Goal: Task Accomplishment & Management: Manage account settings

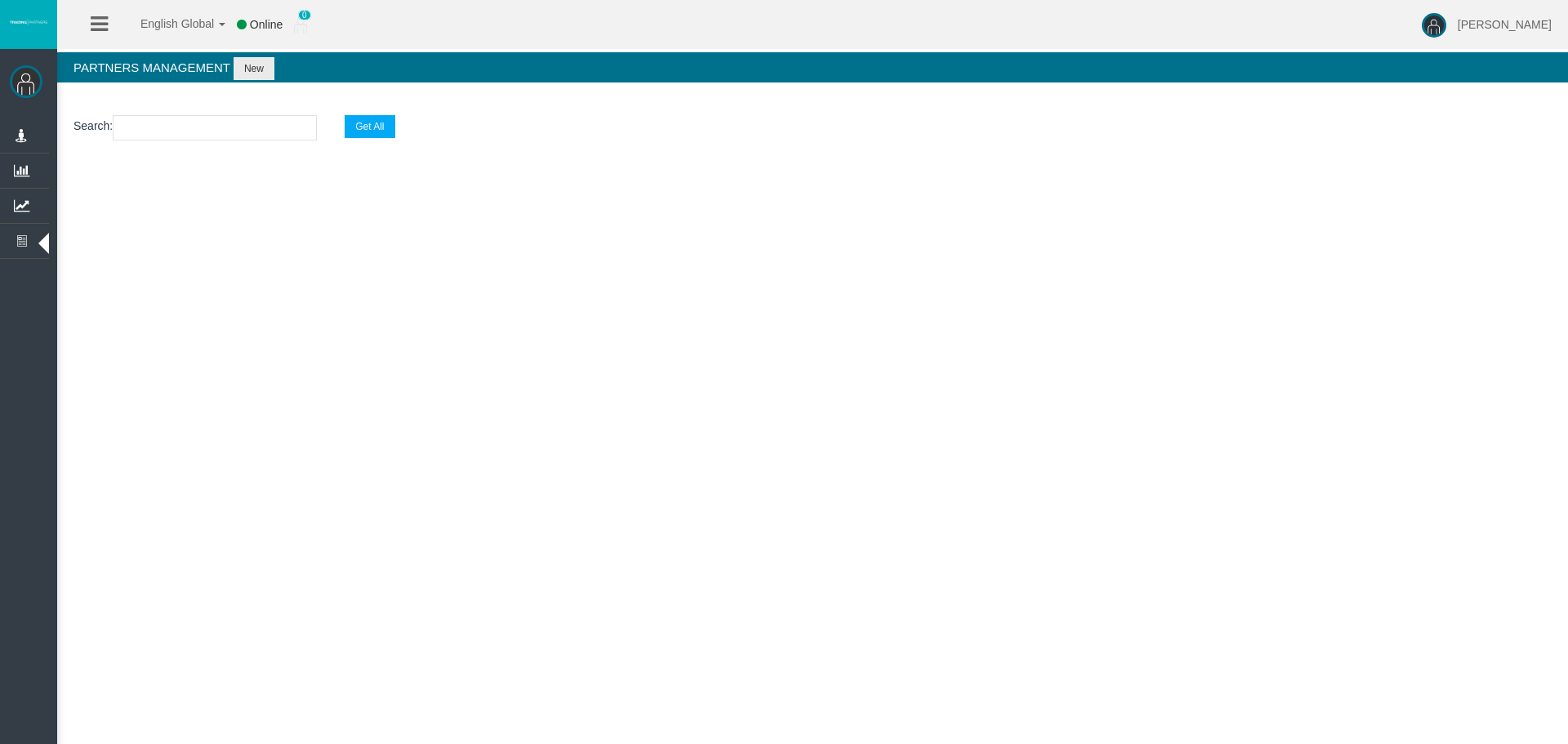
drag, startPoint x: 406, startPoint y: 388, endPoint x: 51, endPoint y: 289, distance: 368.5
click at [370, 371] on div "English Global 简体中文 English Global 日本語 한국어 Online 0 [PERSON_NAME] Help Log Out …" at bounding box center [784, 372] width 1568 height 744
click at [578, 350] on div "English Global 简体中文 English Global 日本語 한국어 Online 0 [PERSON_NAME] Help Log Out …" at bounding box center [784, 372] width 1568 height 744
click at [852, 408] on div "English Global 简体中文 English Global 日本語 한국어 Online 0 [PERSON_NAME] Help Log Out …" at bounding box center [784, 372] width 1568 height 744
click at [905, 407] on div "English Global 简体中文 English Global 日本語 한국어 Online 0 [PERSON_NAME] Help Log Out …" at bounding box center [784, 372] width 1568 height 744
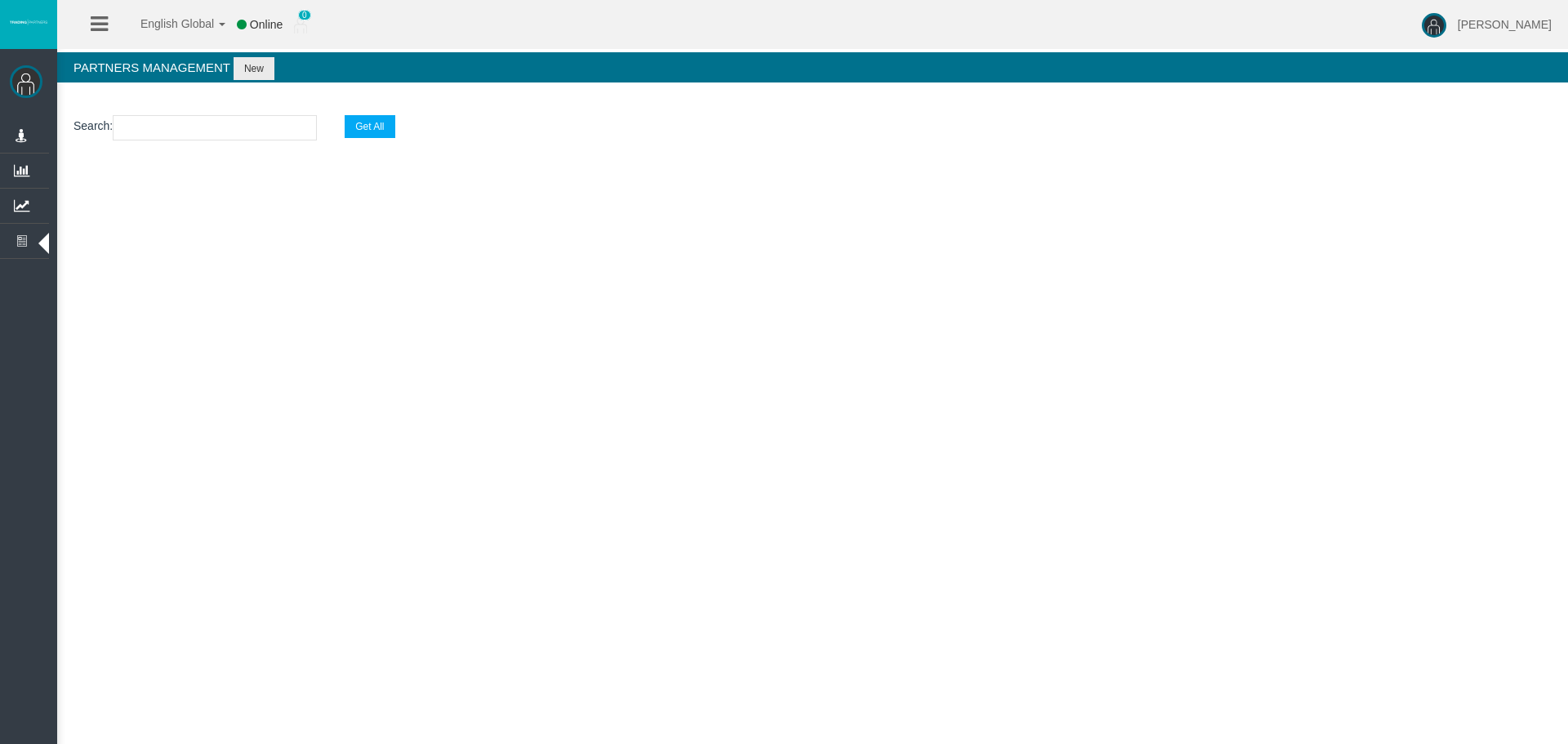
click at [959, 433] on div "English Global 简体中文 English Global 日本語 한국어 Online 0 [PERSON_NAME] Help Log Out …" at bounding box center [784, 372] width 1568 height 744
click at [226, 239] on div "Loizos Matthaiou Administration Manage Platform Groups Platform Server Groups A…" at bounding box center [798, 124] width 1540 height 248
click at [332, 346] on div "English Global 简体中文 English Global 日本語 한국어 Online 0 [PERSON_NAME] Help Log Out …" at bounding box center [784, 372] width 1568 height 744
drag, startPoint x: 610, startPoint y: 380, endPoint x: 66, endPoint y: 175, distance: 581.3
click at [607, 379] on div "English Global 简体中文 English Global 日本語 한국어 Online 0 [PERSON_NAME] Help Log Out …" at bounding box center [784, 372] width 1568 height 744
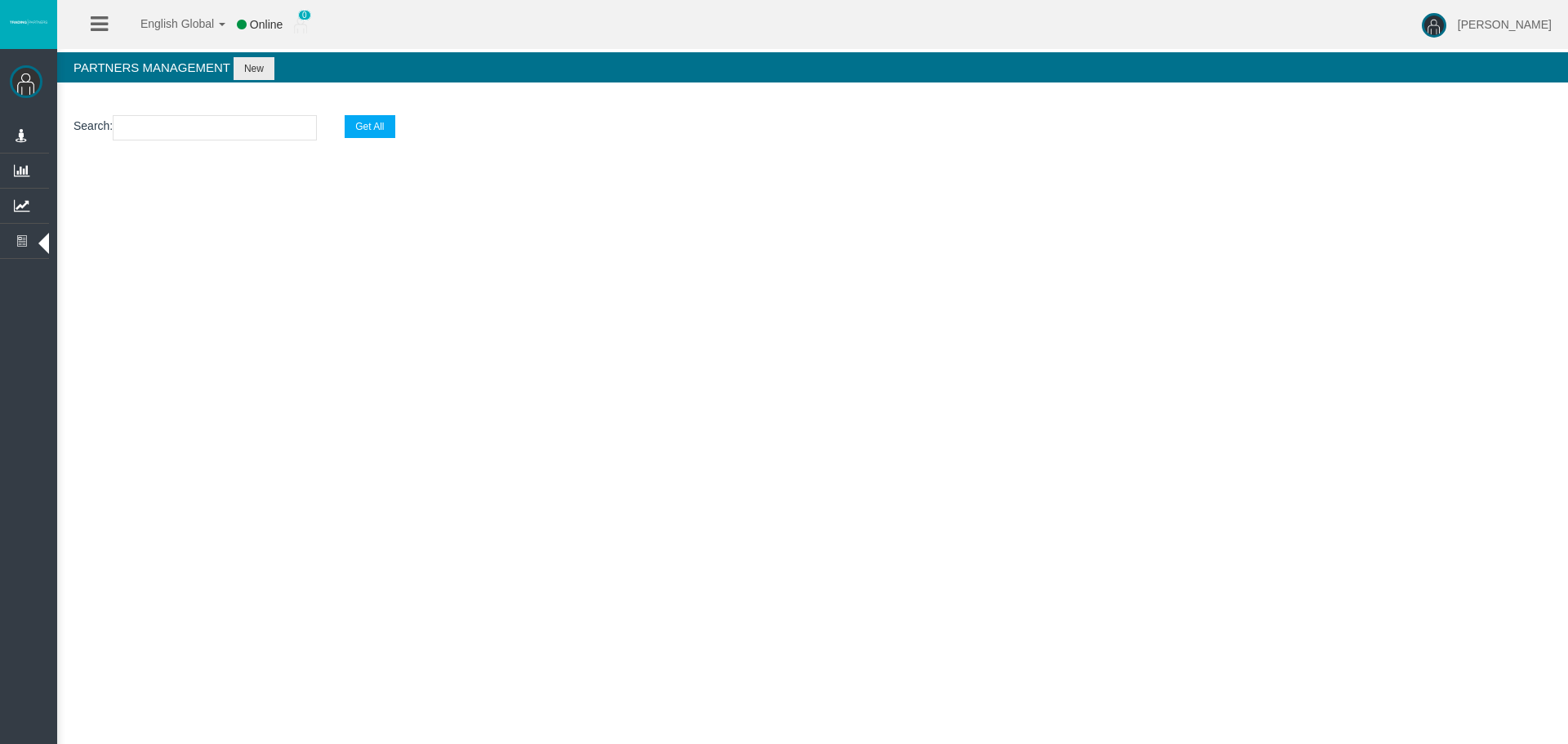
click at [181, 133] on input "text" at bounding box center [215, 128] width 204 height 26
paste input "IBay18s"
type input "IBay18s"
select select "25"
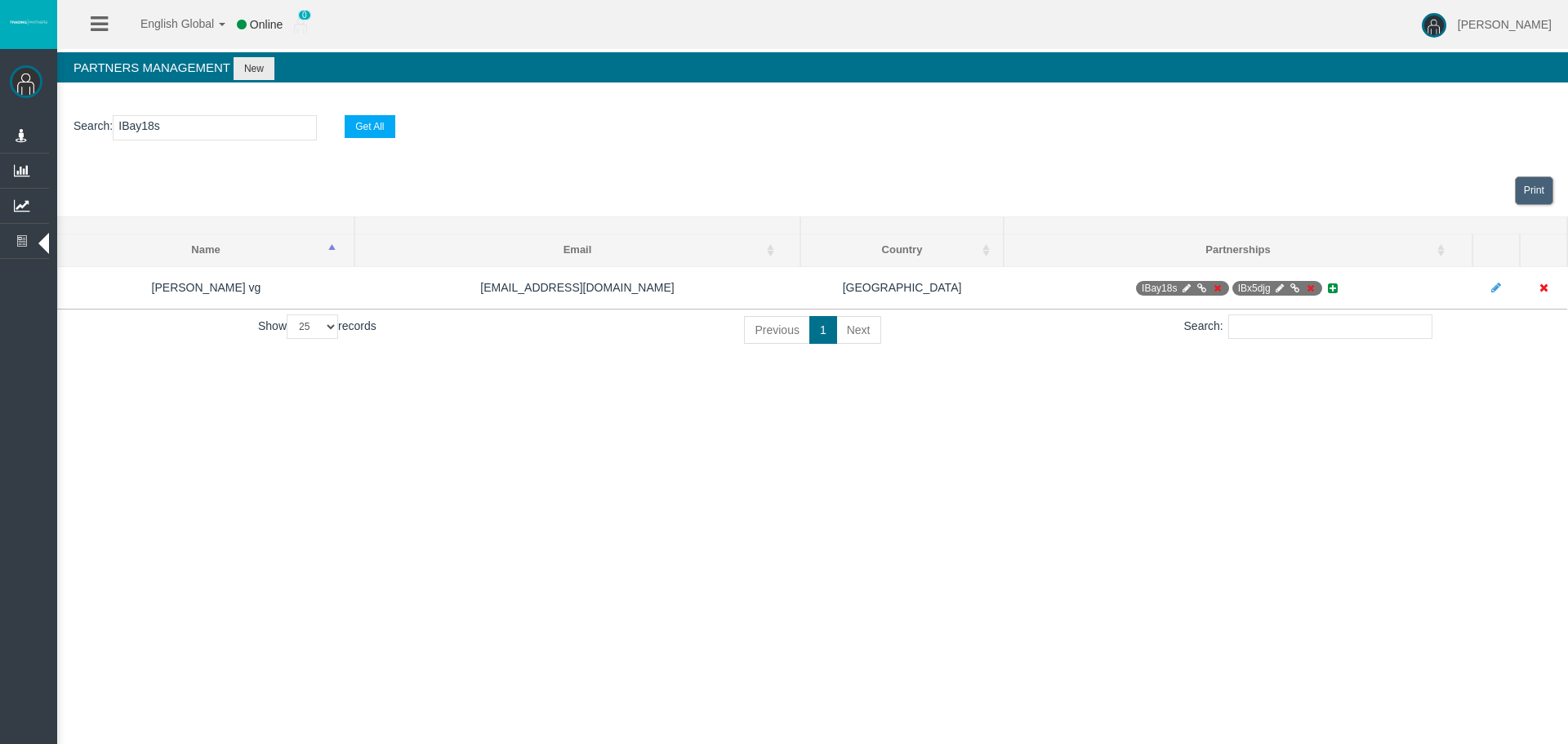
type input "IBay18s"
click at [1246, 404] on div "English Global 简体中文 English Global 日本語 한국어 Online 0 [PERSON_NAME] Help Log Out …" at bounding box center [784, 372] width 1568 height 744
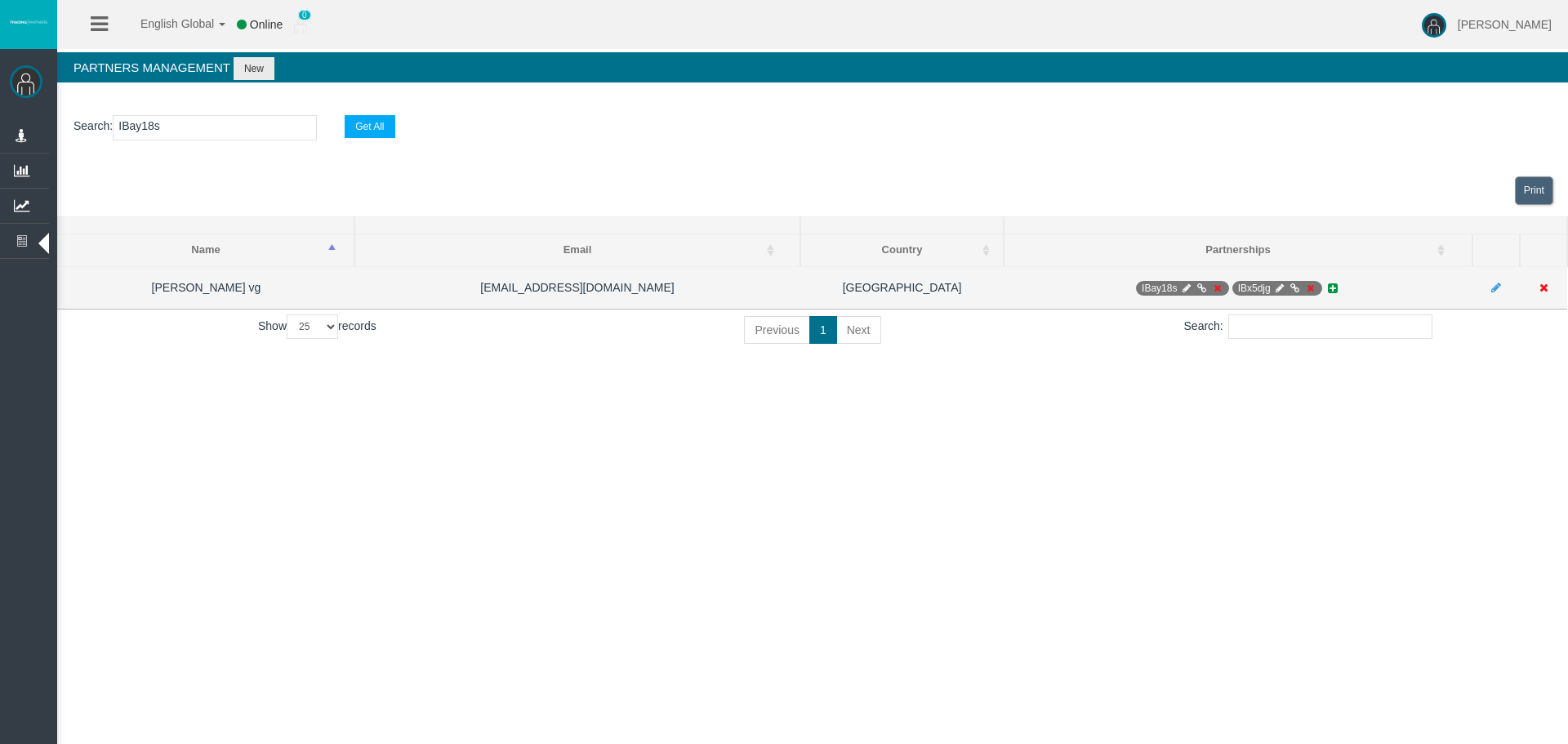
click at [1182, 285] on icon at bounding box center [1186, 288] width 12 height 9
select select "0"
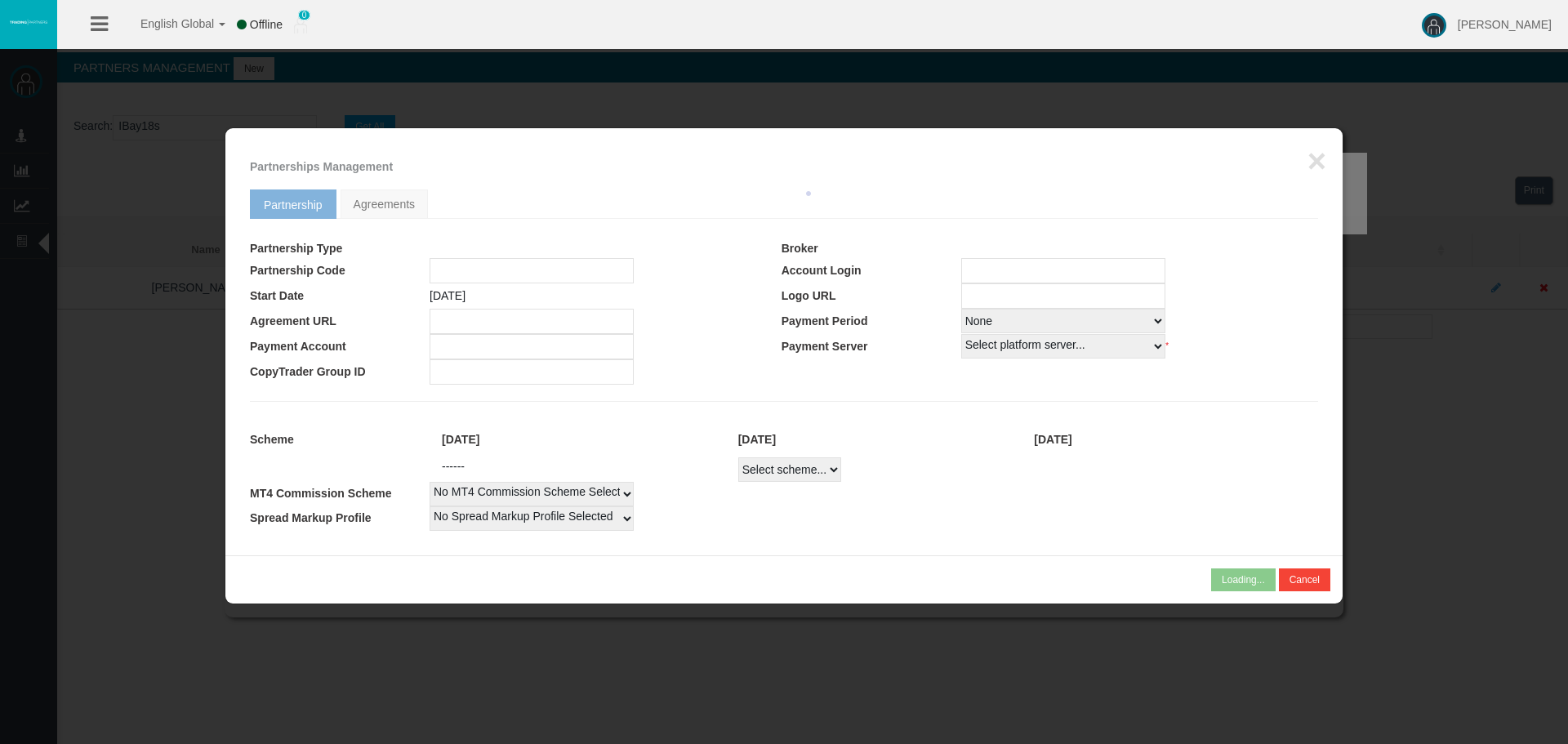
type input "IBay18s"
type input "19262994"
select select
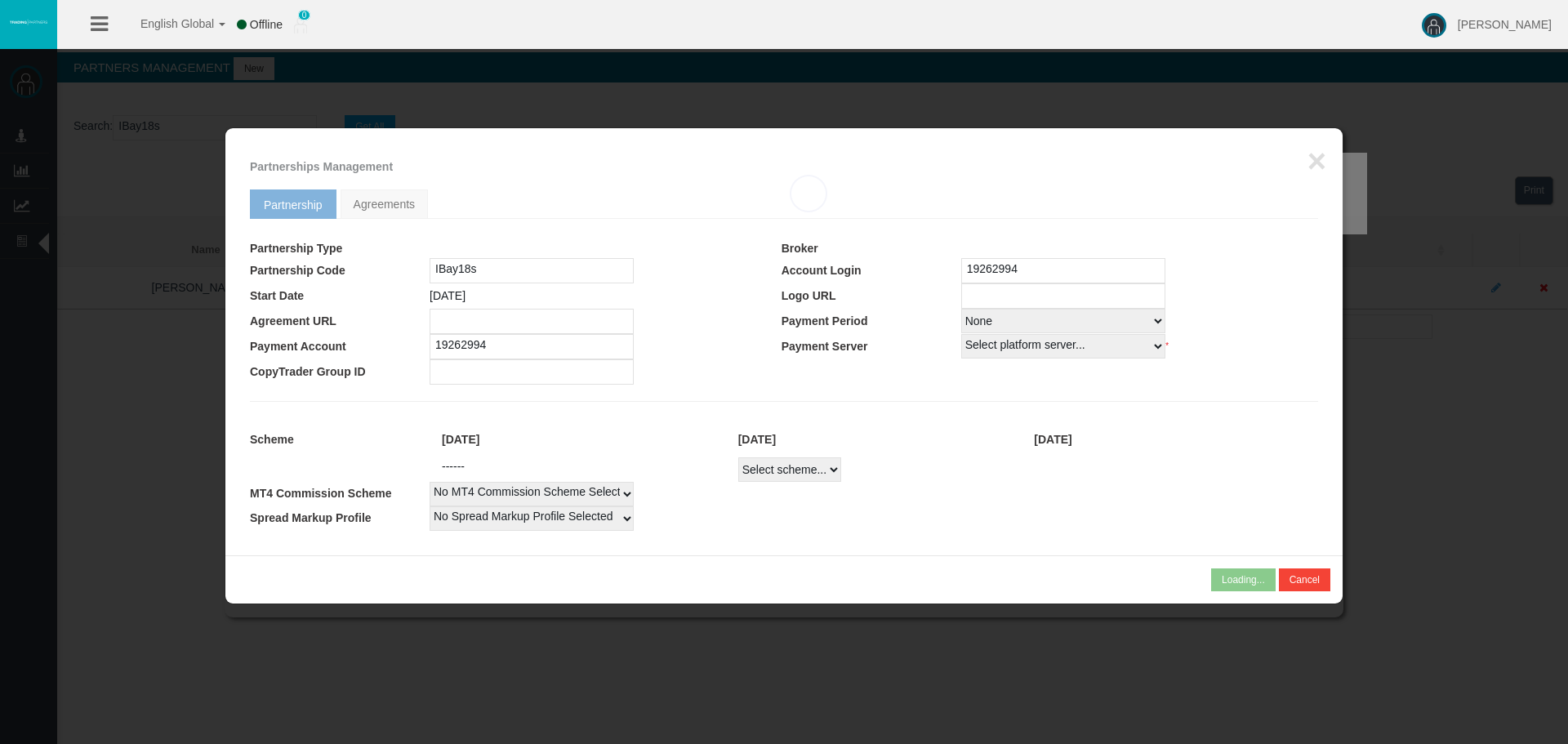
select select
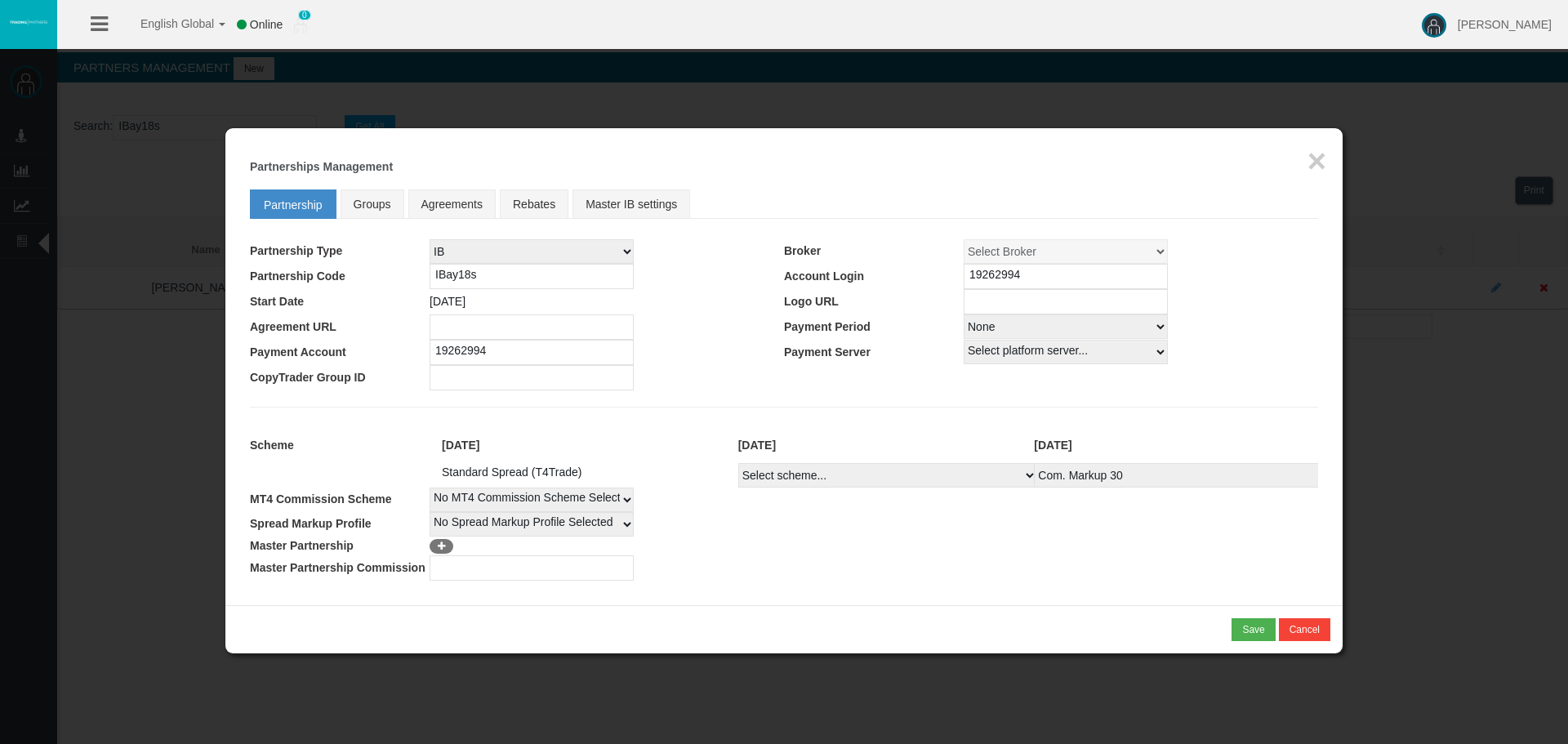
drag, startPoint x: 961, startPoint y: 534, endPoint x: 925, endPoint y: 521, distance: 38.3
click at [961, 534] on td "No Spread Markup Profile Selected 1" at bounding box center [874, 525] width 888 height 25
click at [1190, 394] on fieldset "Partnership Groups Agreements Rebates Master IB settings Partnership Type IB Af…" at bounding box center [784, 381] width 1068 height 400
click at [775, 575] on td at bounding box center [874, 568] width 888 height 26
click at [472, 353] on input "19262994" at bounding box center [532, 353] width 204 height 26
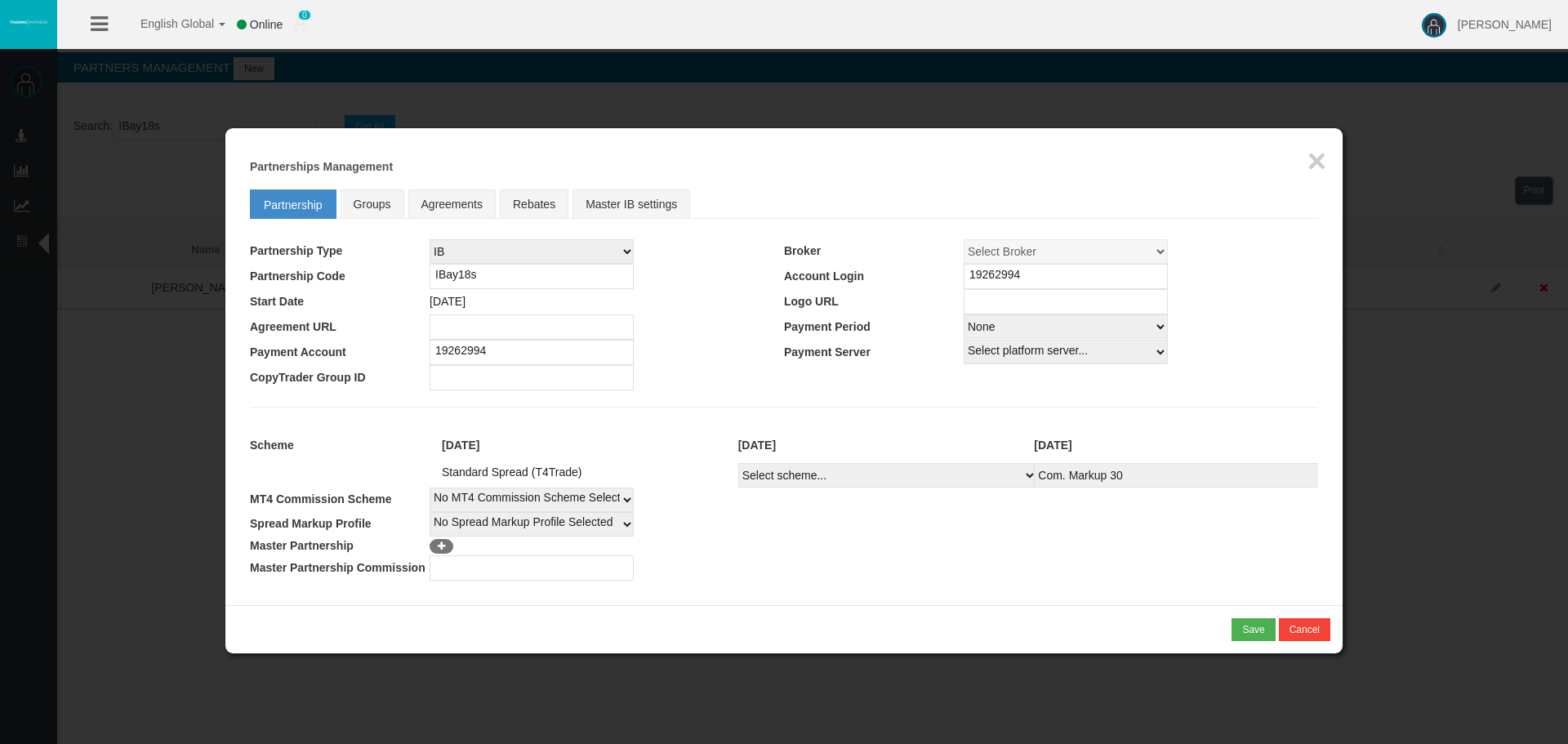
click at [589, 422] on fieldset "Partnership Groups Agreements Rebates Master IB settings Partnership Type IB Af…" at bounding box center [784, 381] width 1068 height 400
click at [736, 337] on td at bounding box center [607, 327] width 354 height 26
click at [735, 365] on td at bounding box center [607, 377] width 354 height 26
click at [787, 581] on div "Loading... × Partnerships Management Partnership Groups Agreements Rebates Mast…" at bounding box center [784, 367] width 1117 height 477
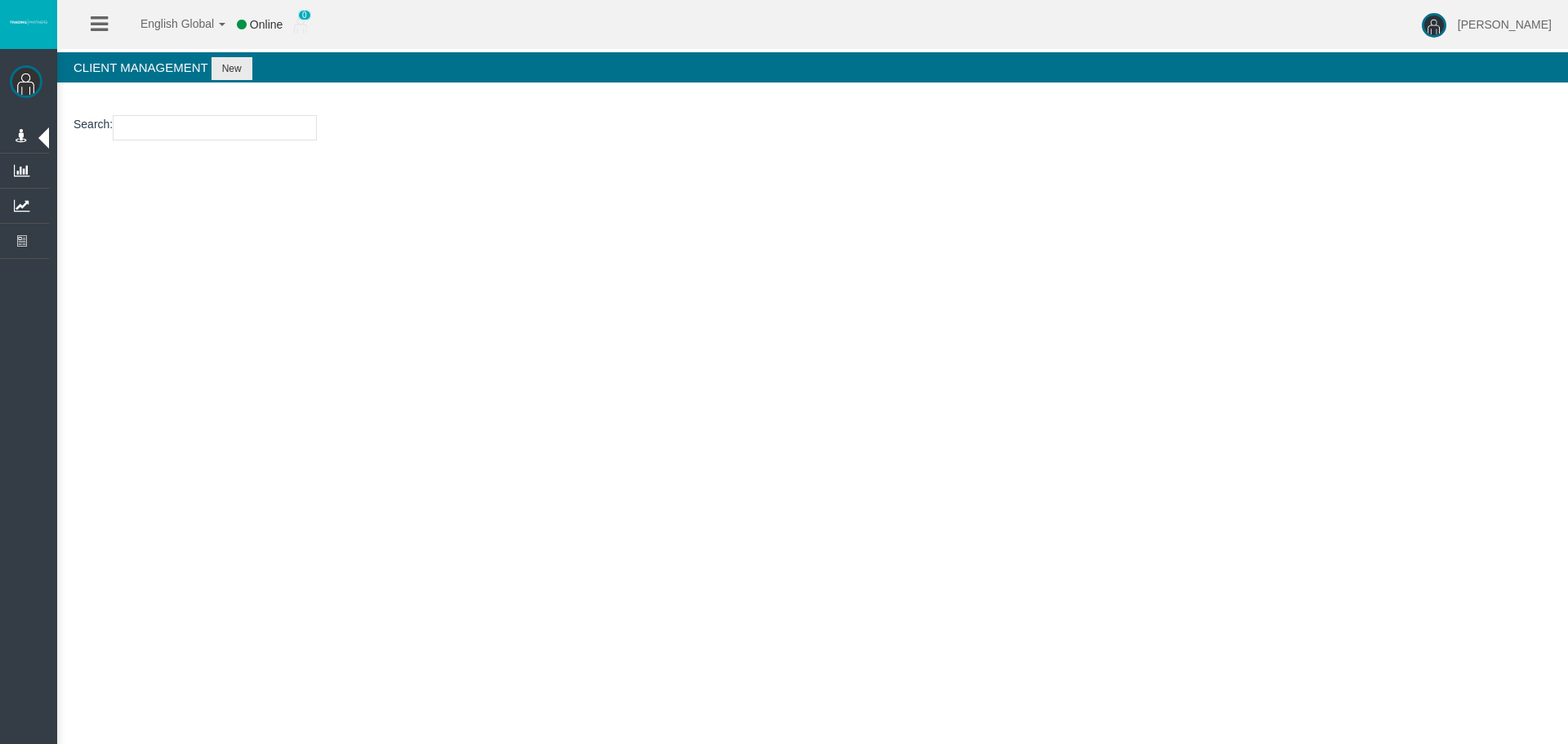
click at [226, 106] on section "Search :" at bounding box center [813, 132] width 1511 height 66
click at [226, 120] on input "number" at bounding box center [215, 128] width 204 height 26
paste input "11223237"
type input "11223237"
click at [227, 70] on button "New" at bounding box center [232, 69] width 41 height 23
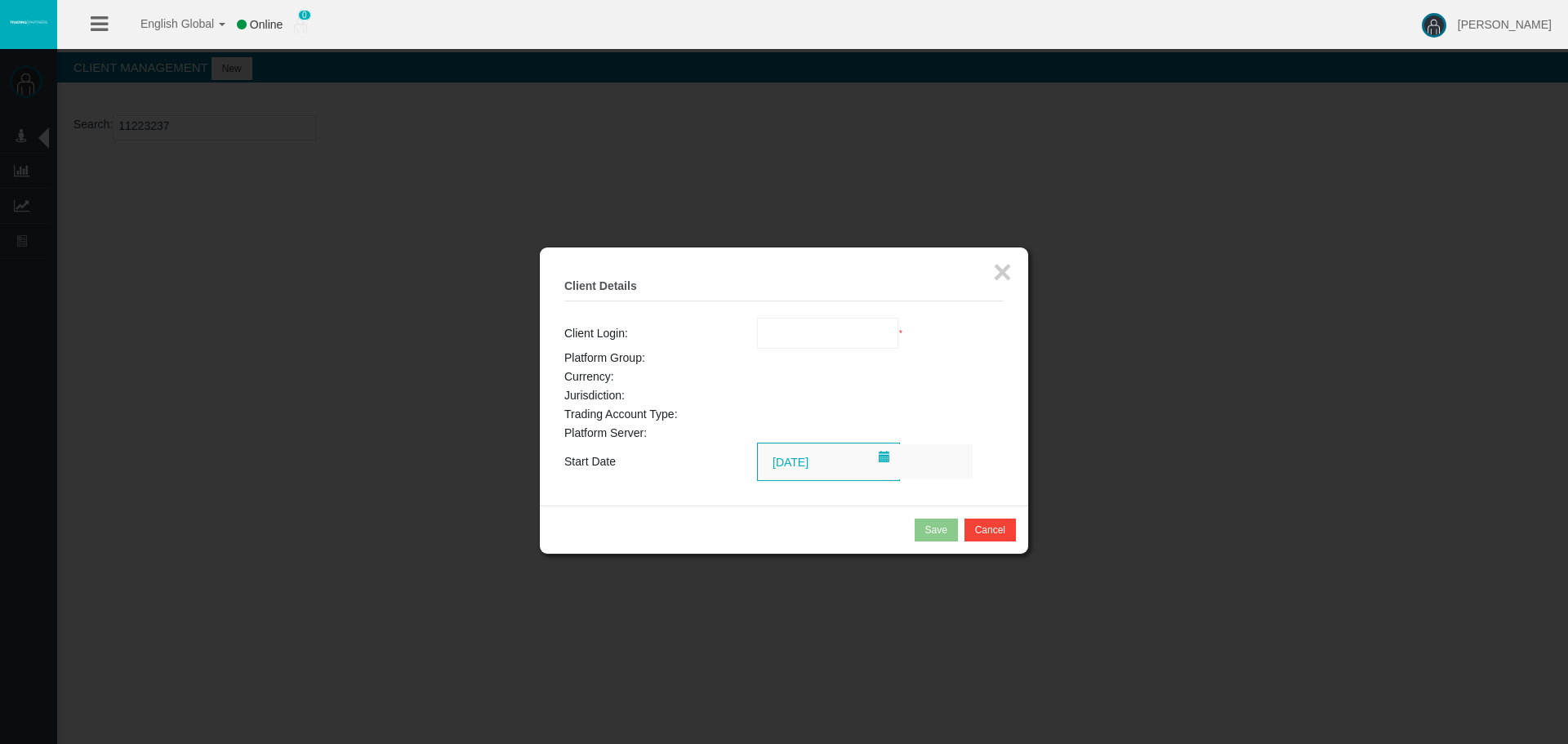
drag, startPoint x: 1021, startPoint y: 268, endPoint x: 1009, endPoint y: 272, distance: 12.6
click at [1021, 268] on div "× Client Details Client Login: Loading... * Platform Group: Currency: Jurisdict…" at bounding box center [784, 376] width 489 height 258
drag, startPoint x: 887, startPoint y: 323, endPoint x: 870, endPoint y: 322, distance: 17.0
click at [887, 323] on input "text" at bounding box center [828, 333] width 141 height 29
paste input "11223237"
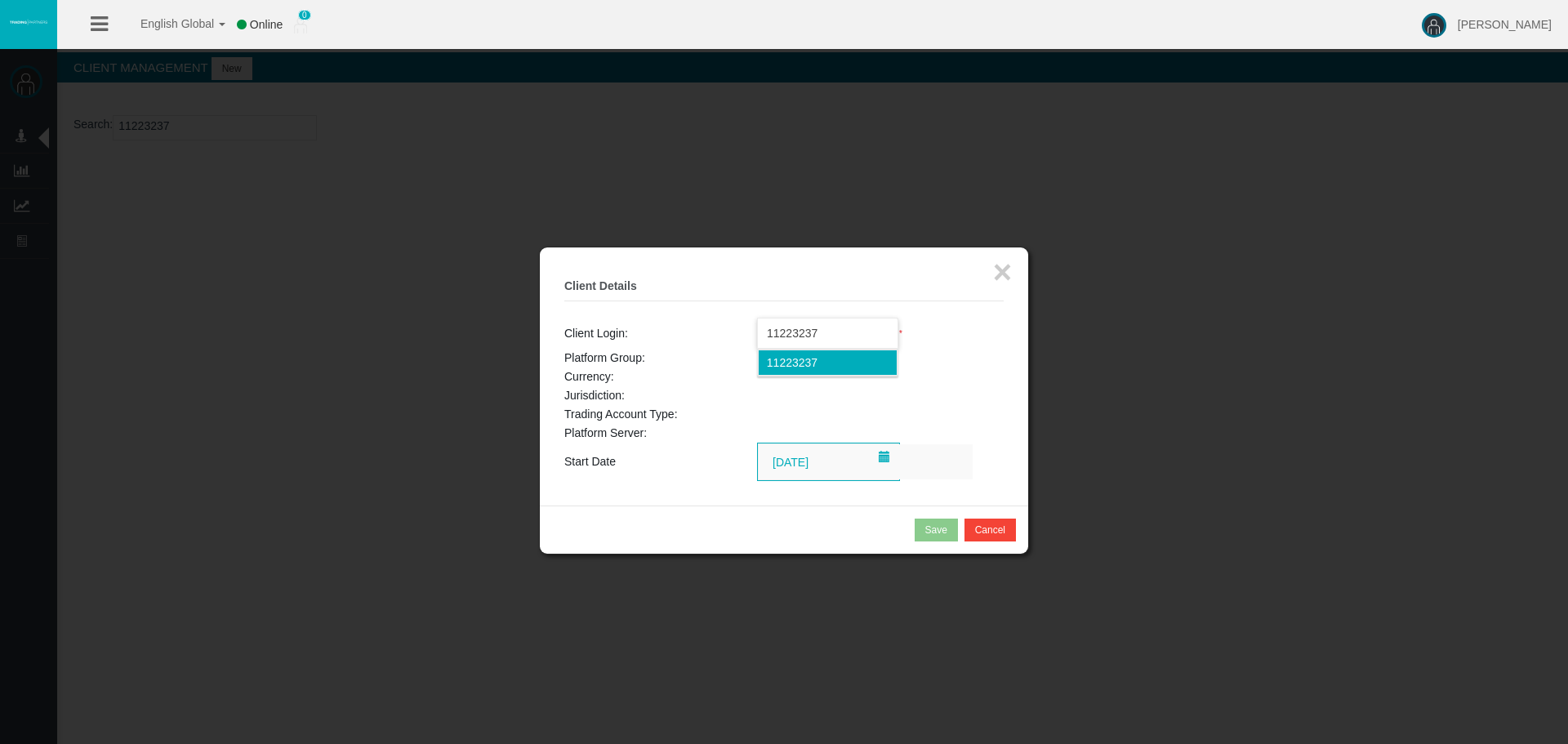
click at [816, 362] on span "11223237" at bounding box center [793, 363] width 51 height 13
type input "11223237"
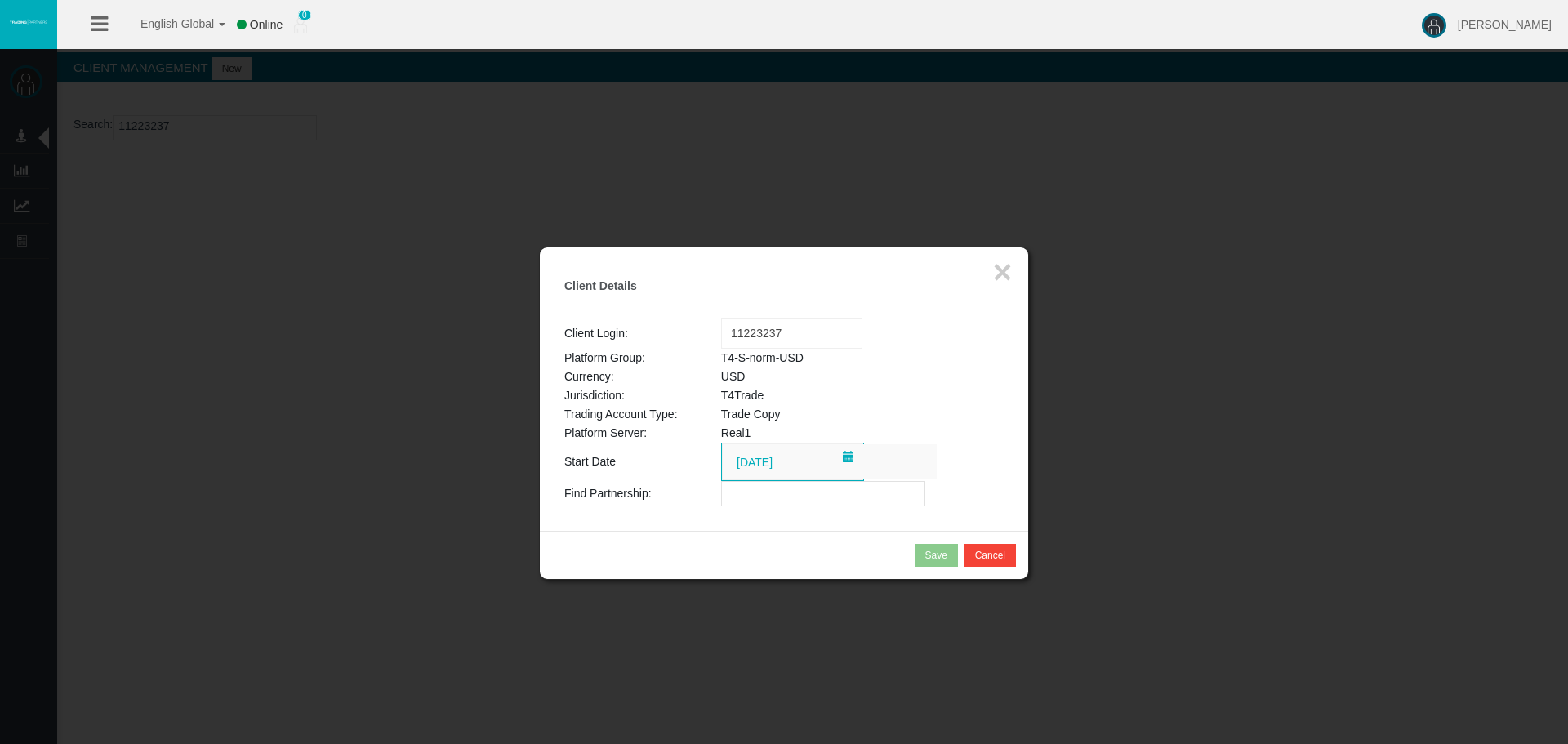
click at [754, 415] on span "Trade Copy" at bounding box center [750, 414] width 60 height 13
click at [887, 392] on td "T4Trade" at bounding box center [862, 396] width 283 height 19
click at [1005, 267] on button "×" at bounding box center [1003, 272] width 19 height 33
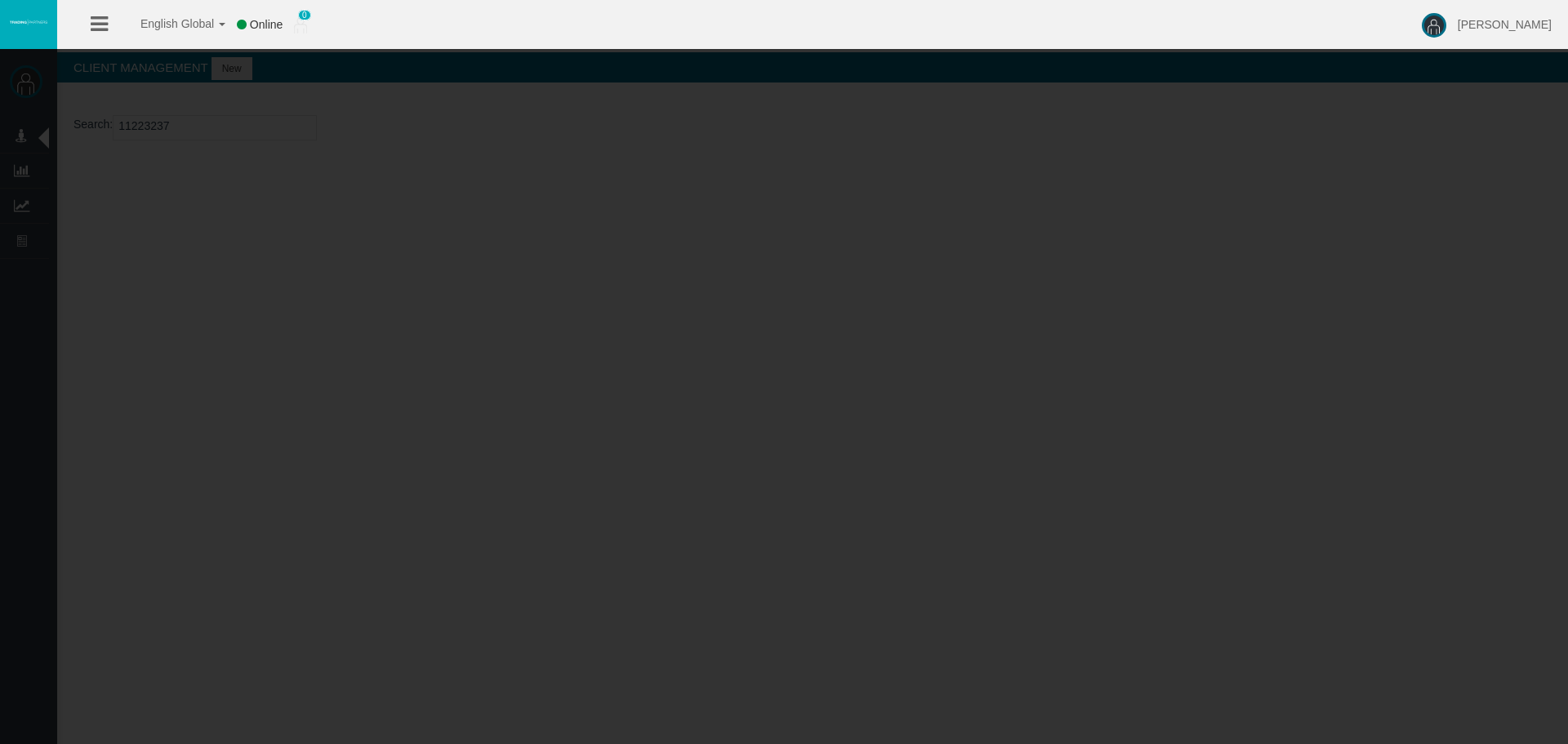
drag, startPoint x: 1070, startPoint y: 458, endPoint x: 940, endPoint y: 660, distance: 240.2
click at [1060, 469] on div at bounding box center [784, 372] width 1568 height 744
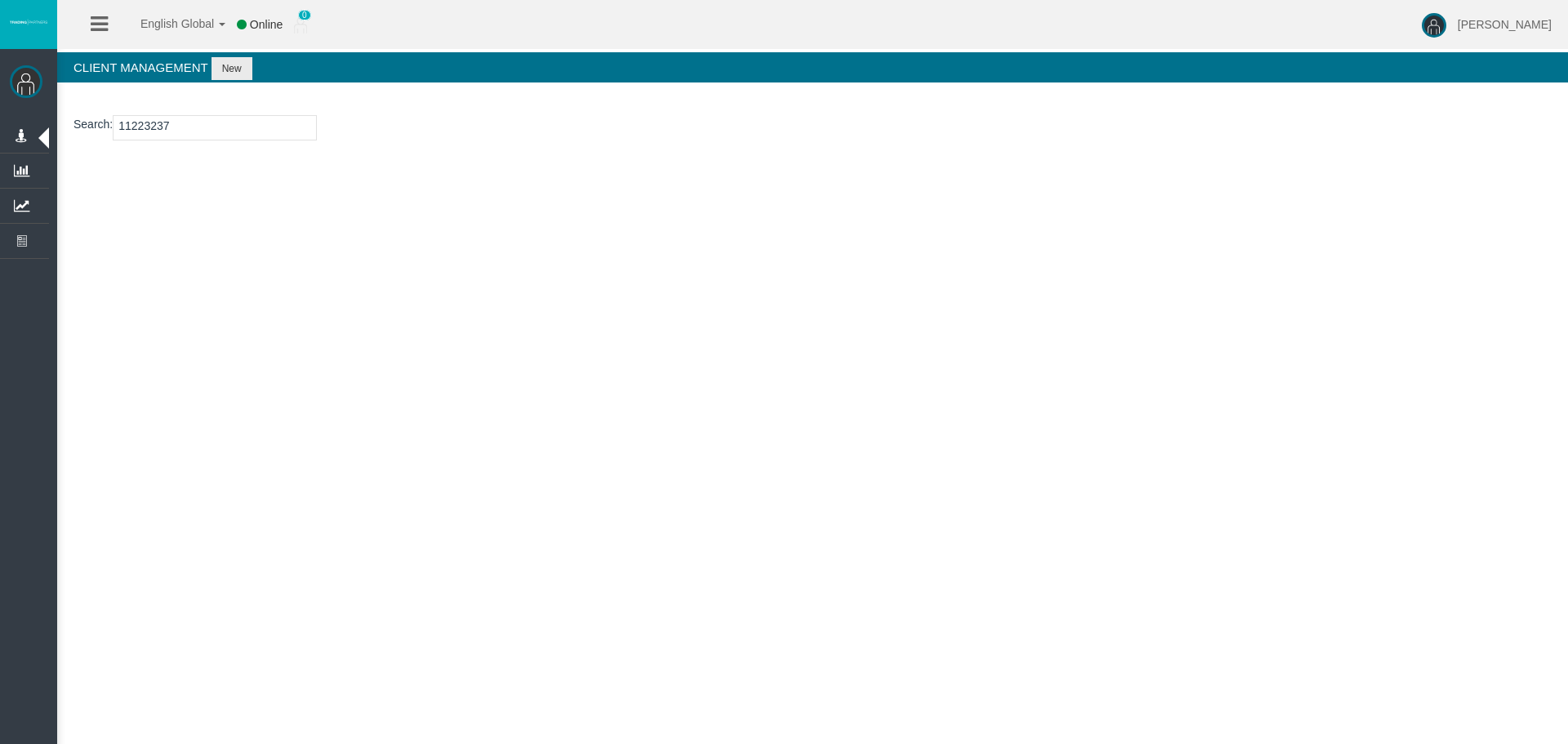
click at [131, 123] on input "11223237" at bounding box center [215, 128] width 204 height 26
paste input "518118"
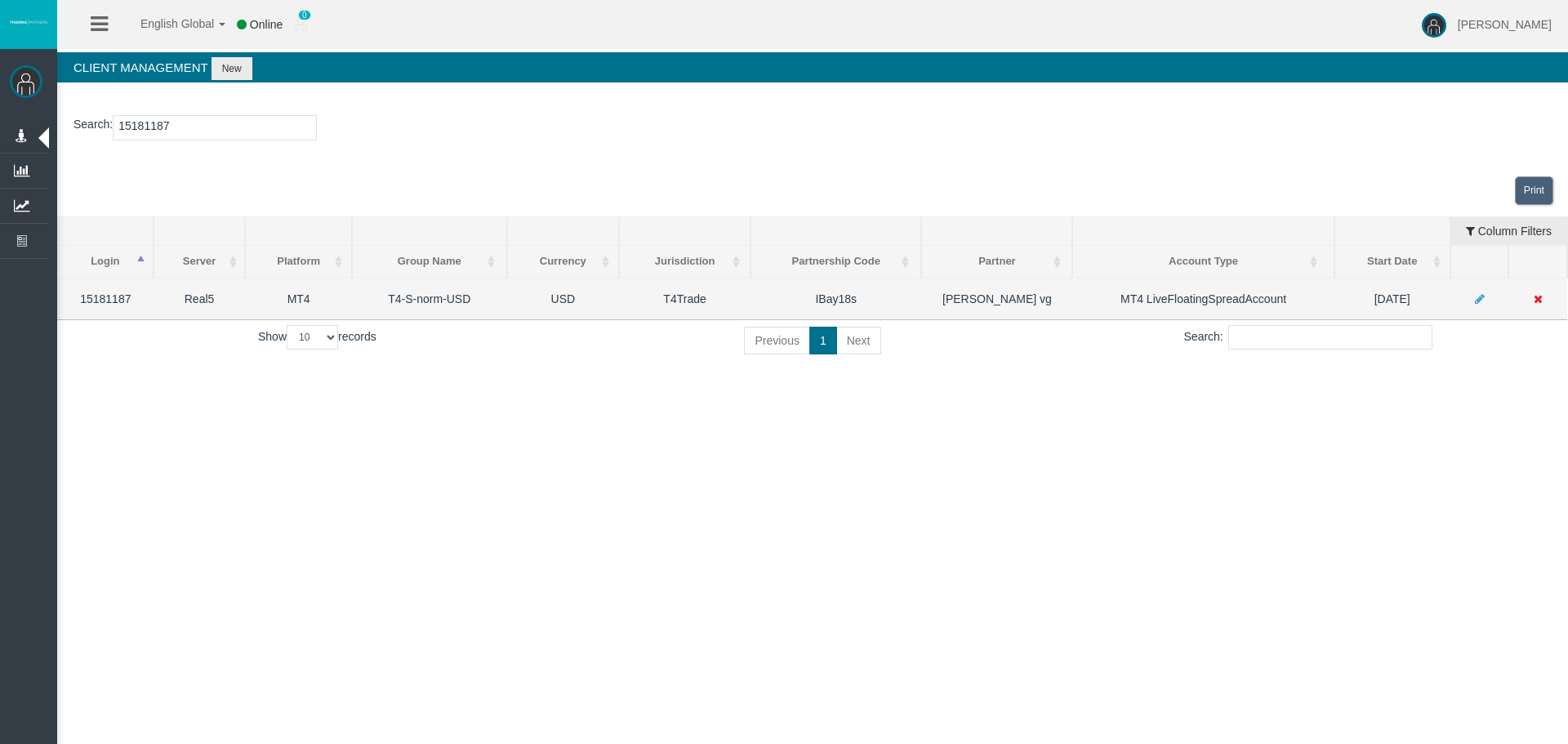
click at [838, 306] on td "IBay18s" at bounding box center [836, 299] width 171 height 42
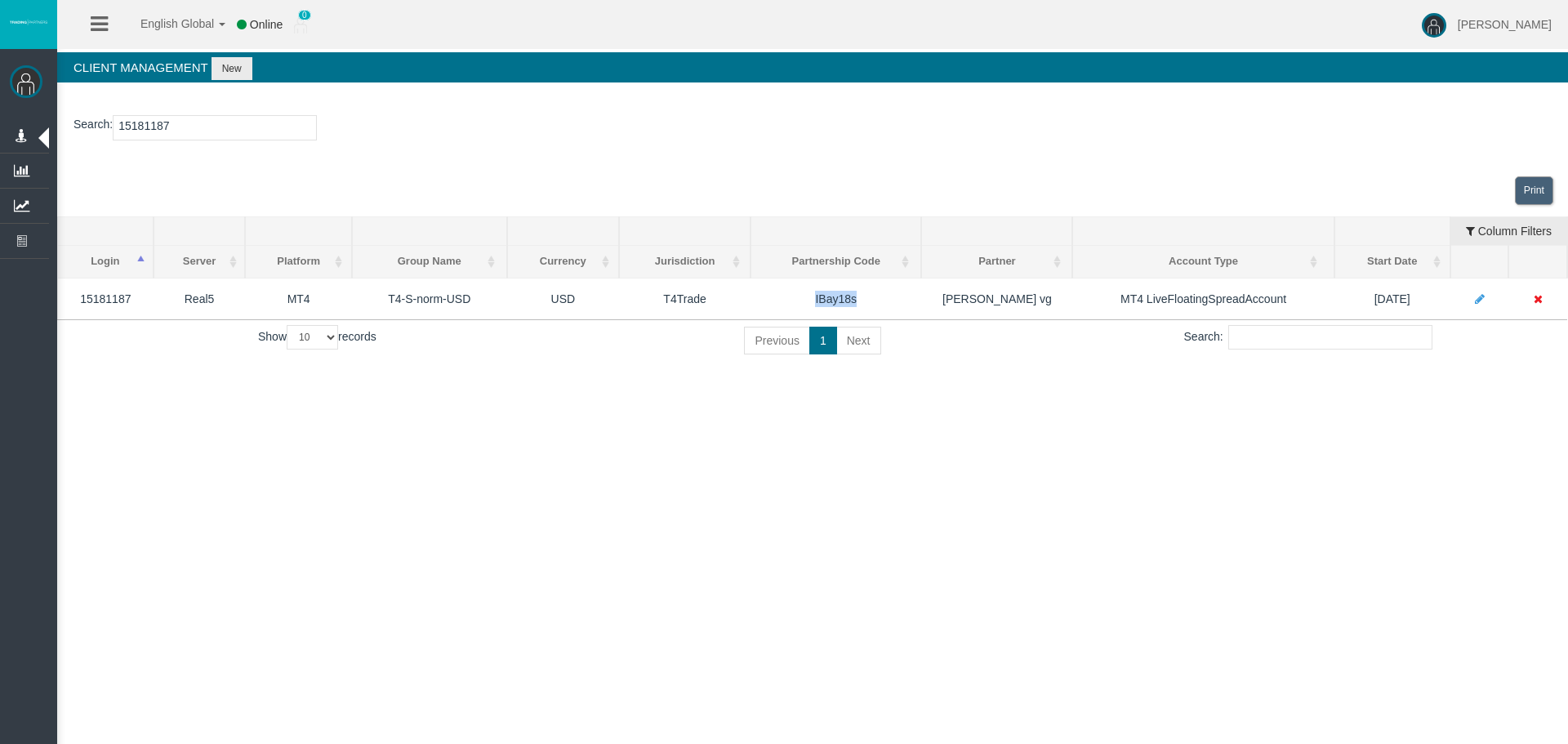
copy td "IBay18s"
click at [666, 132] on p "Search : 15181187" at bounding box center [813, 128] width 1478 height 26
click at [336, 148] on section "Search : 15181187" at bounding box center [813, 132] width 1511 height 66
click at [496, 420] on div "English Global 简体中文 English Global 日本語 한국어 Online 0 [PERSON_NAME] Help Log Out …" at bounding box center [784, 372] width 1568 height 744
click at [150, 124] on input "15181187" at bounding box center [215, 128] width 204 height 26
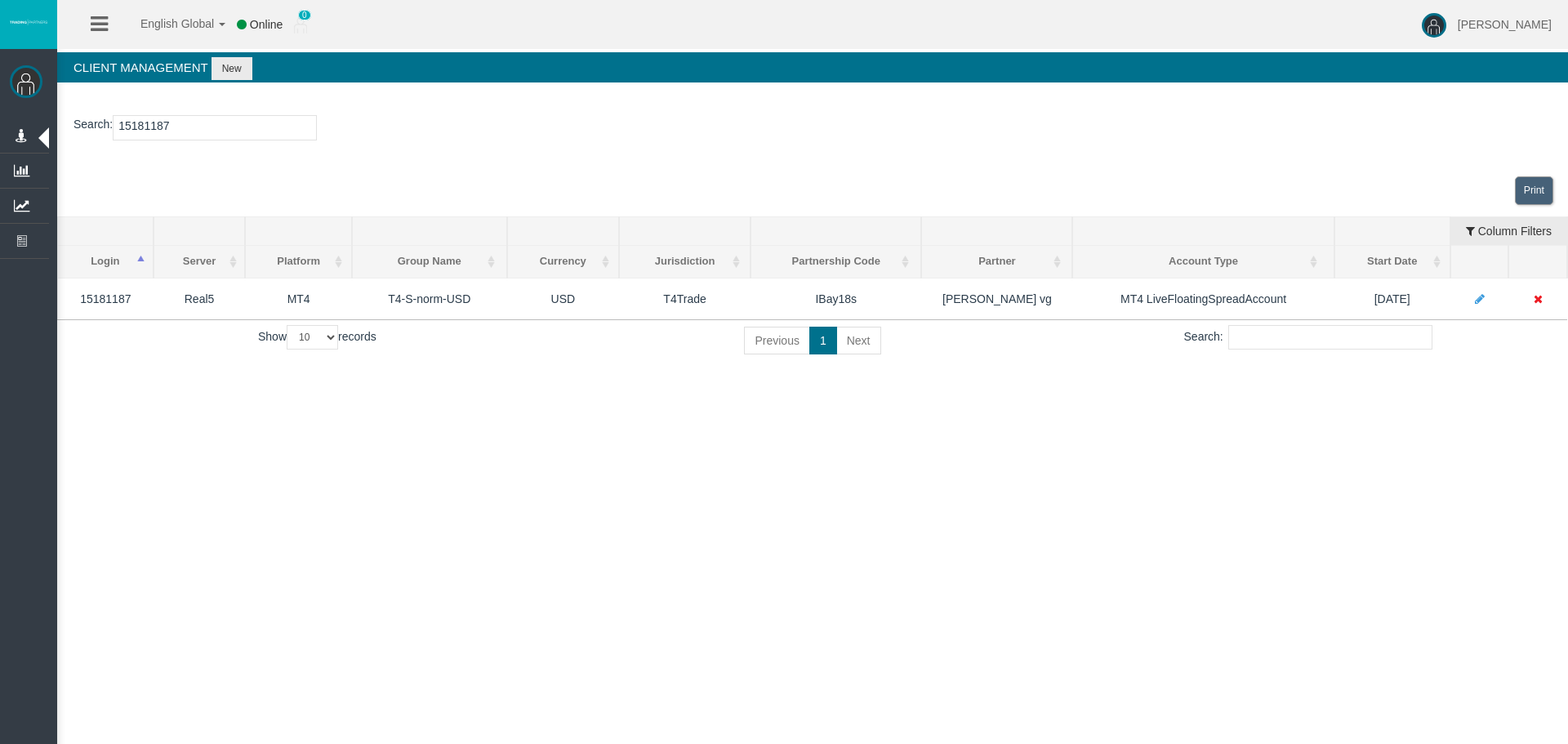
click at [150, 124] on input "15181187" at bounding box center [215, 128] width 204 height 26
paste input "0645"
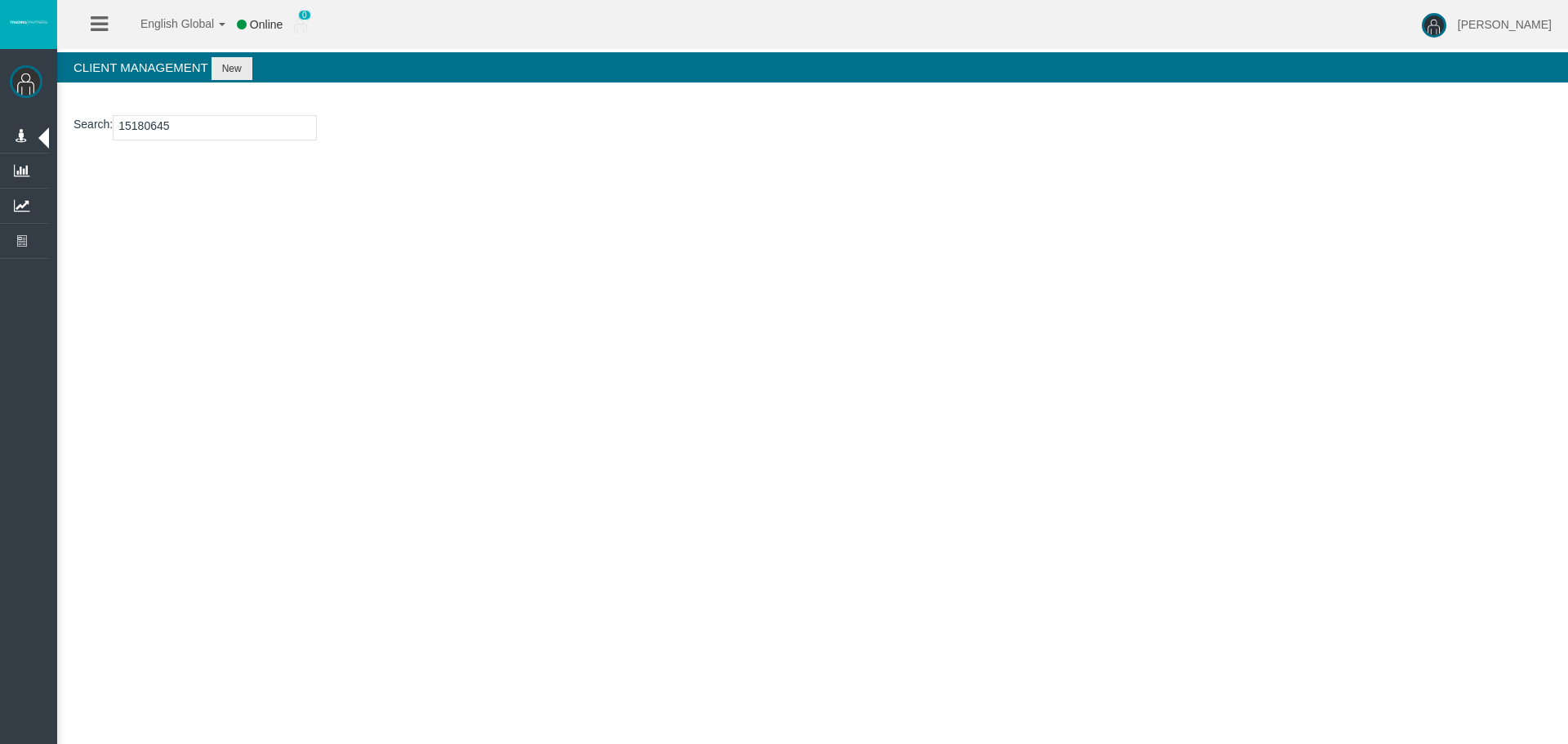
type input "15180645"
click at [226, 51] on div "Client Management New Search : 15180645 Loading..." at bounding box center [813, 133] width 1511 height 186
click at [228, 63] on button "New" at bounding box center [232, 69] width 41 height 23
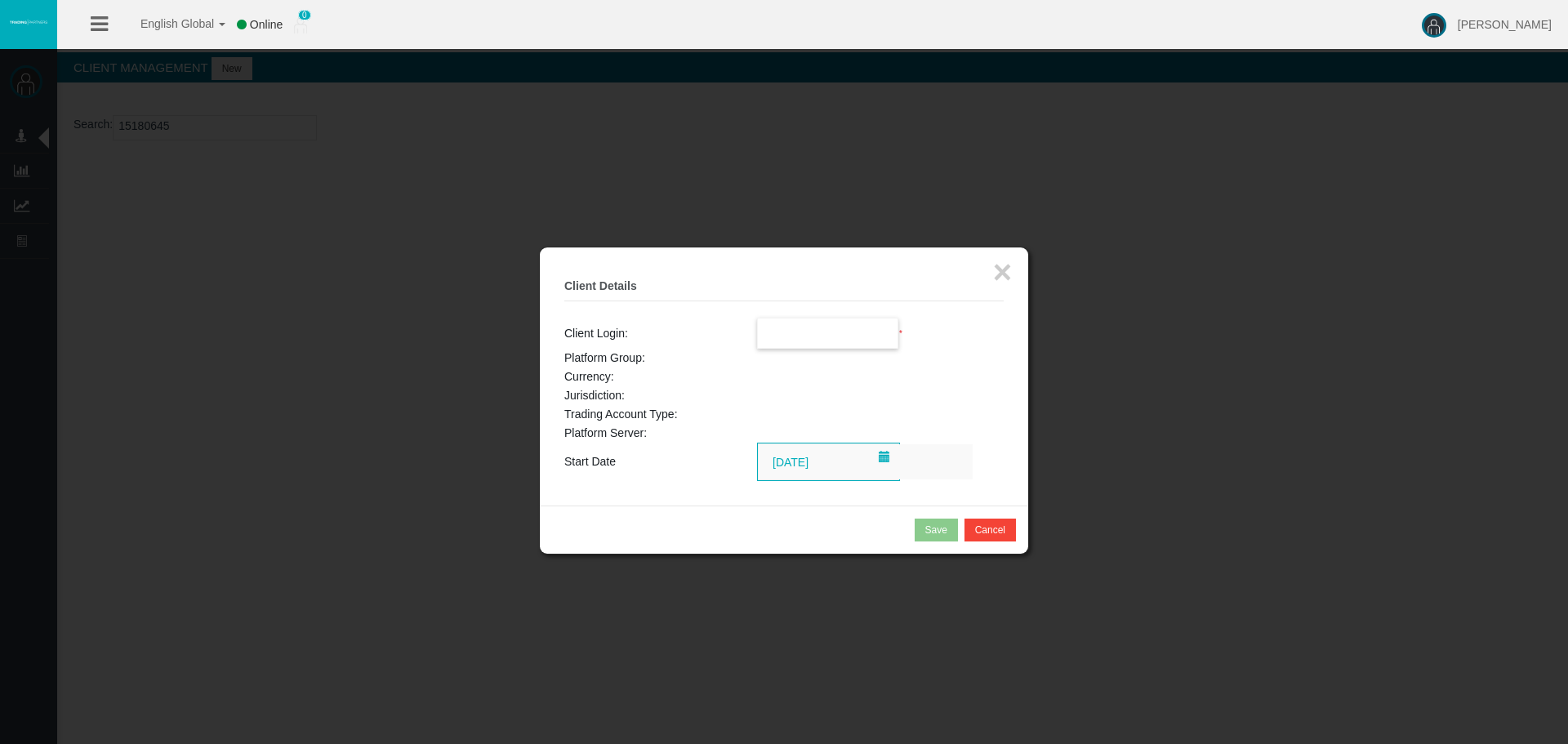
click at [837, 336] on input "text" at bounding box center [828, 333] width 141 height 29
paste input "15180645"
click at [803, 361] on span "15180645" at bounding box center [793, 363] width 51 height 13
type input "15180645"
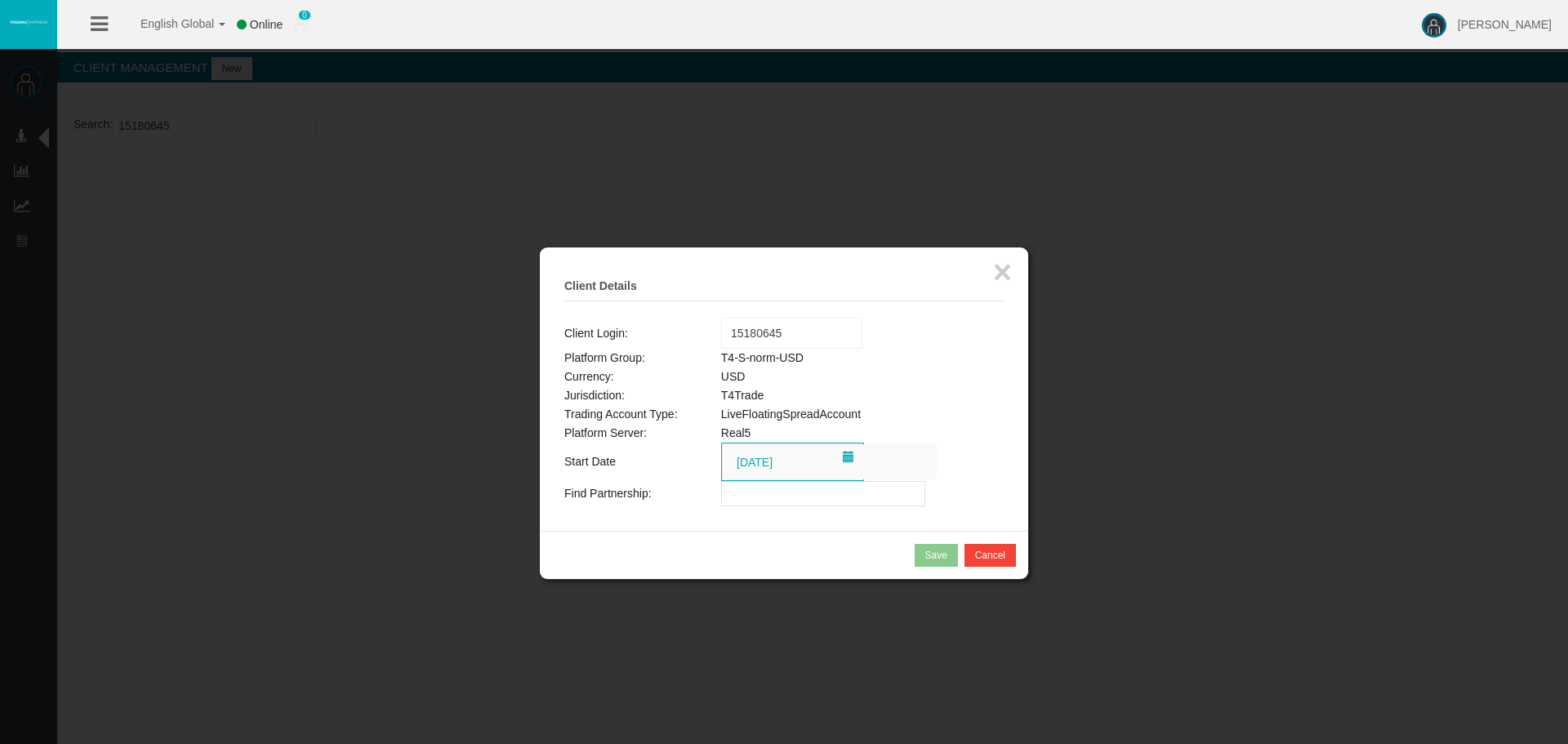
click at [775, 498] on input "text" at bounding box center [823, 493] width 204 height 26
click at [743, 498] on input "text" at bounding box center [823, 493] width 204 height 26
paste input "IBay18s"
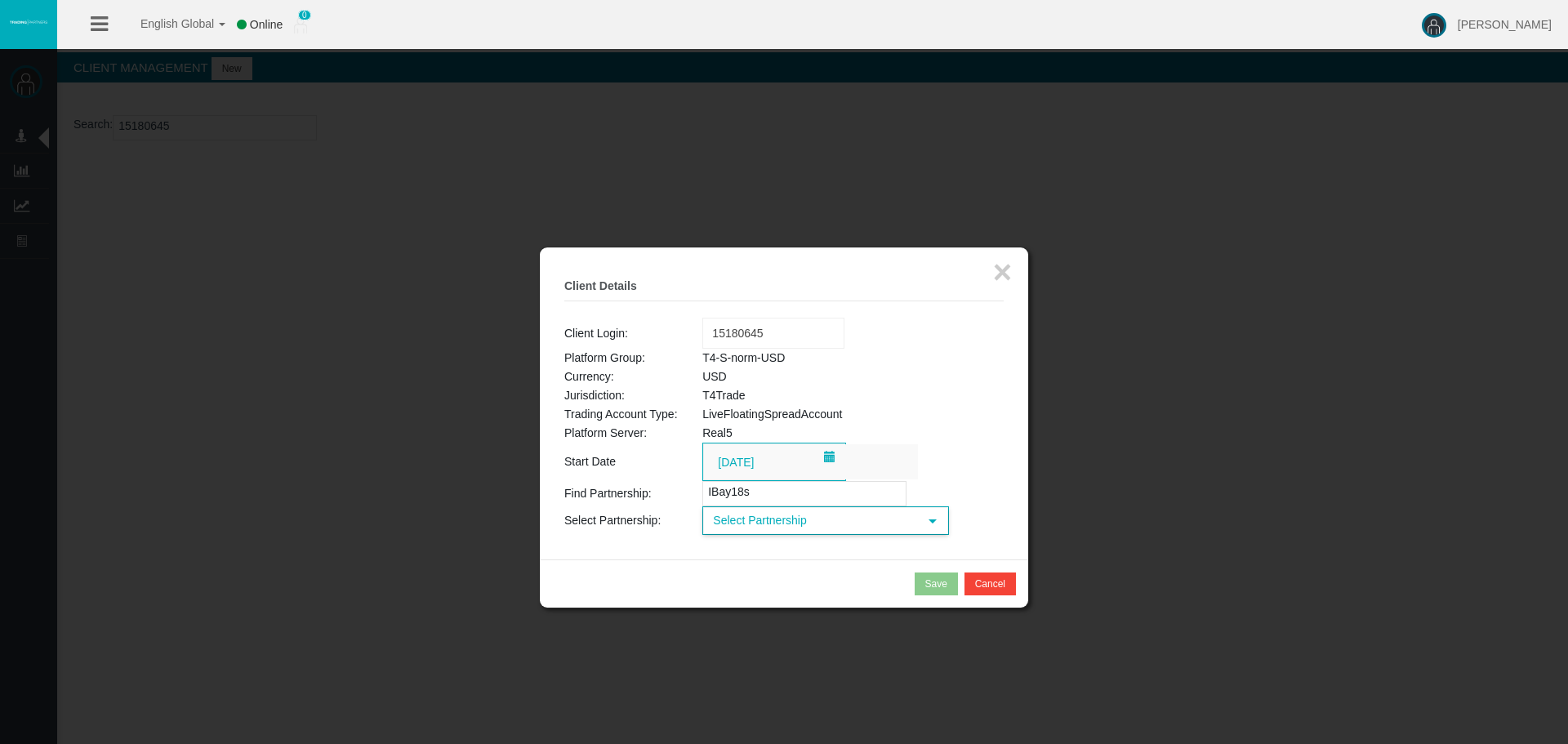
type input "IBay18s"
click at [791, 520] on span "Select Partnership" at bounding box center [811, 521] width 214 height 26
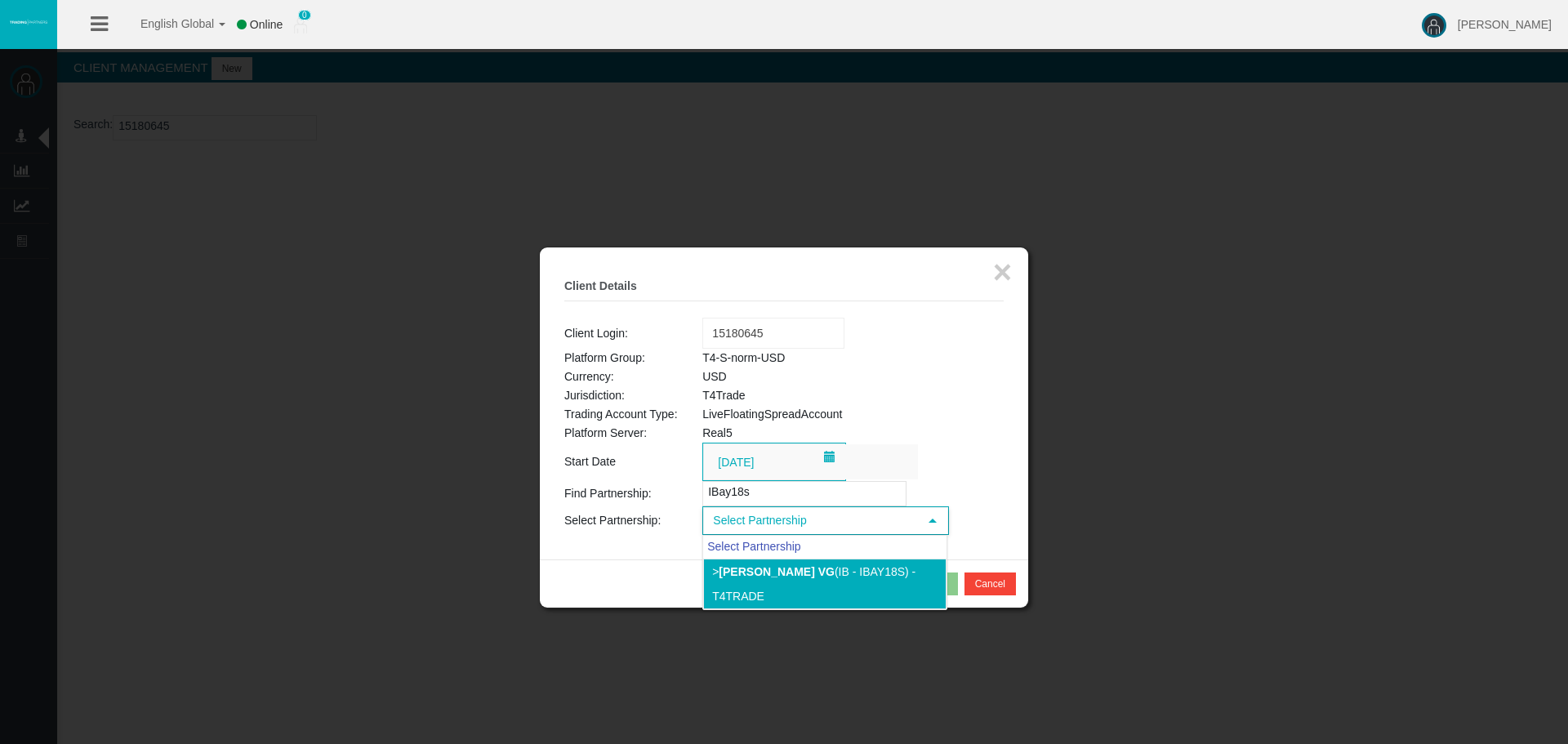
click at [818, 574] on b "[PERSON_NAME] vg" at bounding box center [777, 572] width 116 height 13
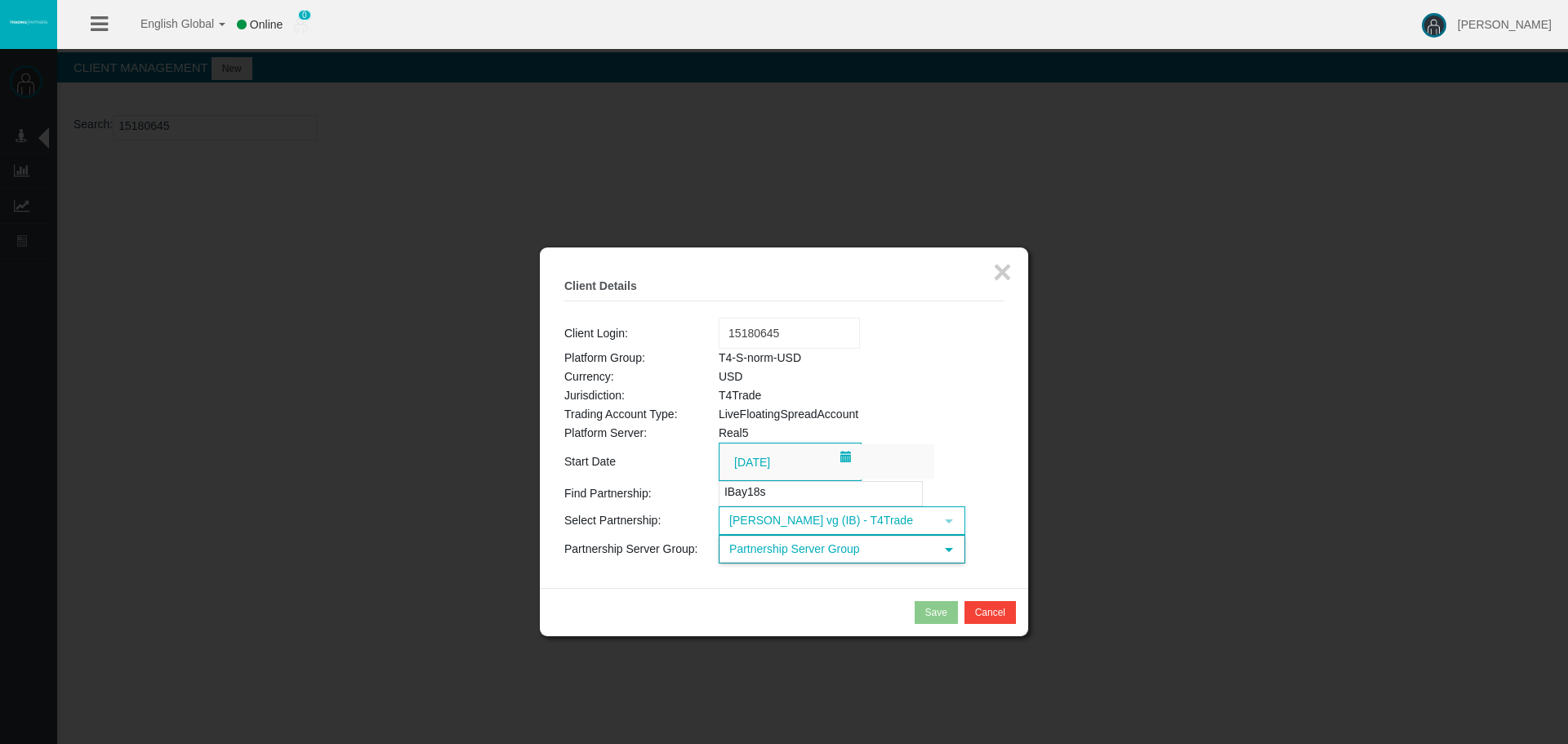
click at [813, 555] on span "Partnership Server Group" at bounding box center [827, 549] width 214 height 26
click at [816, 551] on span "Partnership Server Group" at bounding box center [827, 549] width 214 height 26
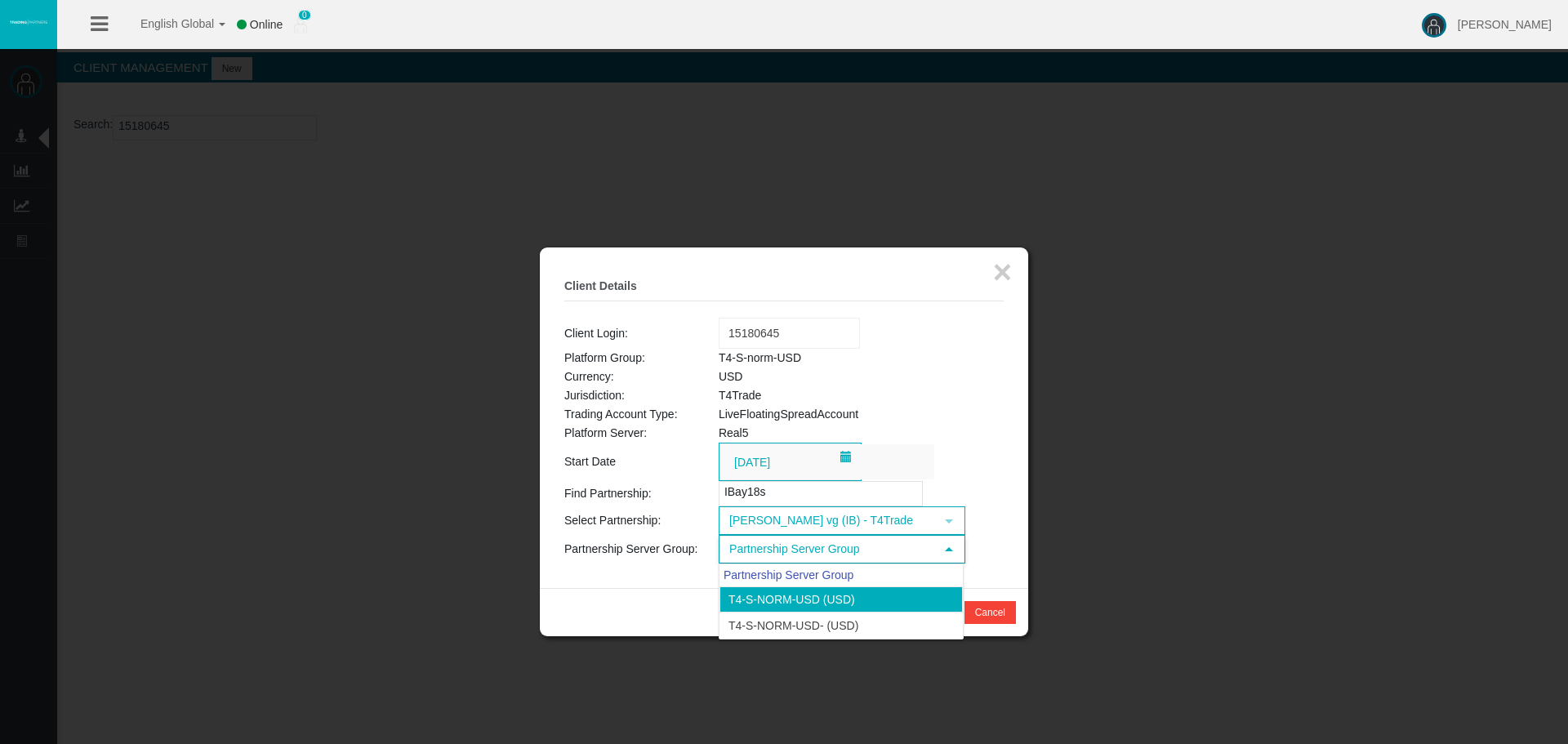
click at [826, 587] on li "T4-S-norm-USD (USD)" at bounding box center [841, 600] width 244 height 26
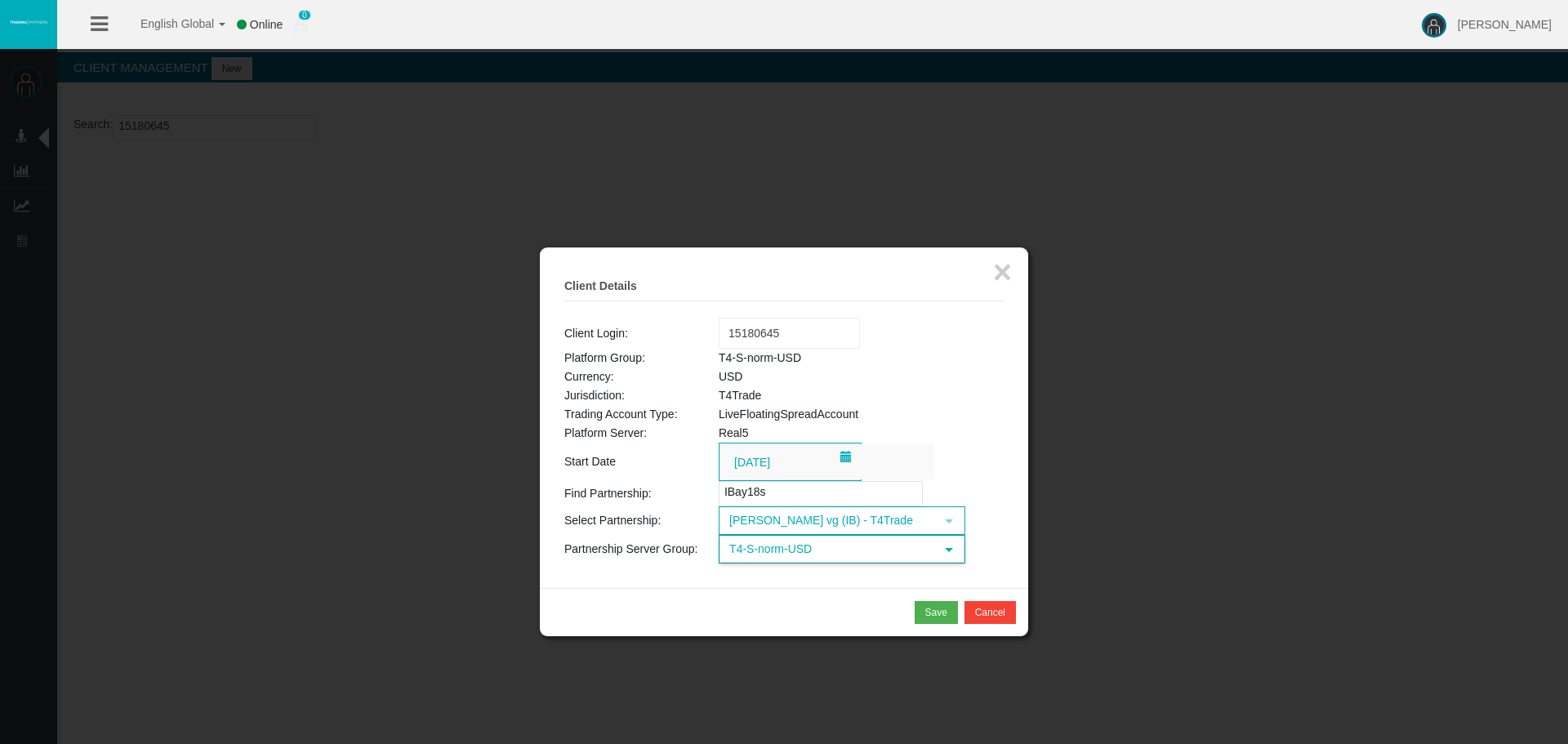
click at [801, 575] on div "× Client Details Client Login: Loading... 15180645 Platform Group: T4-S-norm-US…" at bounding box center [784, 418] width 489 height 340
click at [942, 617] on div "Save" at bounding box center [936, 613] width 22 height 15
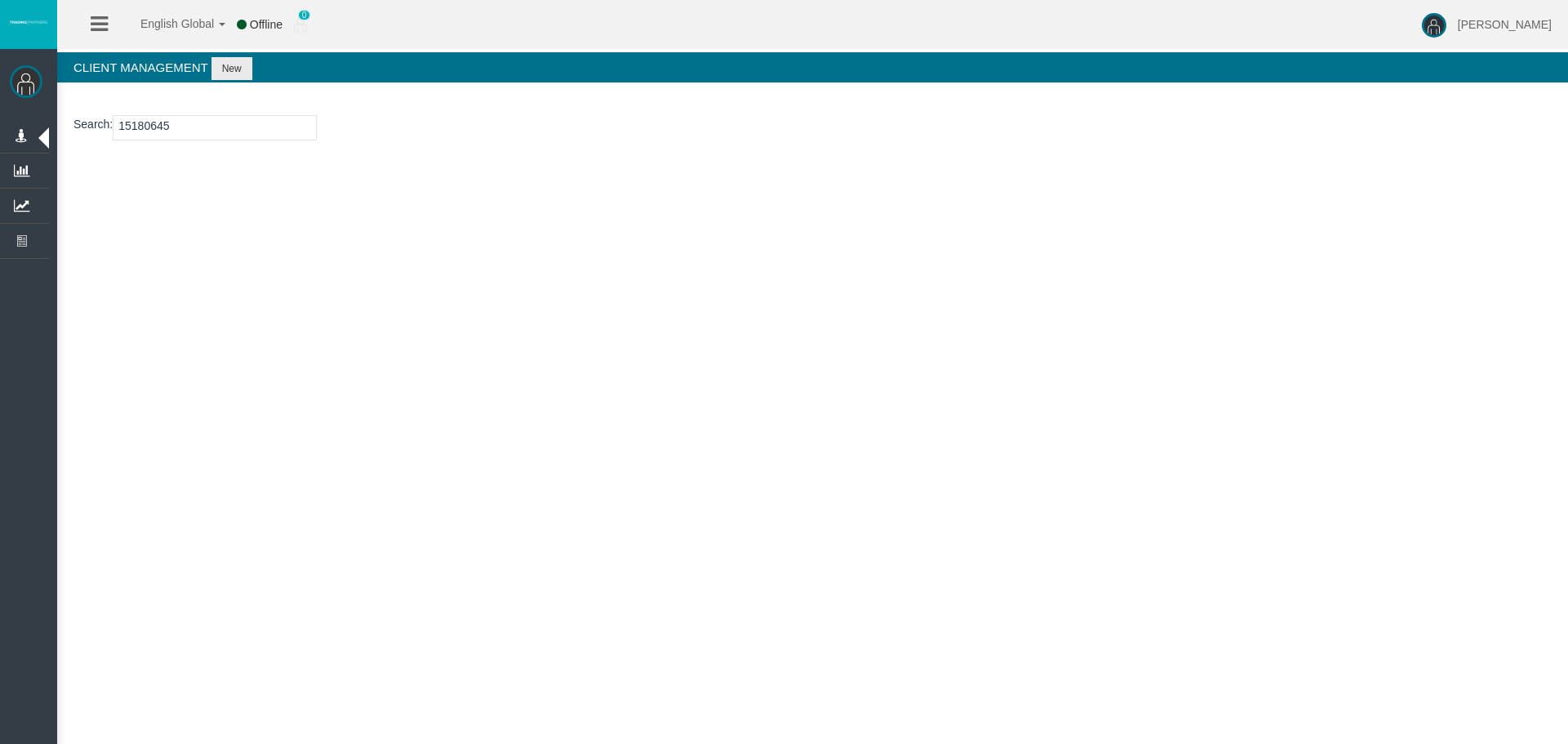
drag, startPoint x: 685, startPoint y: 399, endPoint x: 440, endPoint y: 164, distance: 339.5
click at [681, 394] on div "English Global 简体中文 English Global 日本語 한국어 Offline 0 [PERSON_NAME] Help Log Out…" at bounding box center [784, 372] width 1568 height 744
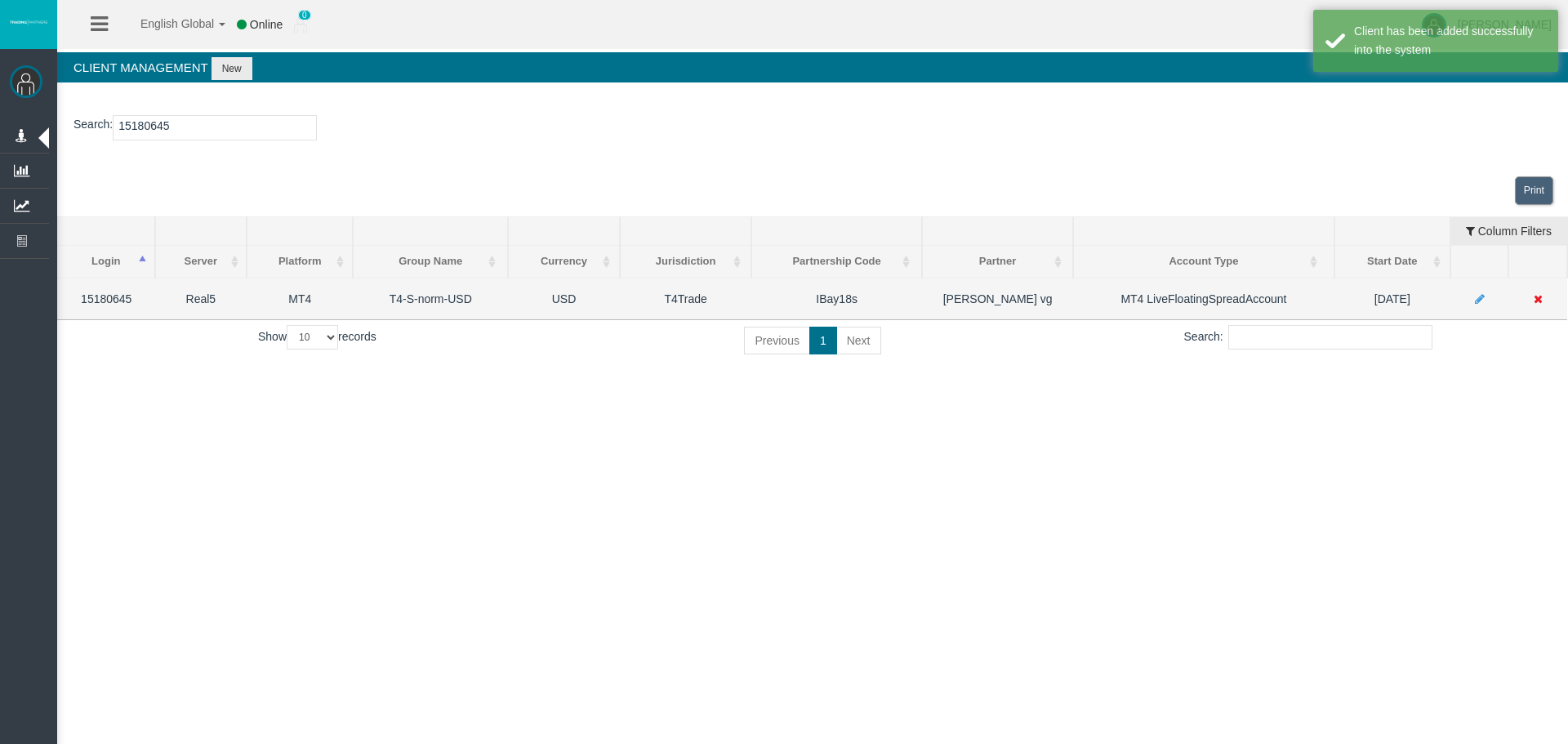
drag, startPoint x: 972, startPoint y: 409, endPoint x: 905, endPoint y: 308, distance: 121.2
click at [961, 394] on div "English Global 简体中文 English Global 日本語 한국어 Online 0 [PERSON_NAME] Help Log Out …" at bounding box center [784, 372] width 1568 height 744
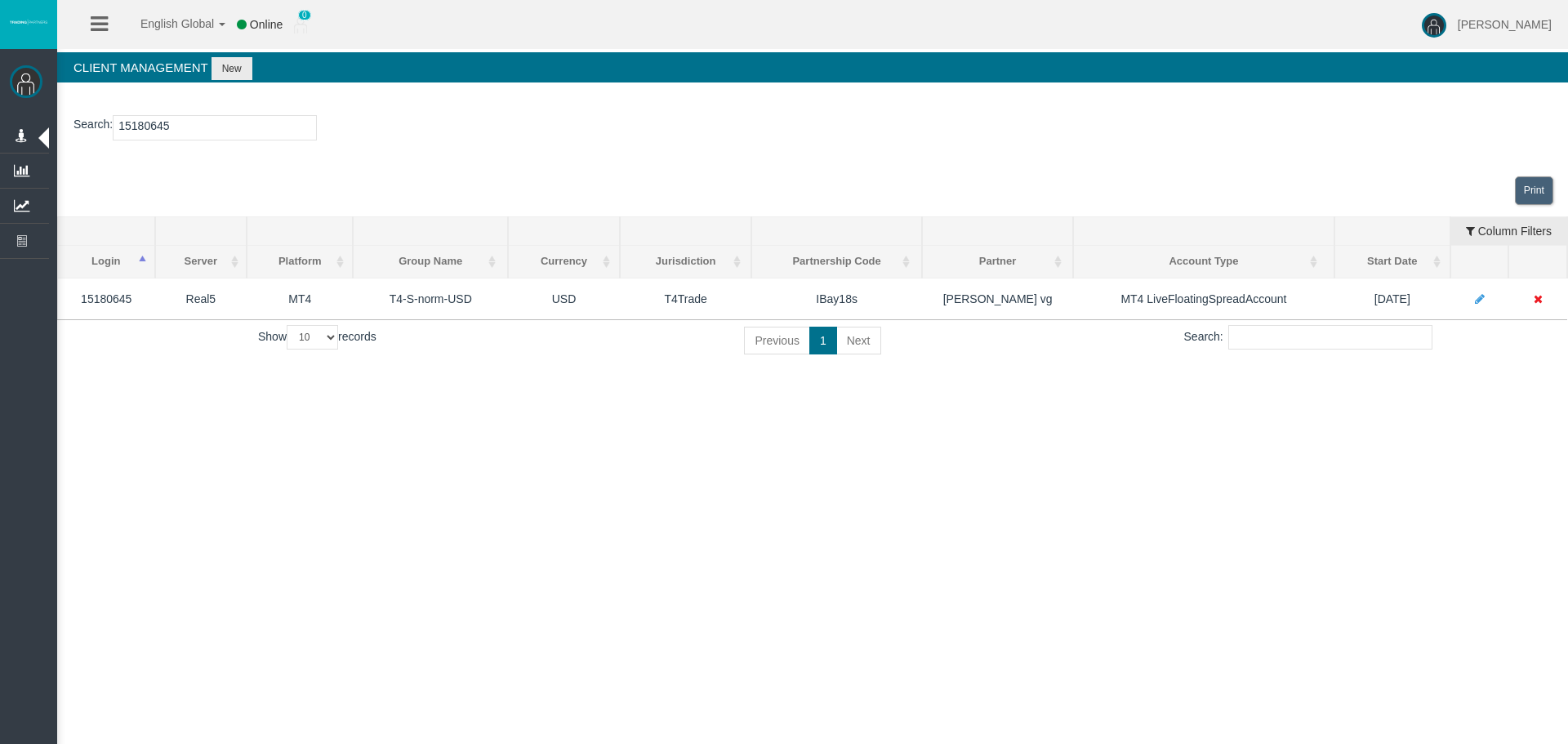
click at [158, 125] on input "15180645" at bounding box center [215, 128] width 204 height 26
paste input "1223324"
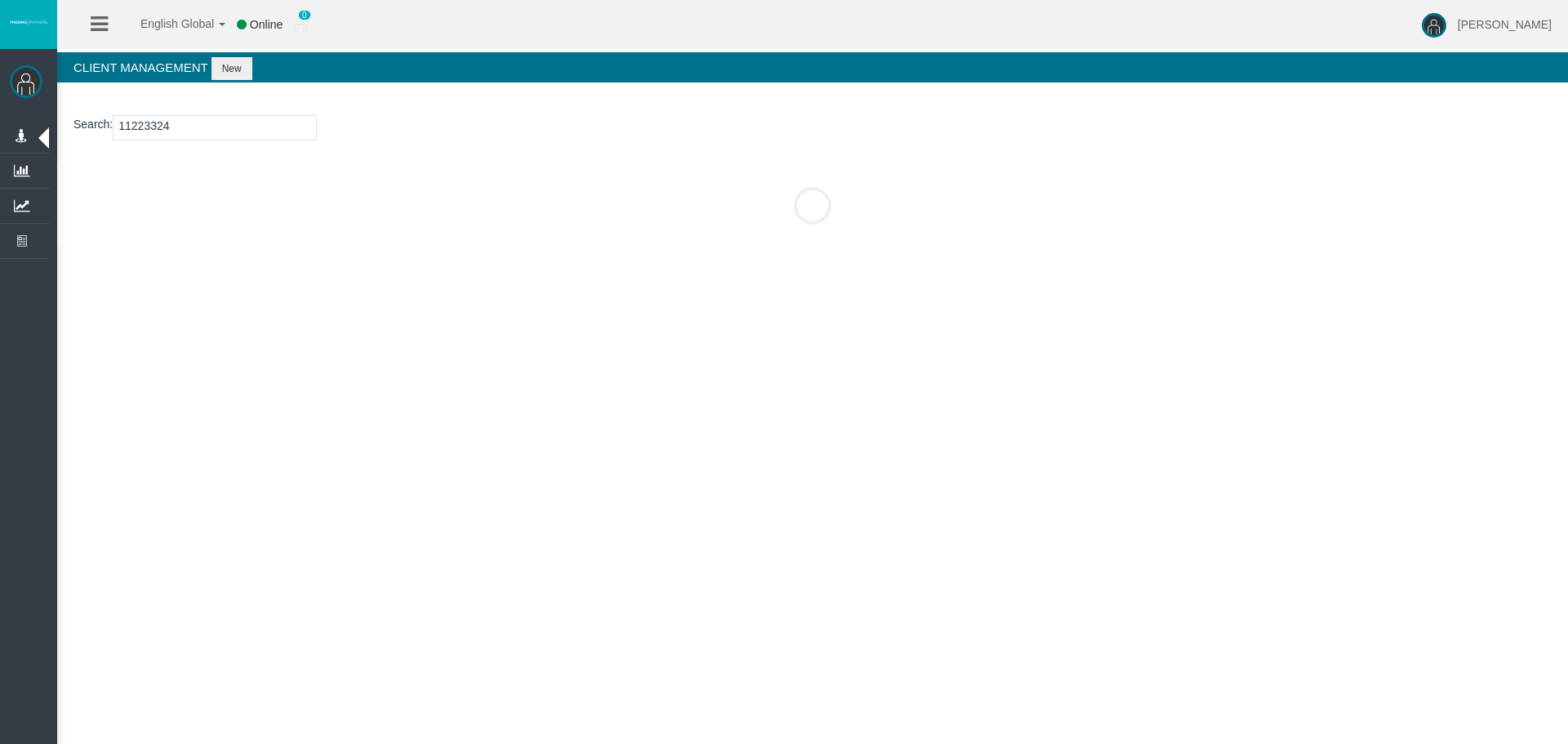
type input "11223324"
click at [238, 72] on button "New" at bounding box center [232, 69] width 41 height 23
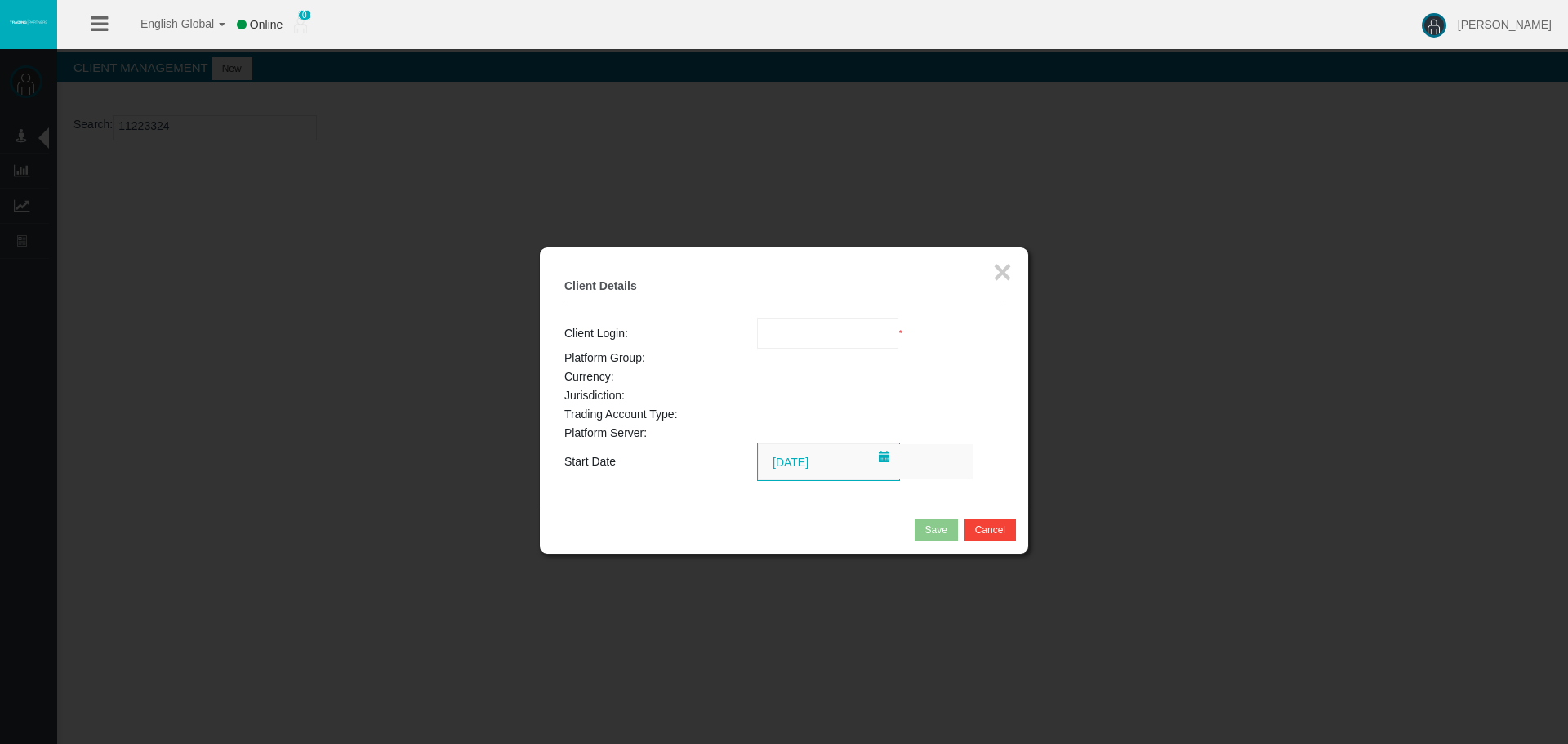
click at [817, 327] on input "text" at bounding box center [828, 333] width 141 height 29
paste input "11223324"
click at [787, 359] on span "11223324" at bounding box center [793, 363] width 51 height 13
type input "11223324"
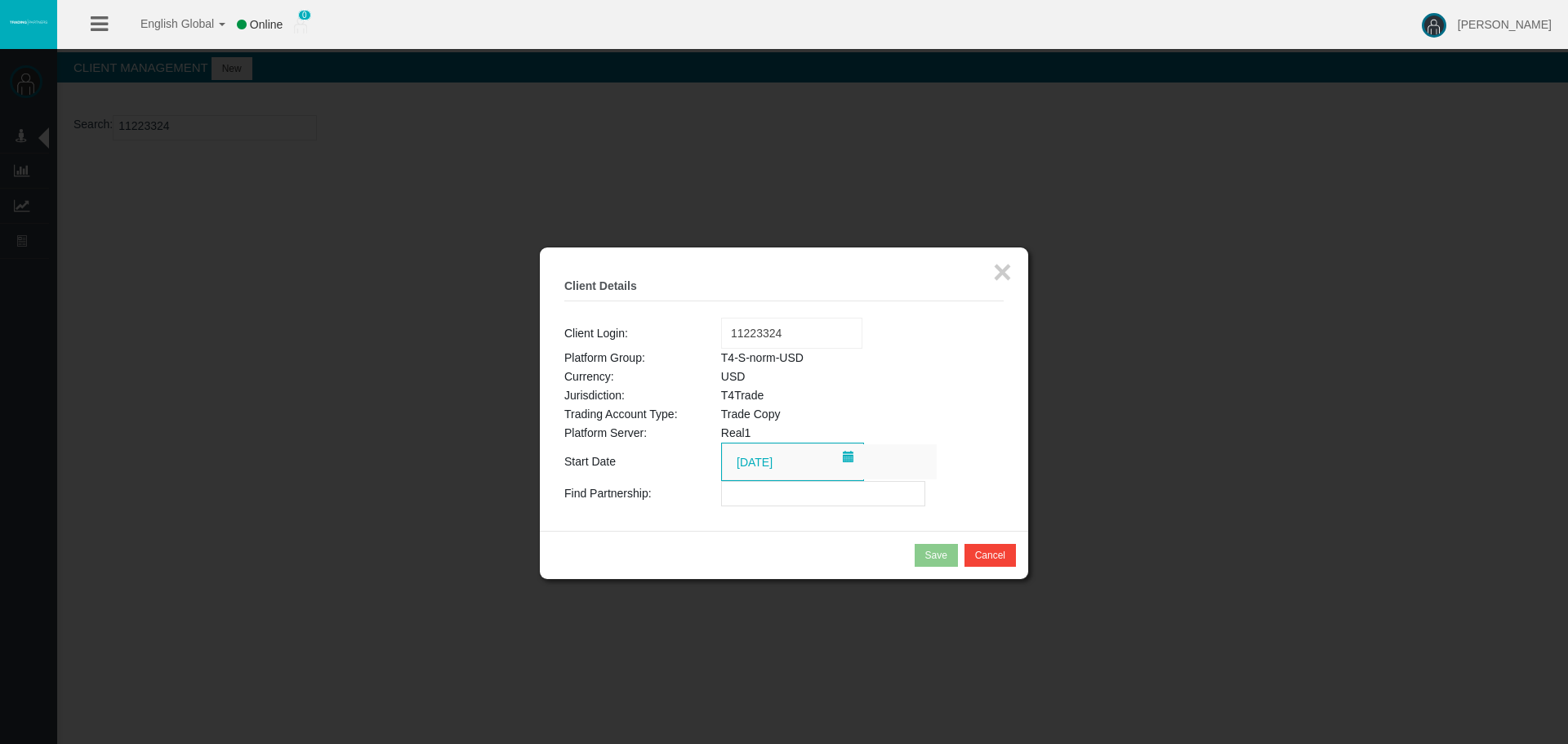
click at [794, 498] on input "text" at bounding box center [823, 493] width 204 height 26
paste input "IBay18s"
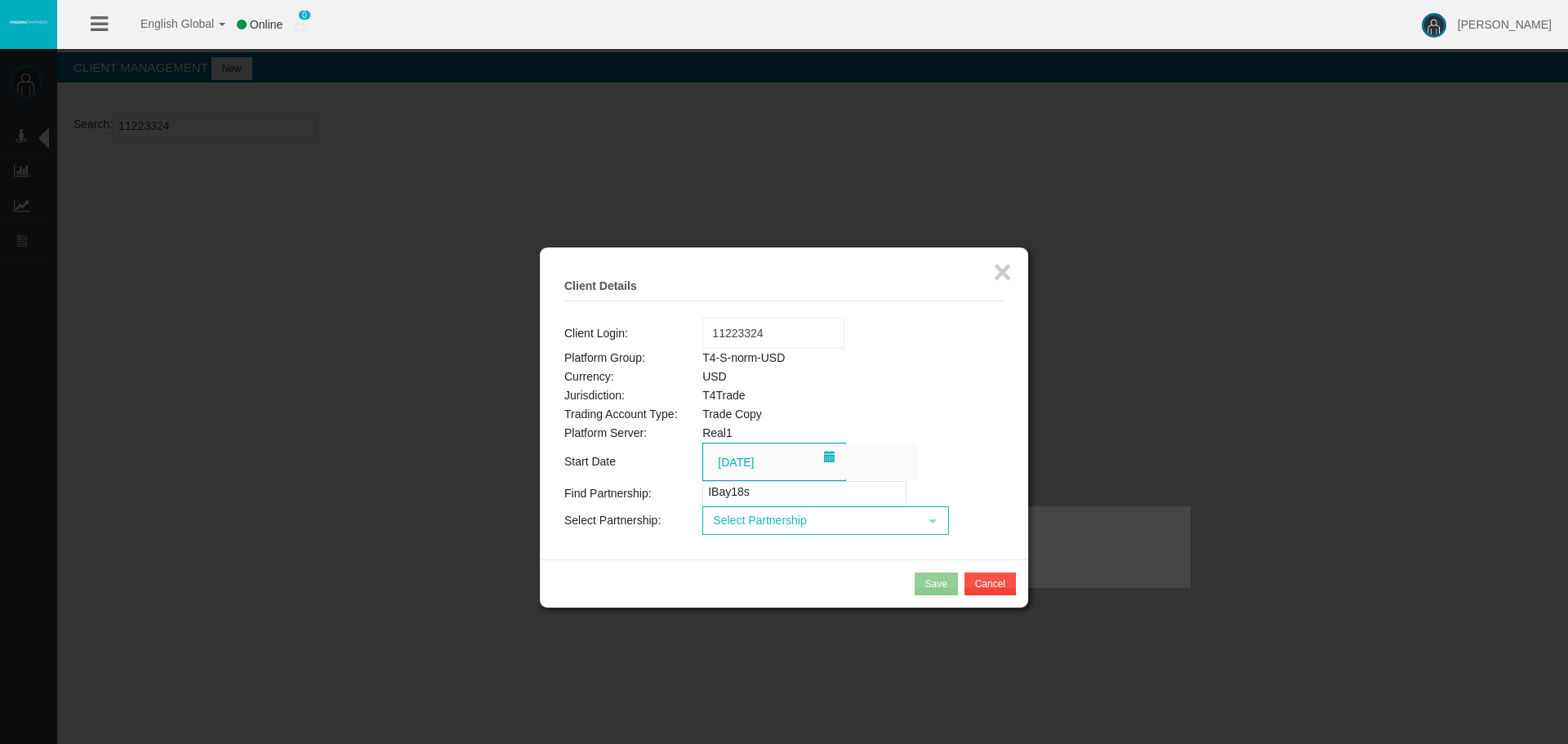
type input "IBay18s"
click at [782, 524] on td "Loading... Select Partnership select" at bounding box center [853, 521] width 302 height 28
click at [806, 532] on span "Select Partnership" at bounding box center [811, 521] width 214 height 26
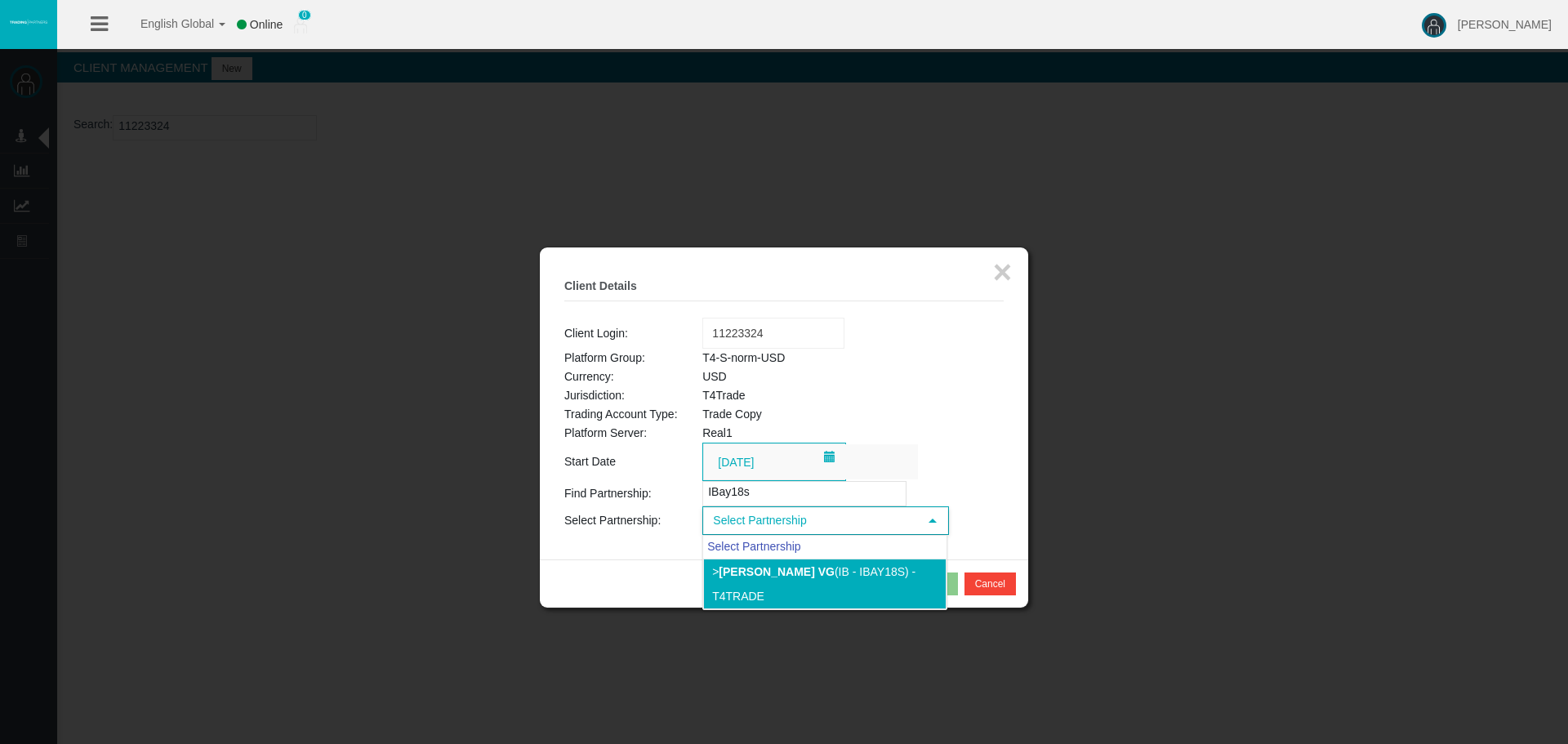
click at [816, 571] on b "[PERSON_NAME] vg" at bounding box center [777, 572] width 116 height 13
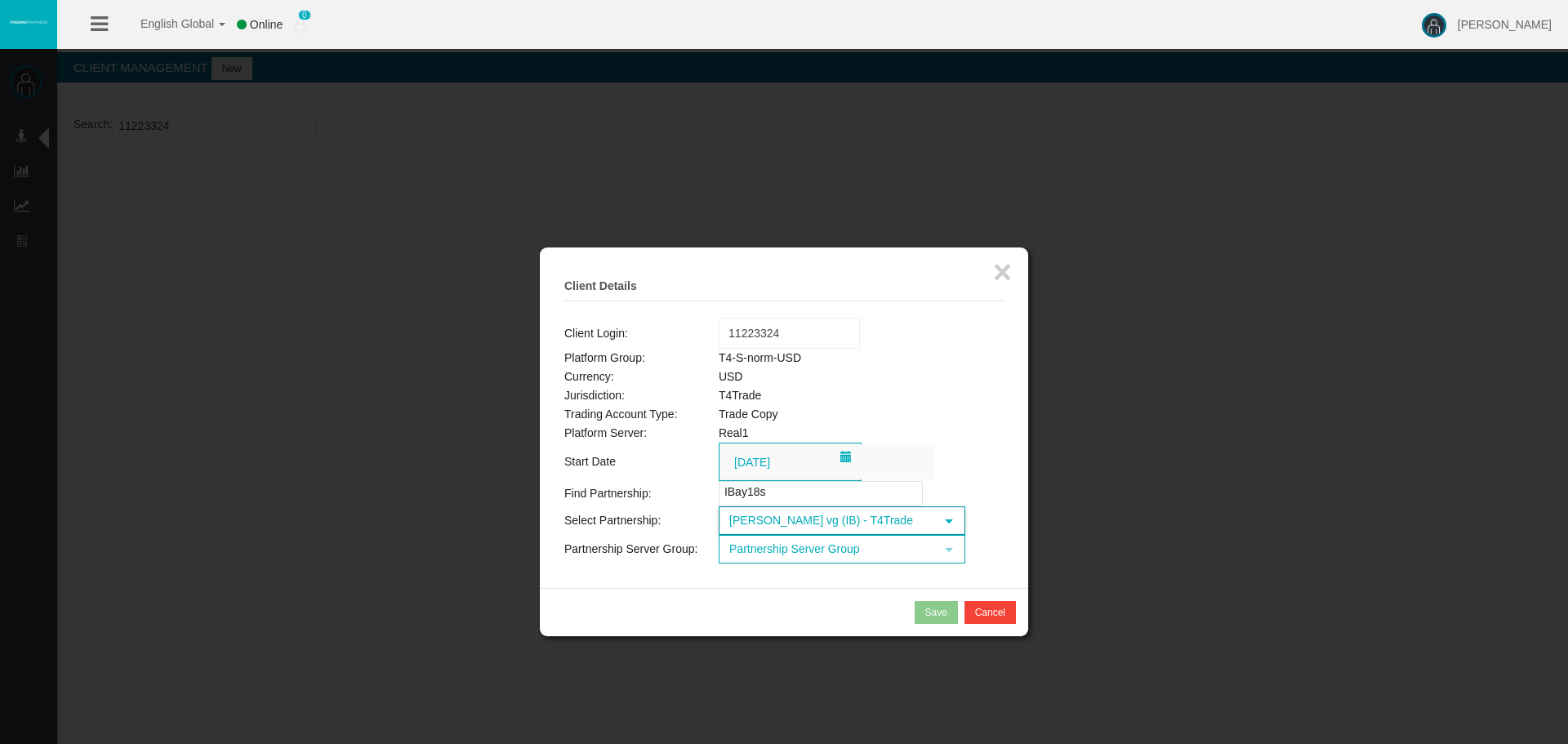
click at [810, 554] on span "Partnership Server Group" at bounding box center [827, 549] width 214 height 26
click at [825, 603] on li "T4-S-norm-USD (USD)" at bounding box center [841, 600] width 244 height 26
click at [943, 614] on div "Save" at bounding box center [936, 613] width 22 height 15
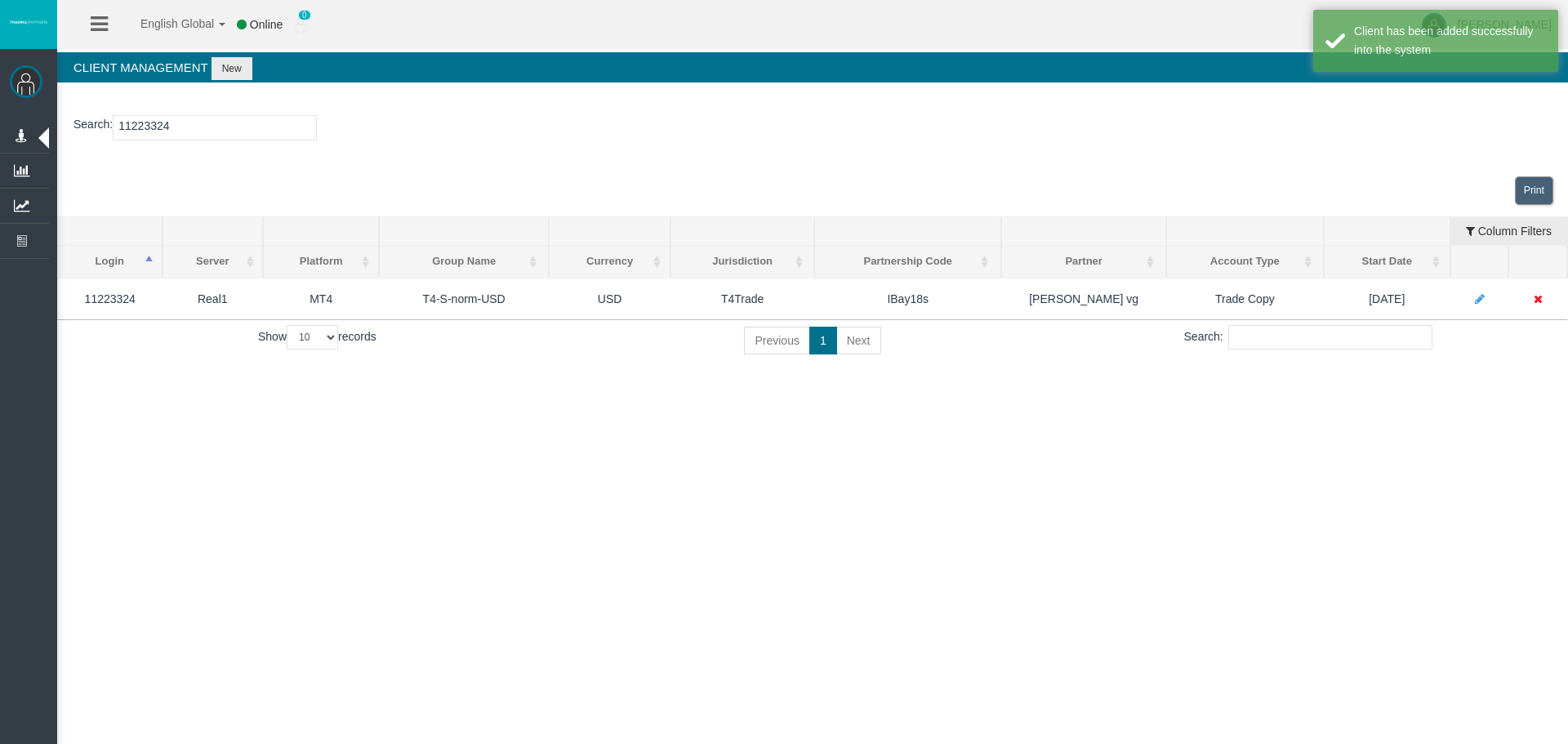
click at [137, 122] on input "11223324" at bounding box center [215, 128] width 204 height 26
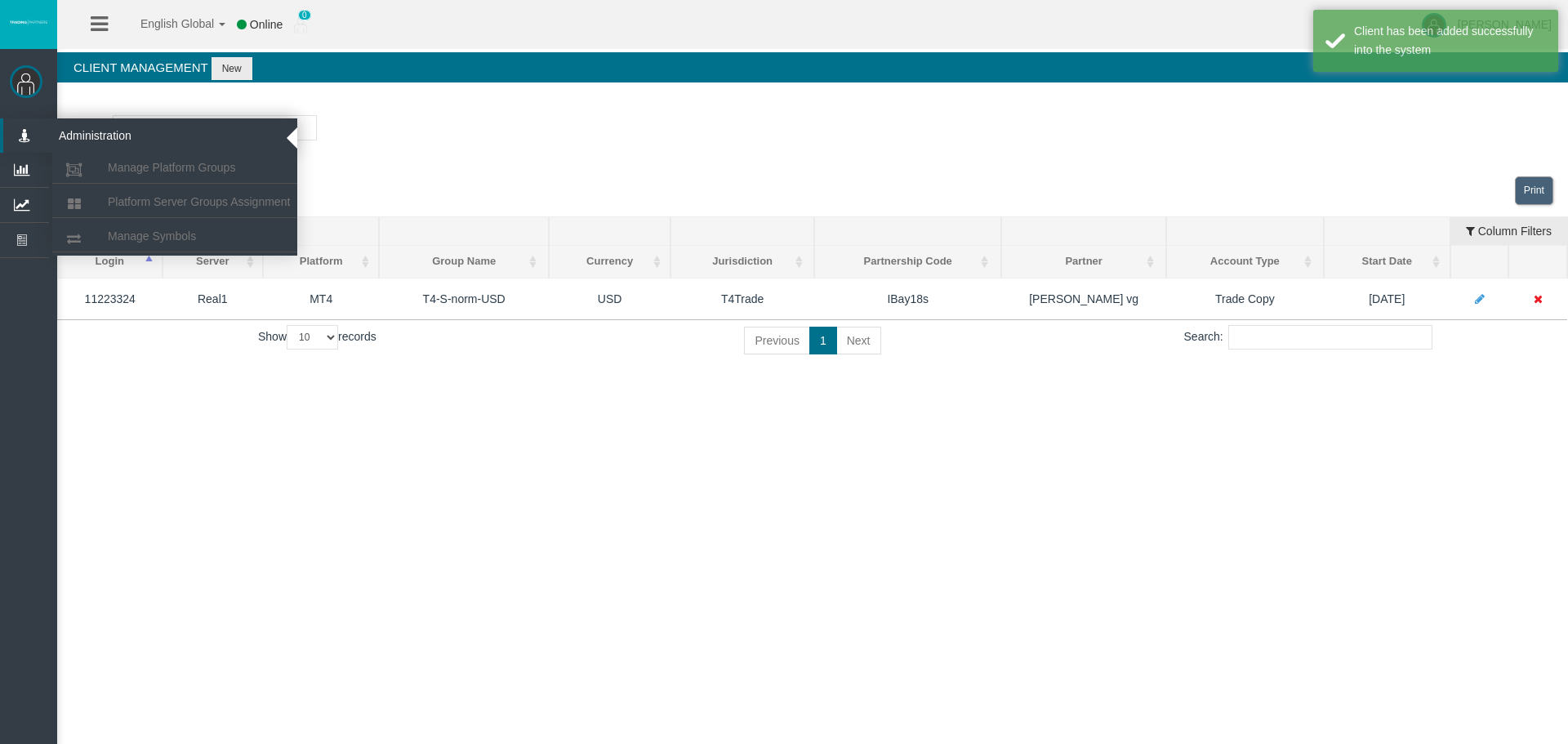
paste input "281"
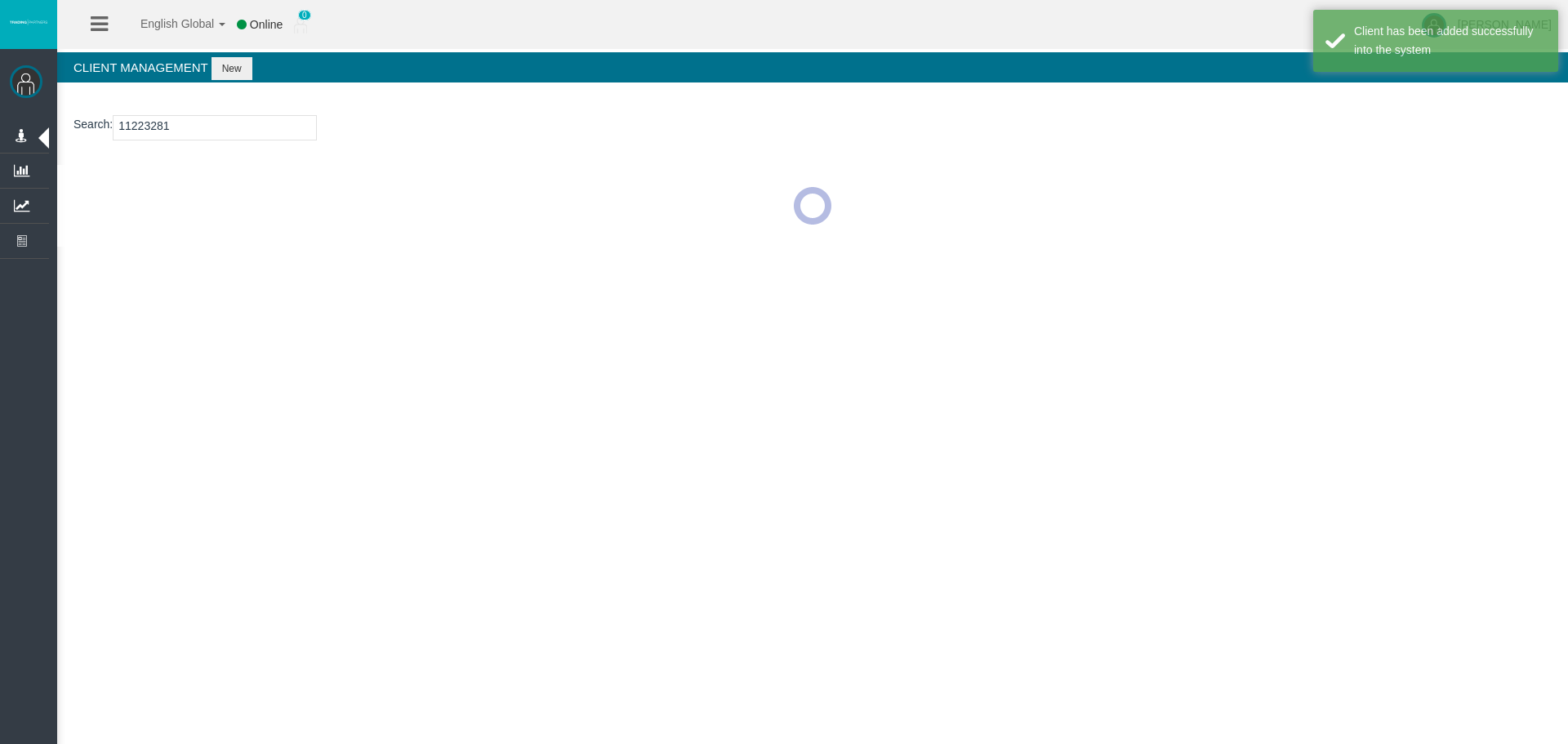
type input "11223281"
click at [246, 78] on button "New" at bounding box center [232, 69] width 41 height 23
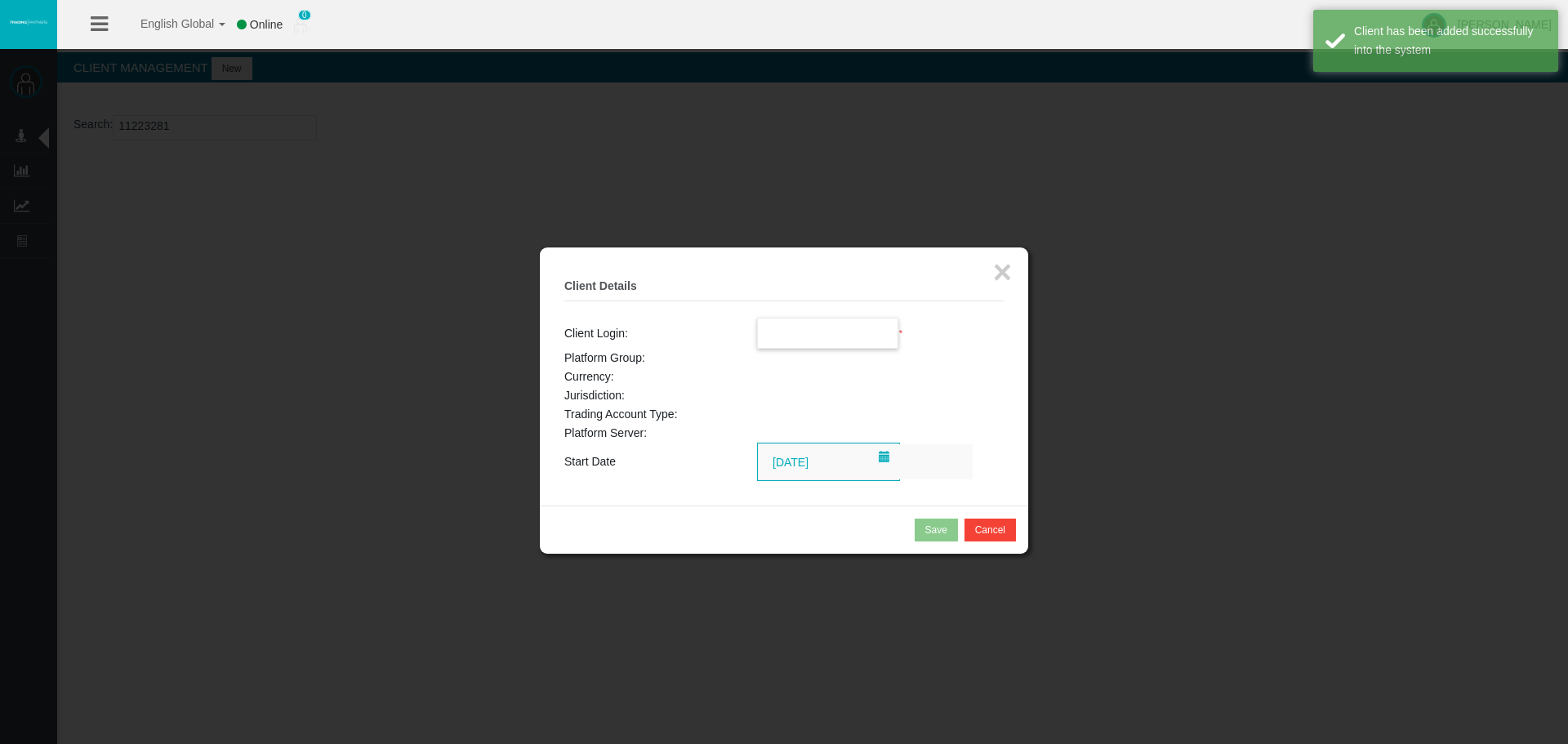
click at [801, 337] on input "text" at bounding box center [828, 333] width 141 height 29
paste input "11223281"
click at [800, 361] on span "11223281" at bounding box center [793, 363] width 51 height 13
type input "11223281"
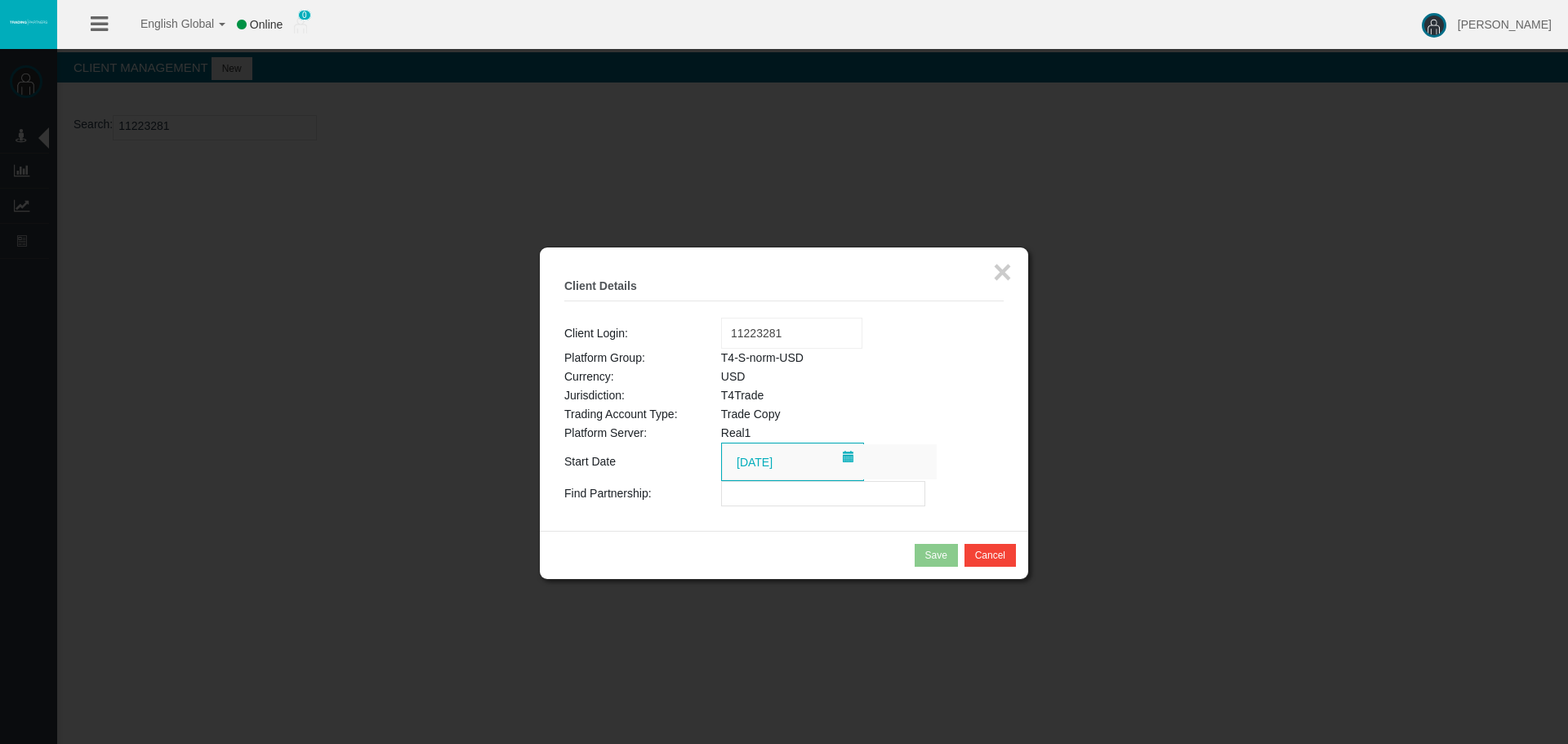
click at [798, 493] on input "text" at bounding box center [823, 493] width 204 height 26
paste input "IBay18s"
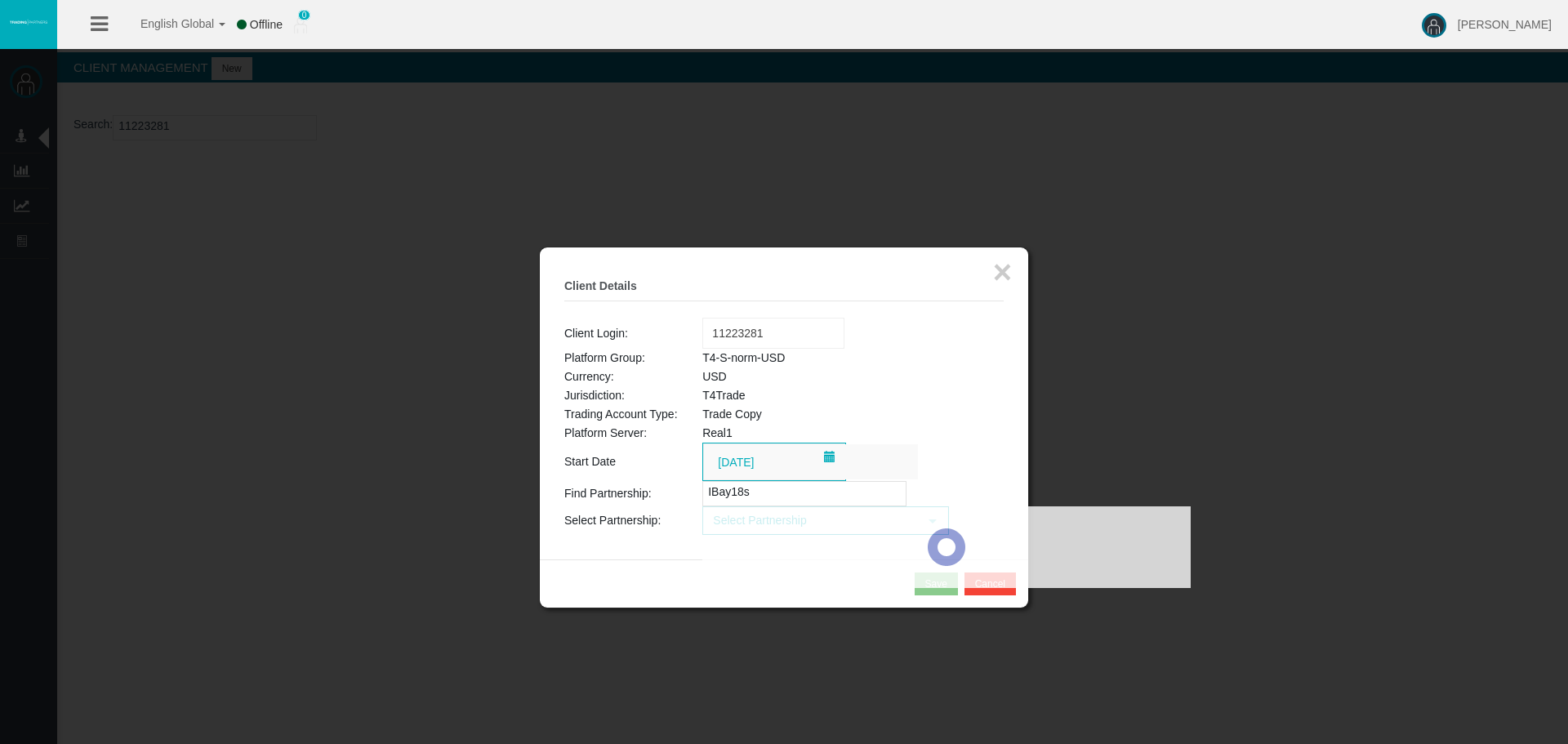
type input "IBay18s"
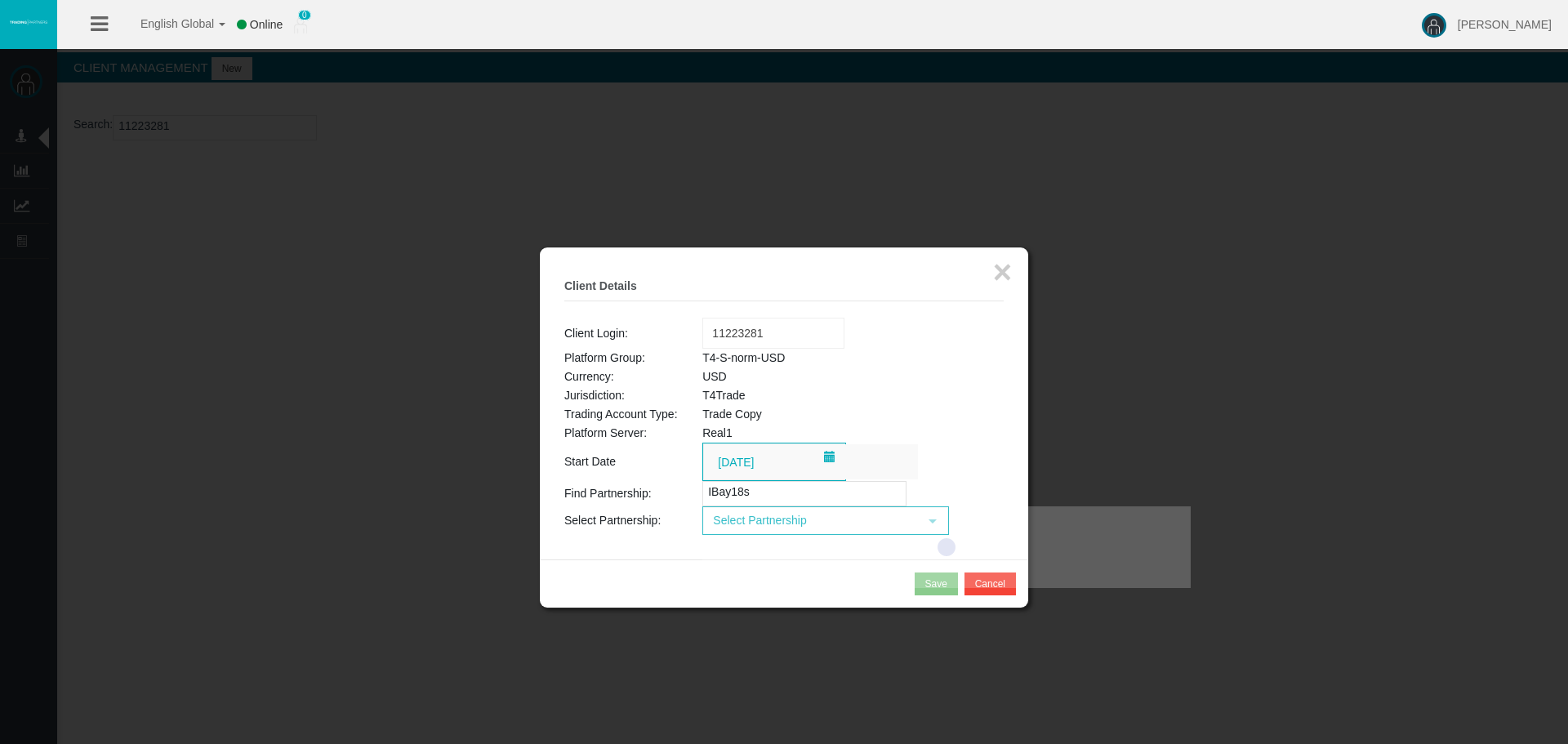
click at [805, 522] on div at bounding box center [946, 547] width 489 height 81
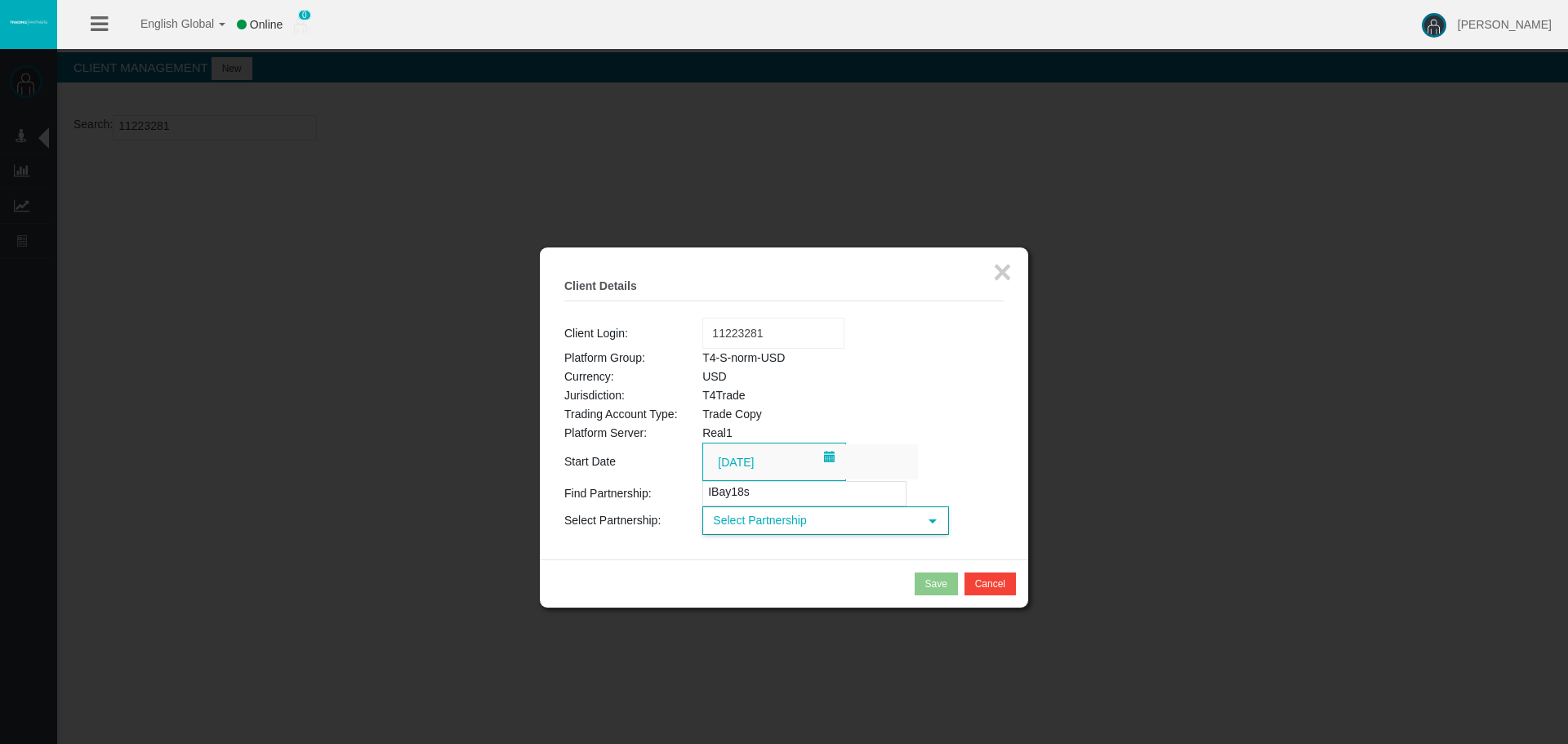
click at [801, 532] on span "Select Partnership" at bounding box center [811, 521] width 214 height 26
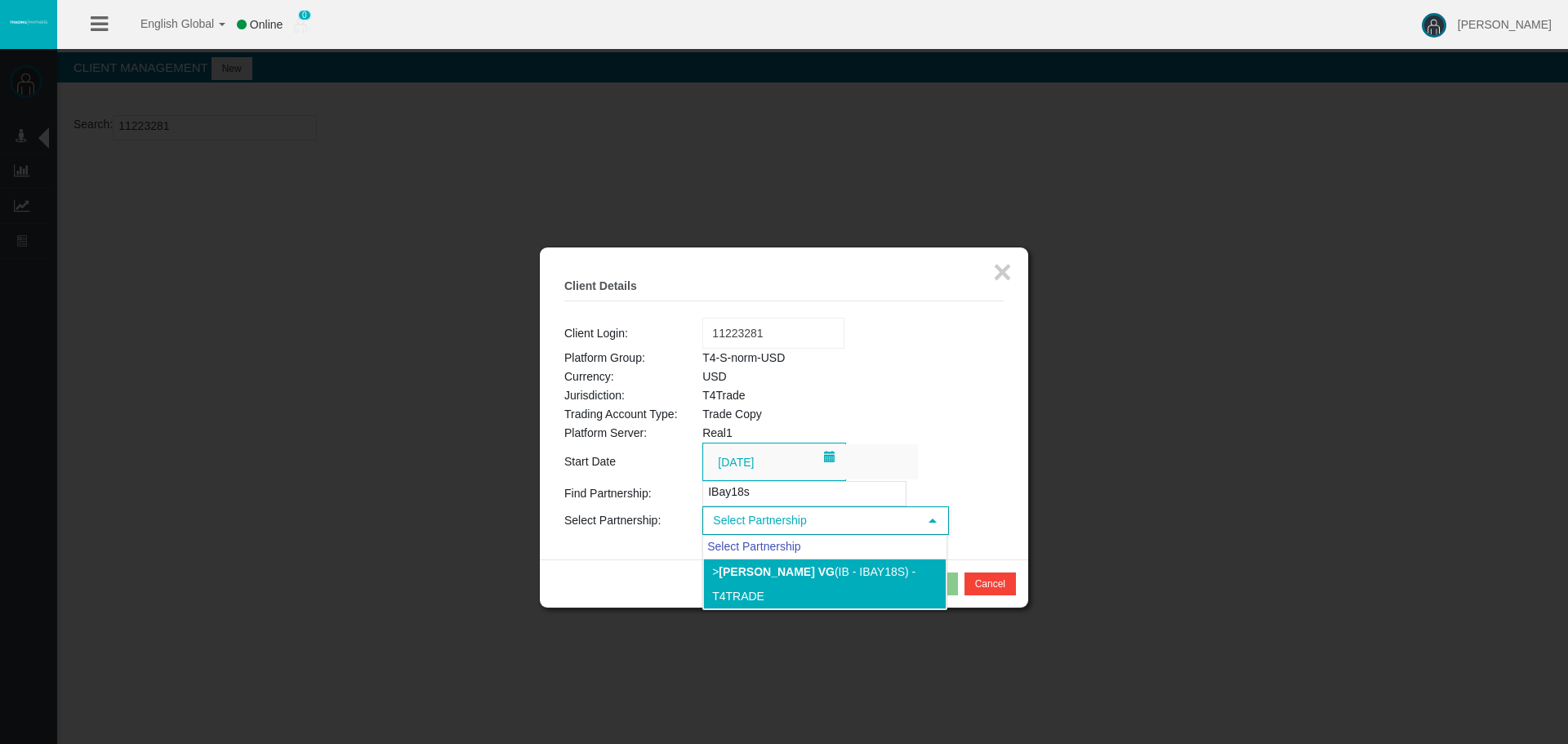
click at [810, 562] on li "> [PERSON_NAME] vg (IB - IBay18s) - T4Trade" at bounding box center [825, 584] width 244 height 51
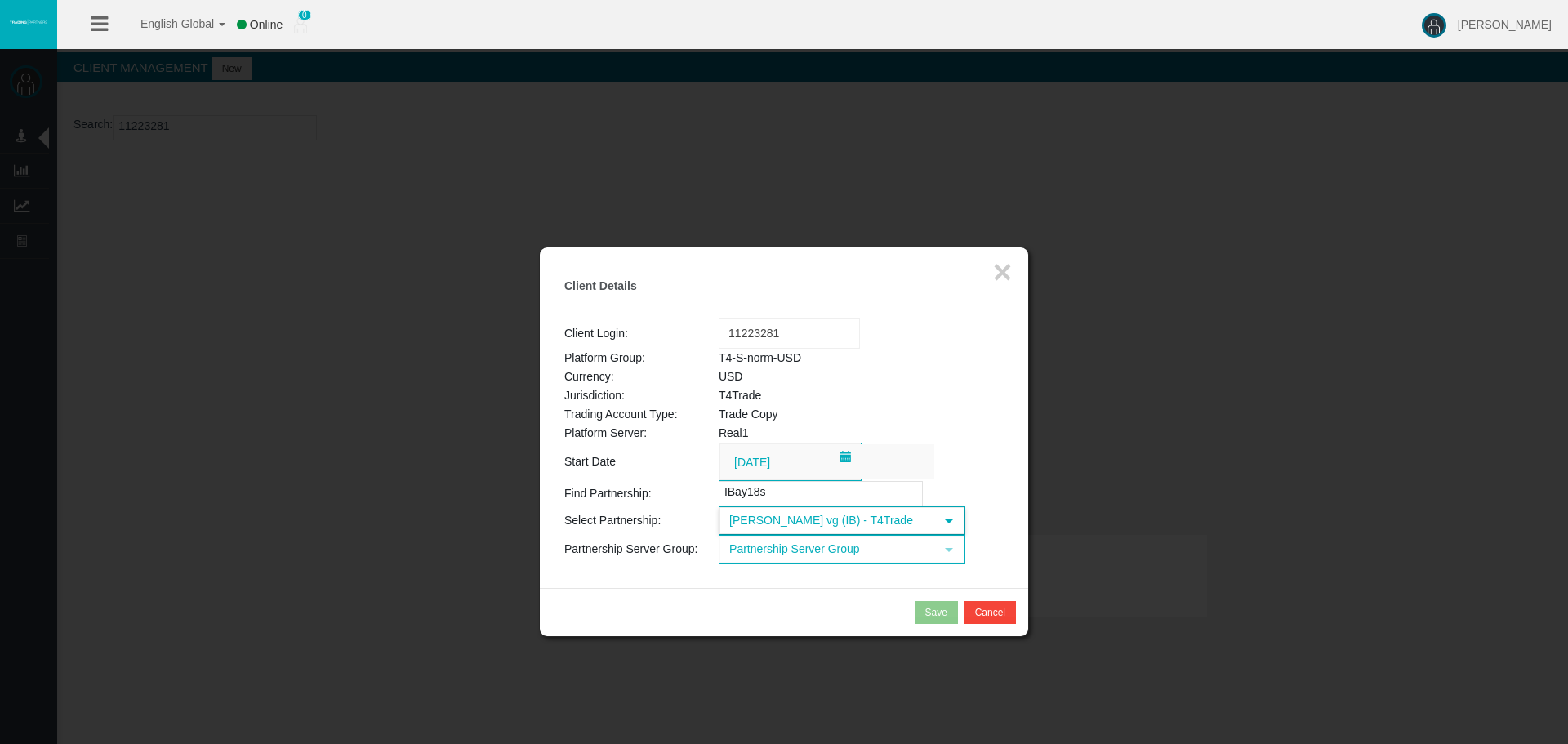
click at [836, 553] on span "Partnership Server Group" at bounding box center [827, 549] width 214 height 26
click at [850, 599] on li "T4-S-norm-USD (USD)" at bounding box center [841, 600] width 244 height 26
click at [922, 613] on button "Save" at bounding box center [937, 613] width 43 height 23
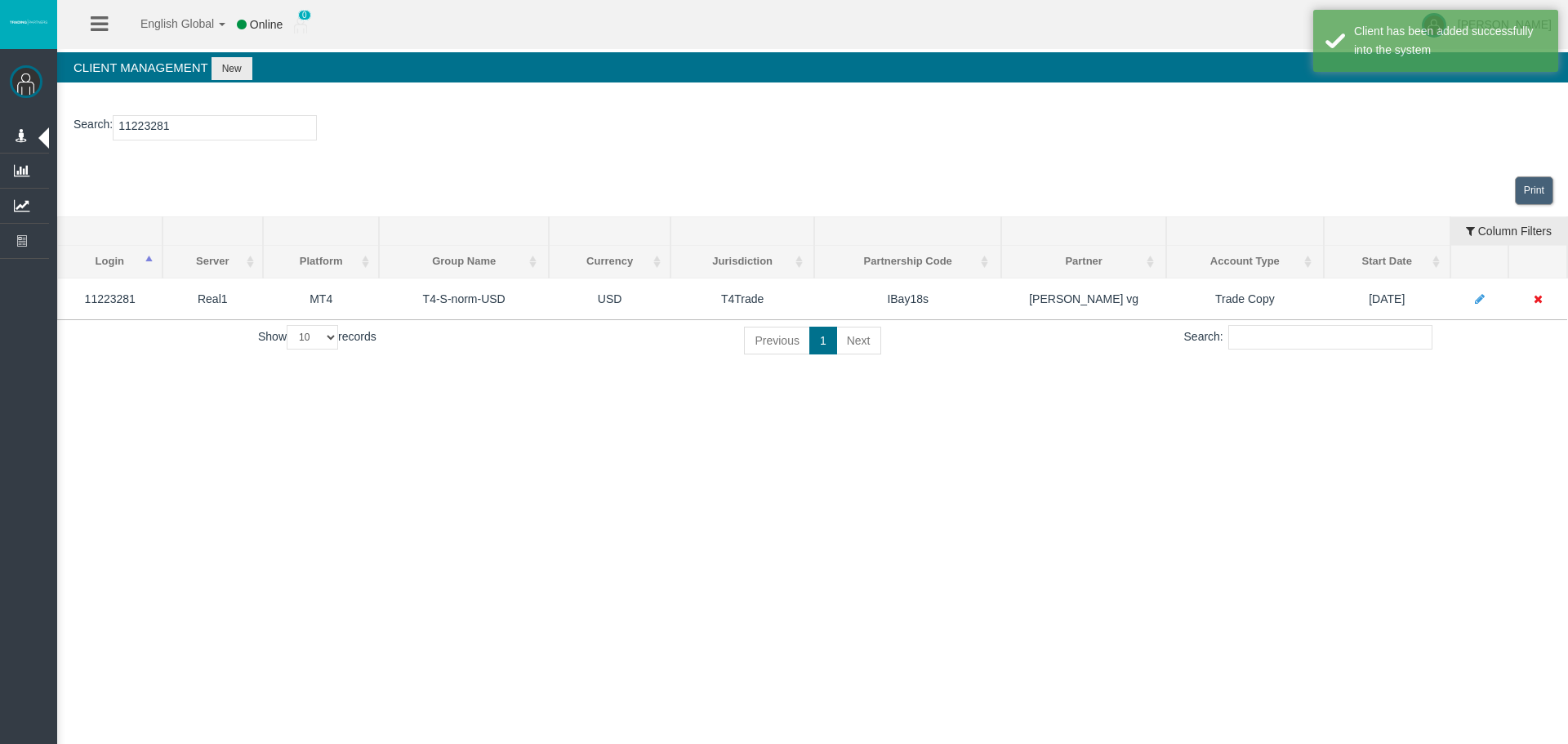
click at [416, 468] on div "English Global 简体中文 English Global 日本語 한국어 Online 0 [PERSON_NAME] Help Log Out …" at bounding box center [784, 372] width 1568 height 744
click at [175, 124] on input "11223281" at bounding box center [215, 128] width 204 height 26
paste input "5180645"
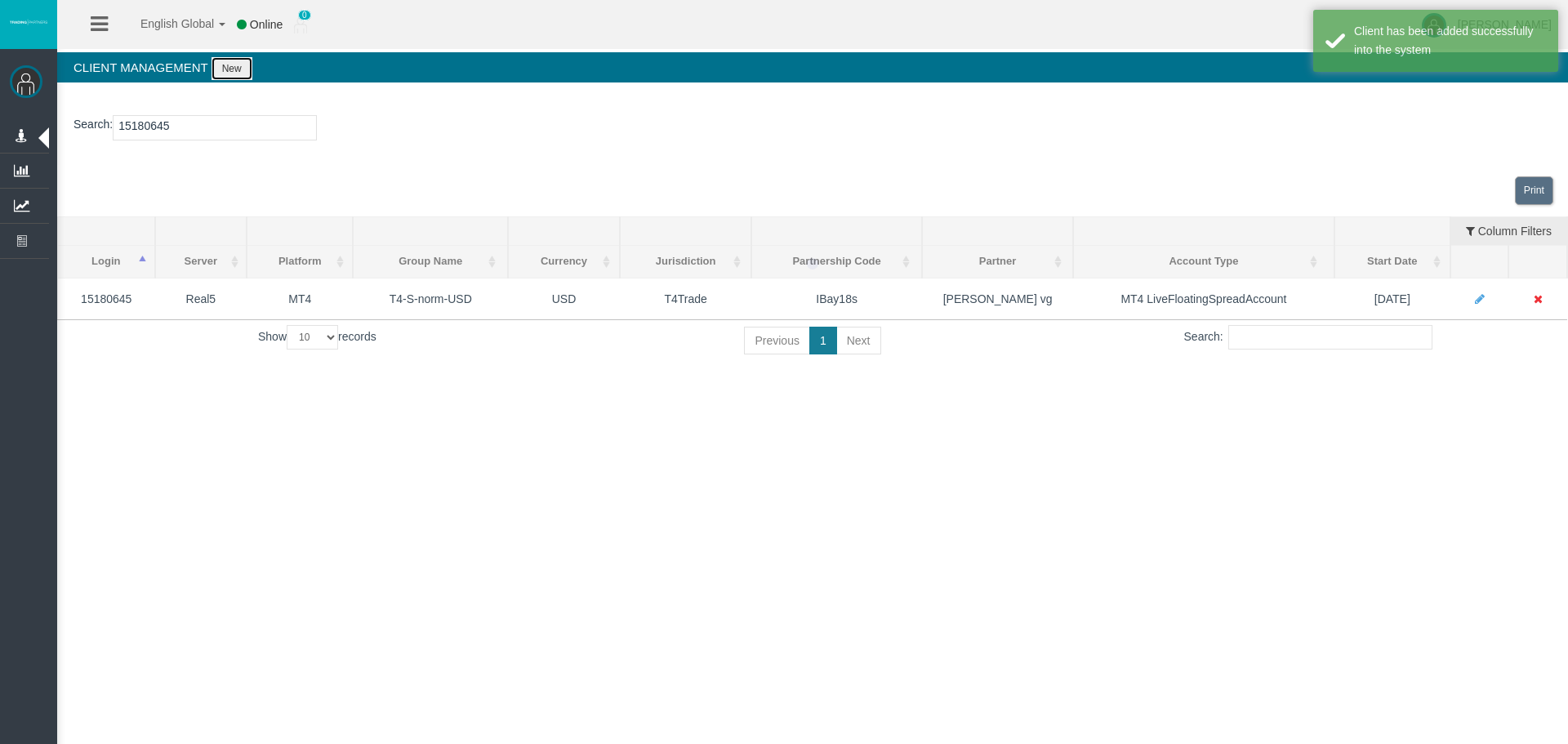
click at [231, 74] on button "New" at bounding box center [232, 69] width 41 height 23
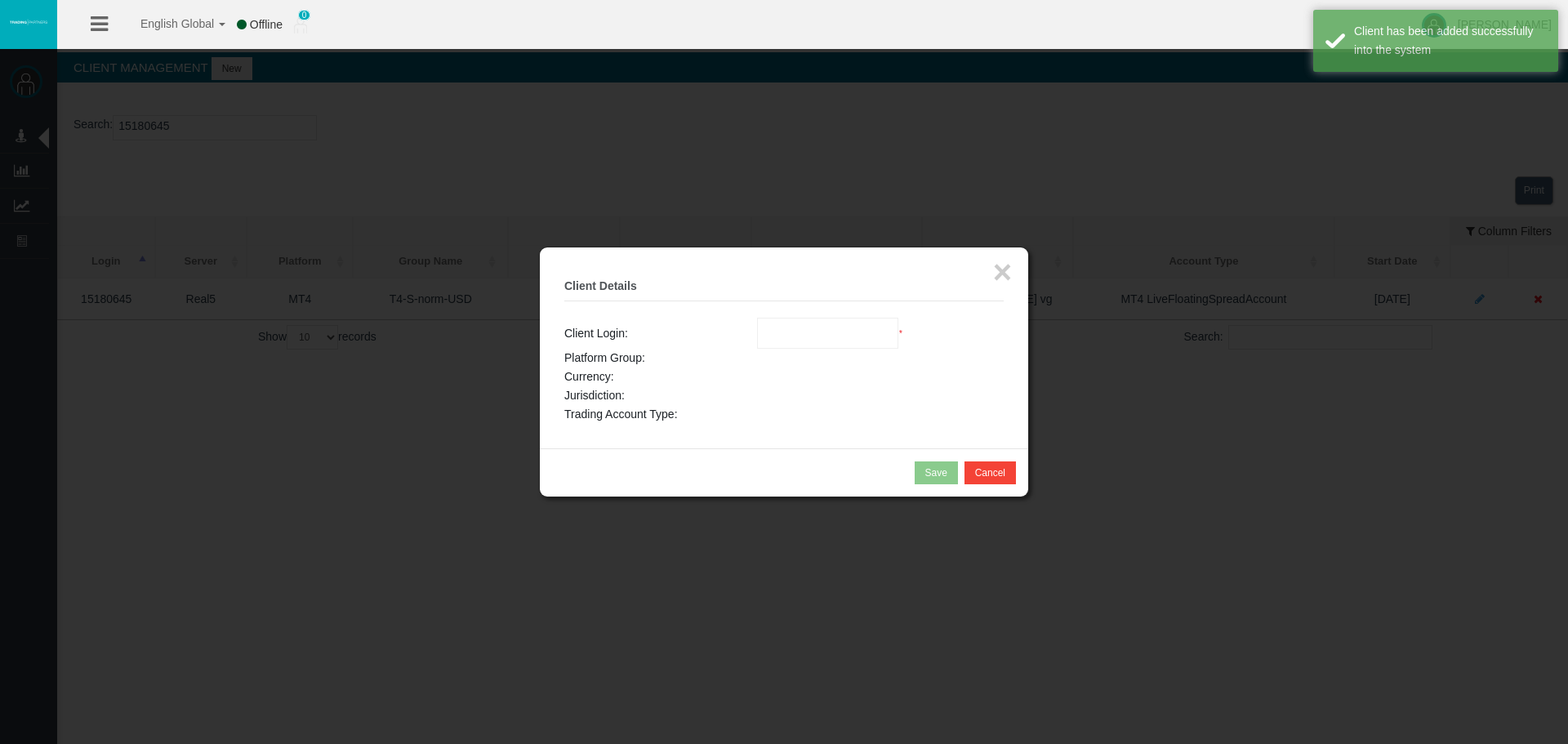
click at [231, 74] on div at bounding box center [784, 372] width 1568 height 744
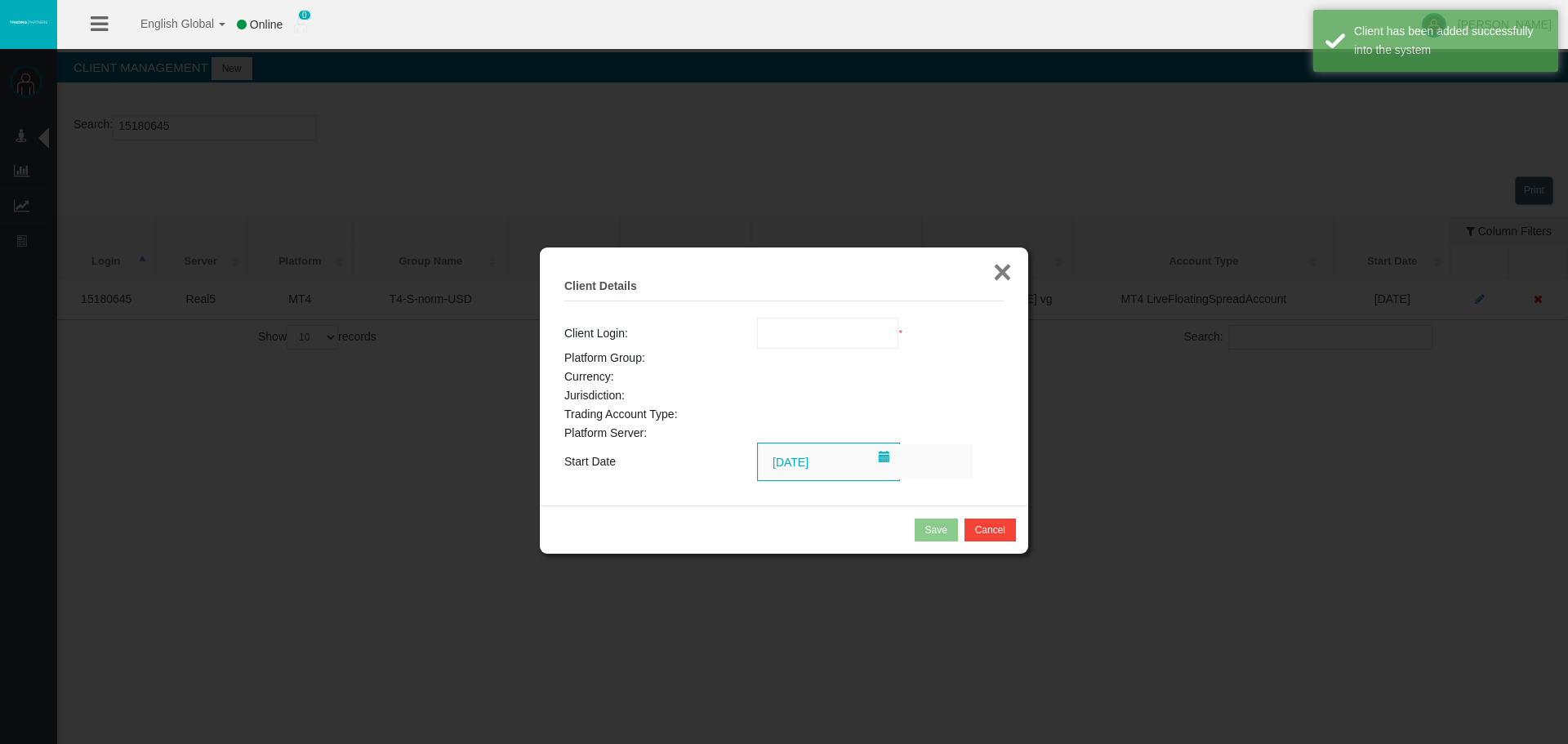
click at [1000, 268] on button "×" at bounding box center [1003, 272] width 19 height 33
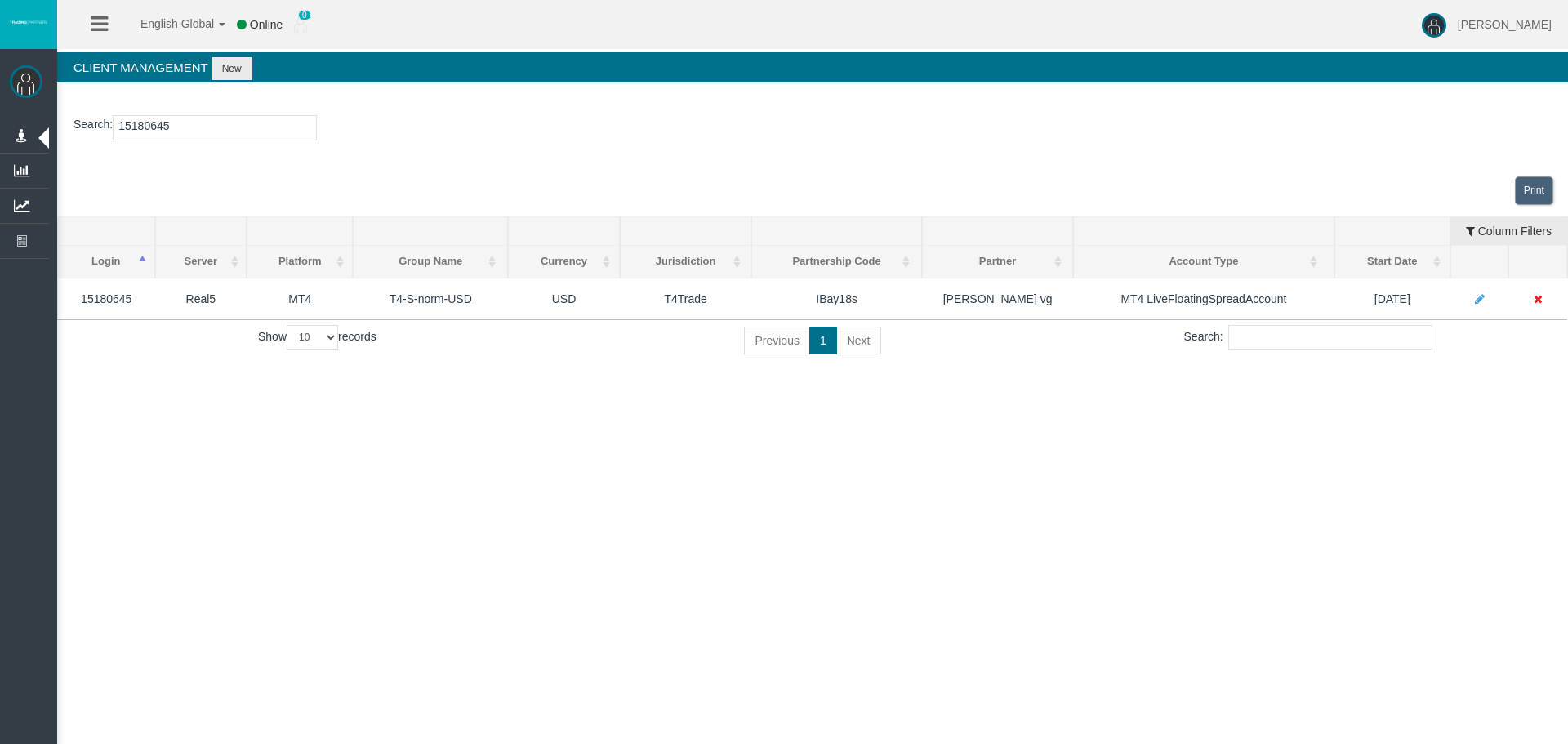
click at [226, 134] on input "15180645" at bounding box center [215, 128] width 204 height 26
paste input "1223237"
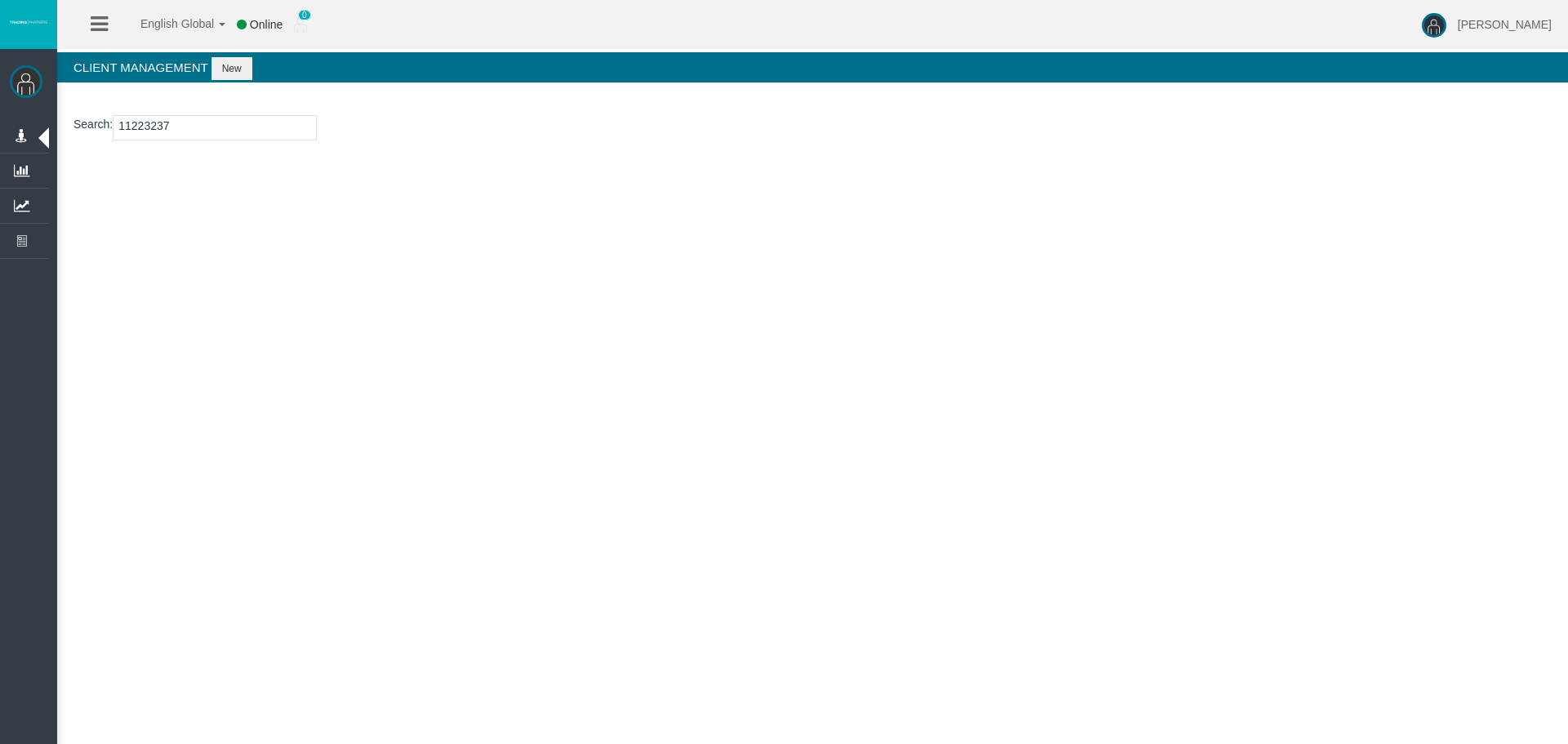
type input "11223237"
click at [239, 68] on button "New" at bounding box center [232, 69] width 41 height 23
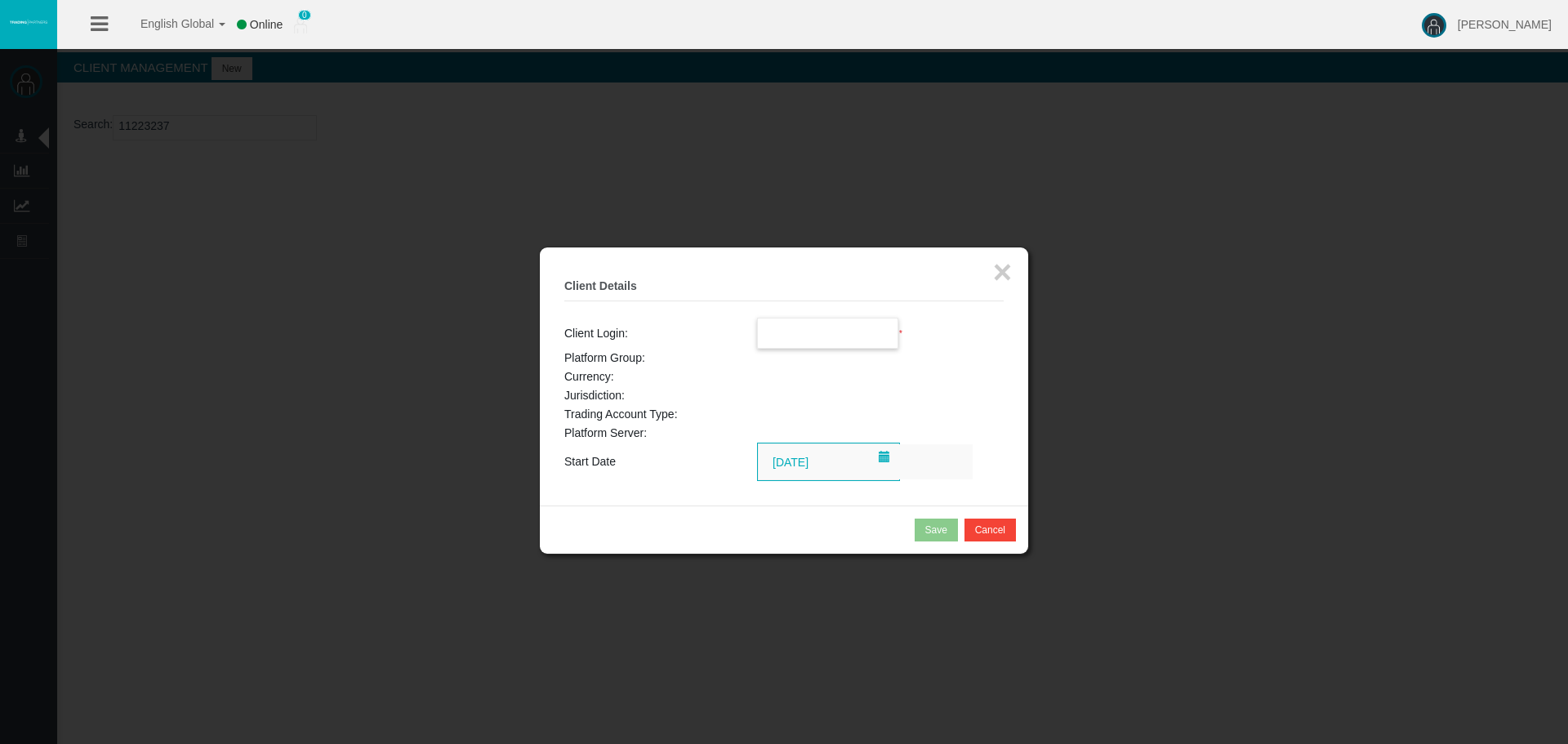
click at [855, 334] on input "text" at bounding box center [828, 333] width 141 height 29
paste input "11223237"
click at [793, 363] on span "11223237" at bounding box center [793, 363] width 51 height 13
type input "11223237"
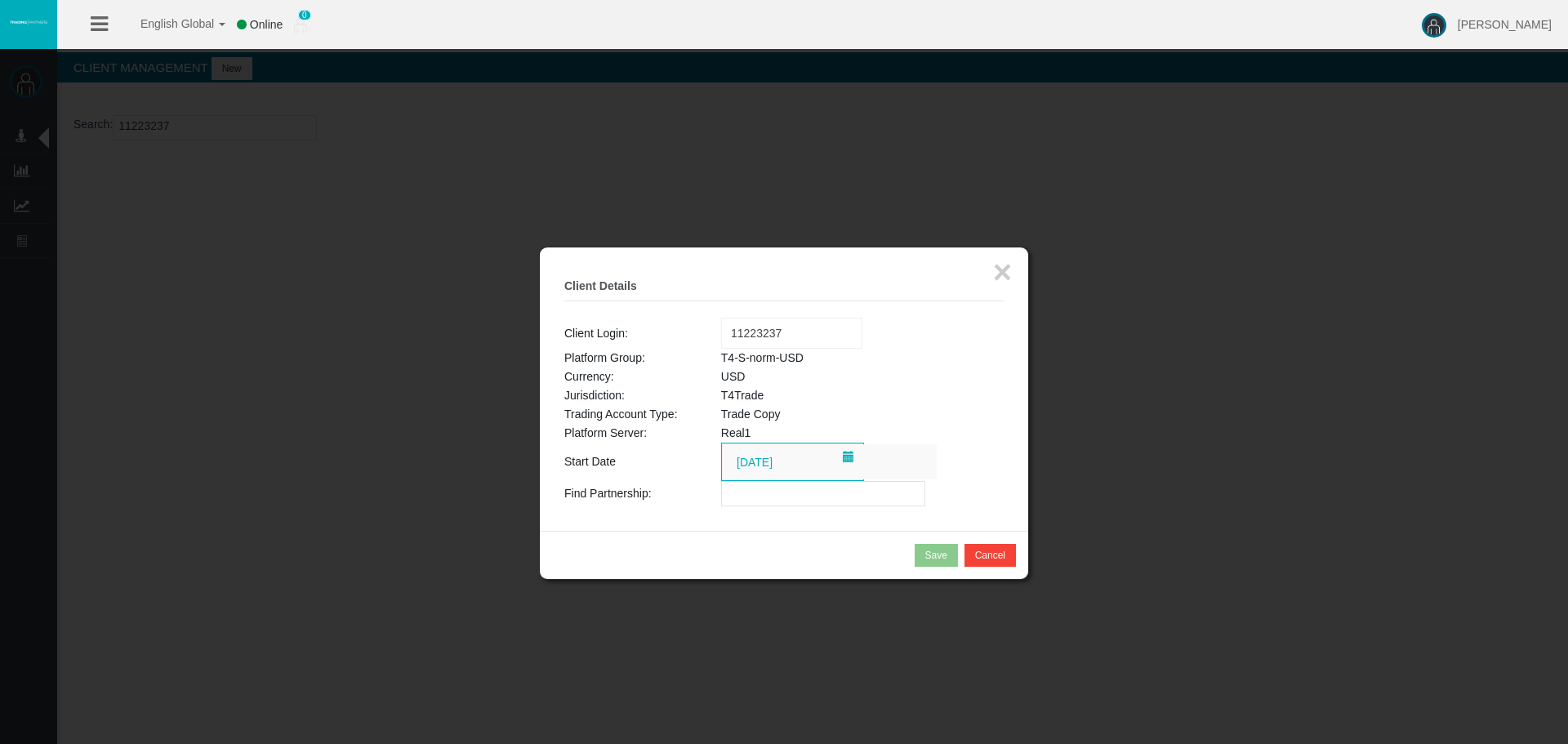
click at [781, 504] on input "text" at bounding box center [823, 493] width 204 height 26
paste input "IBay18s"
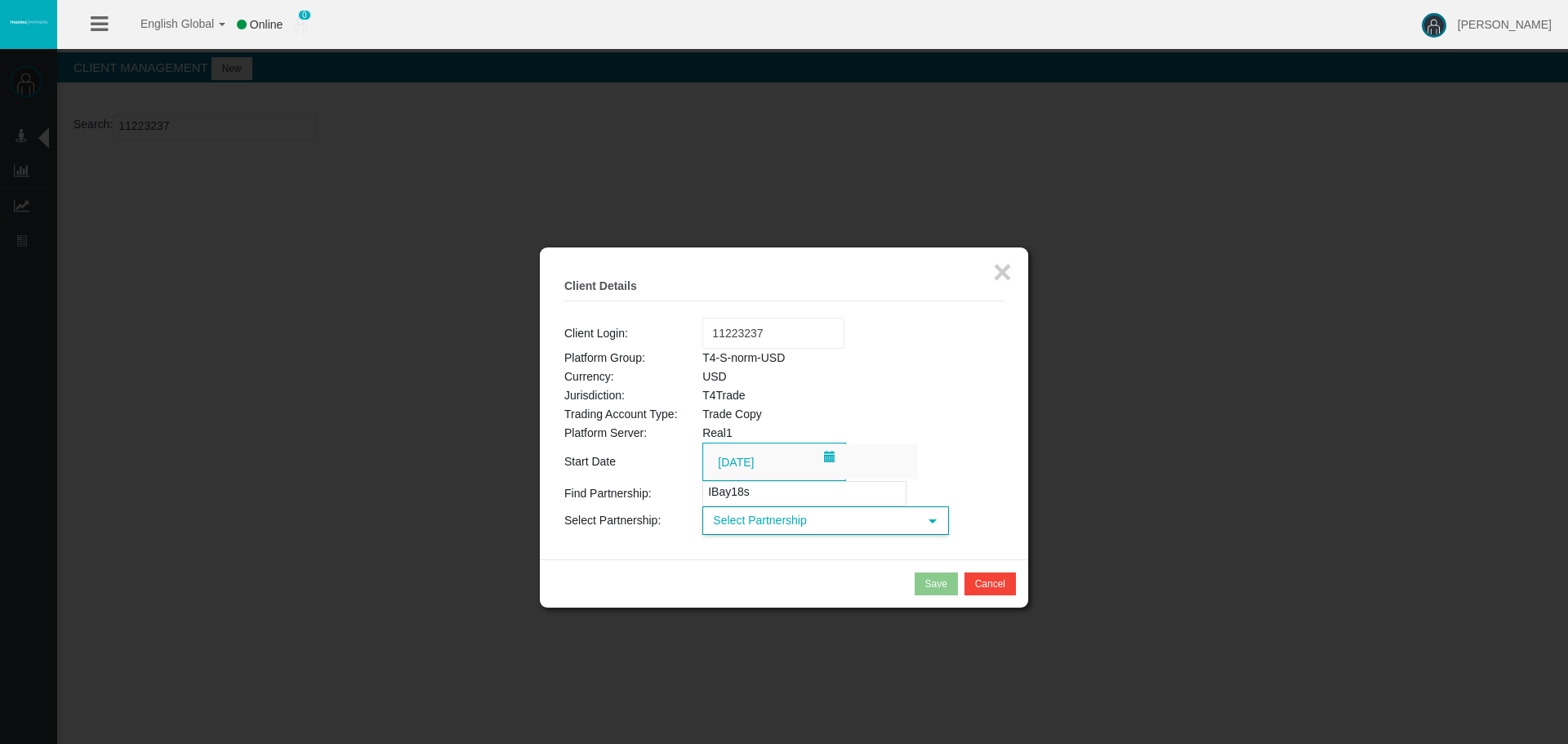
type input "IBay18s"
click at [792, 522] on span "Select Partnership" at bounding box center [811, 521] width 214 height 26
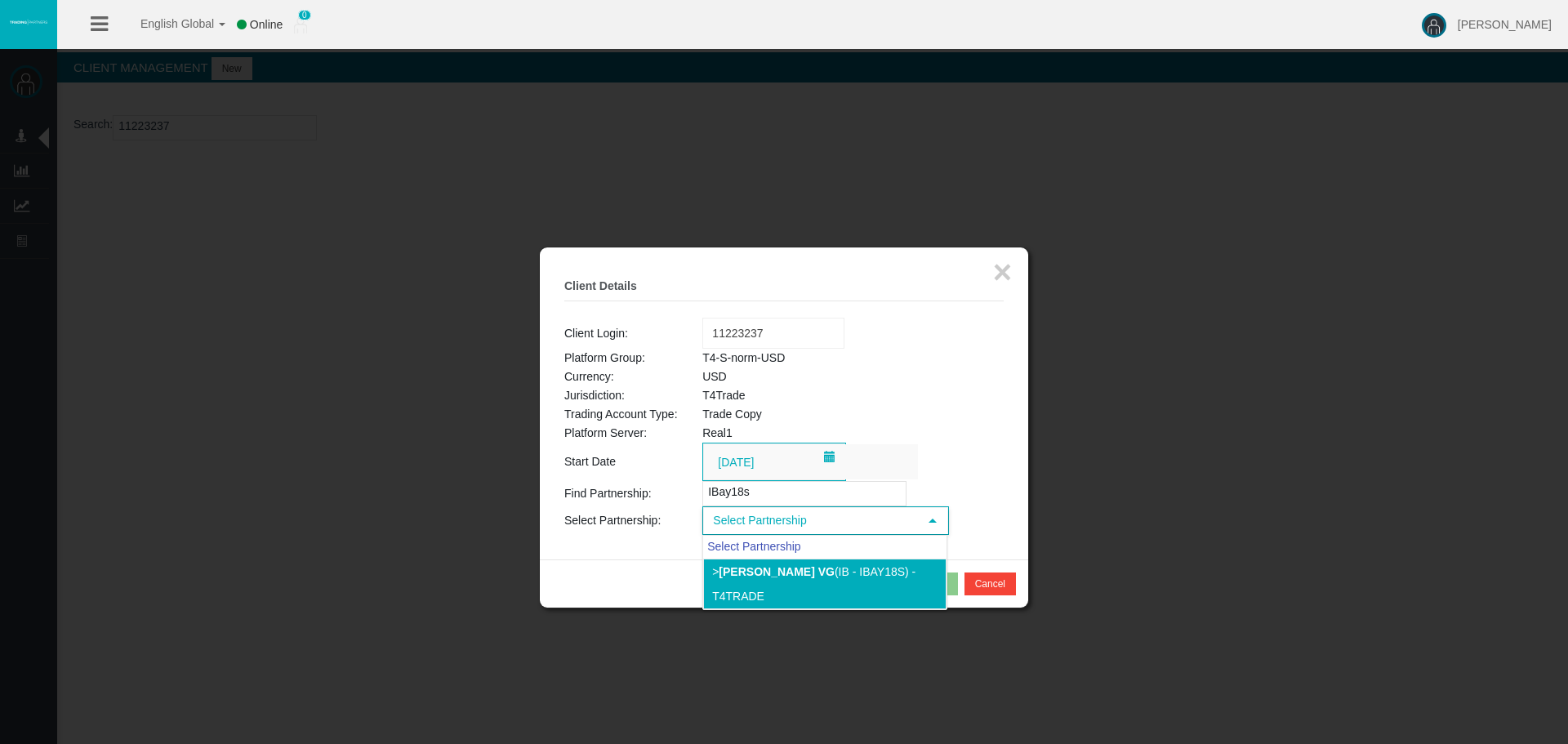
click at [805, 575] on b "[PERSON_NAME] vg" at bounding box center [777, 572] width 116 height 13
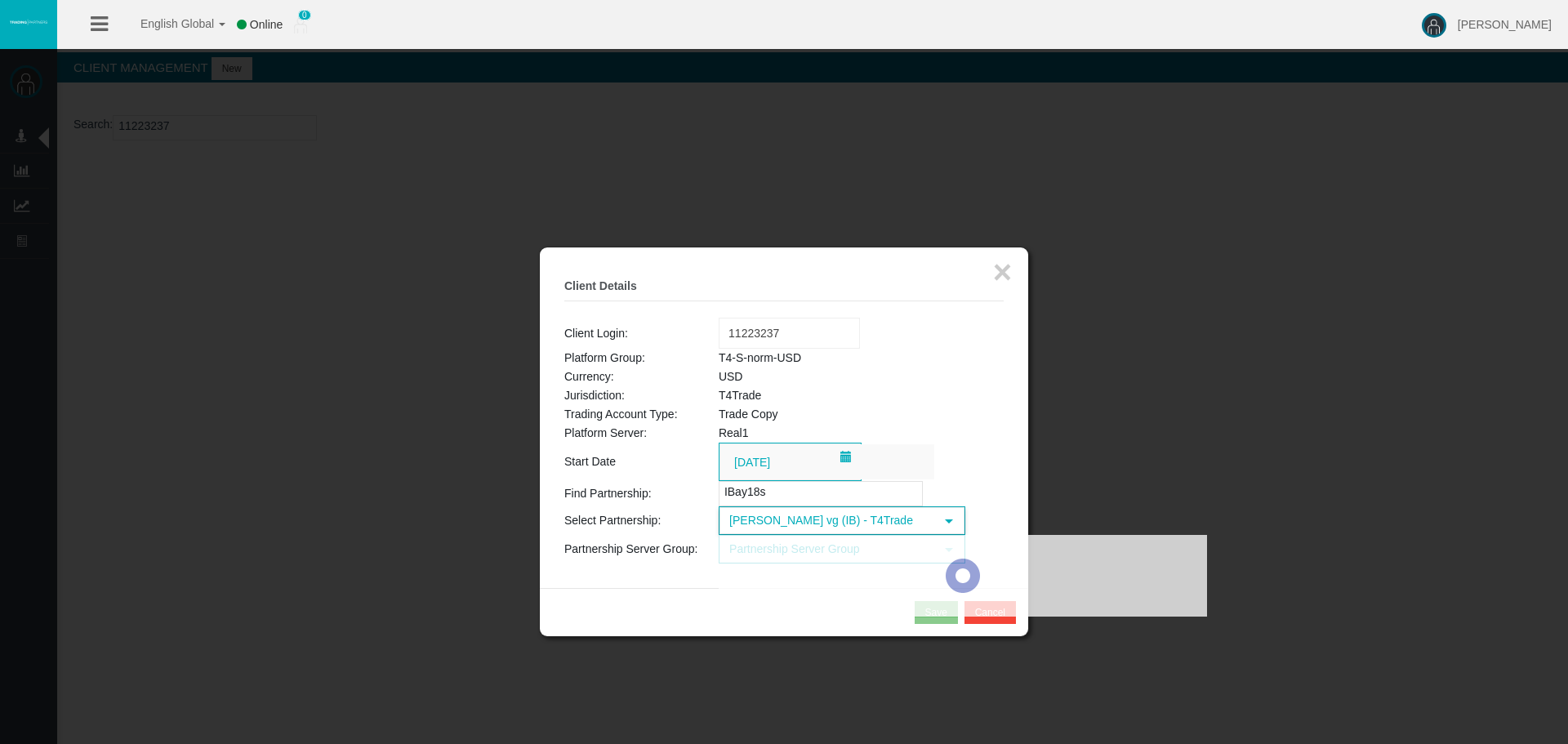
click at [820, 552] on div at bounding box center [963, 576] width 489 height 81
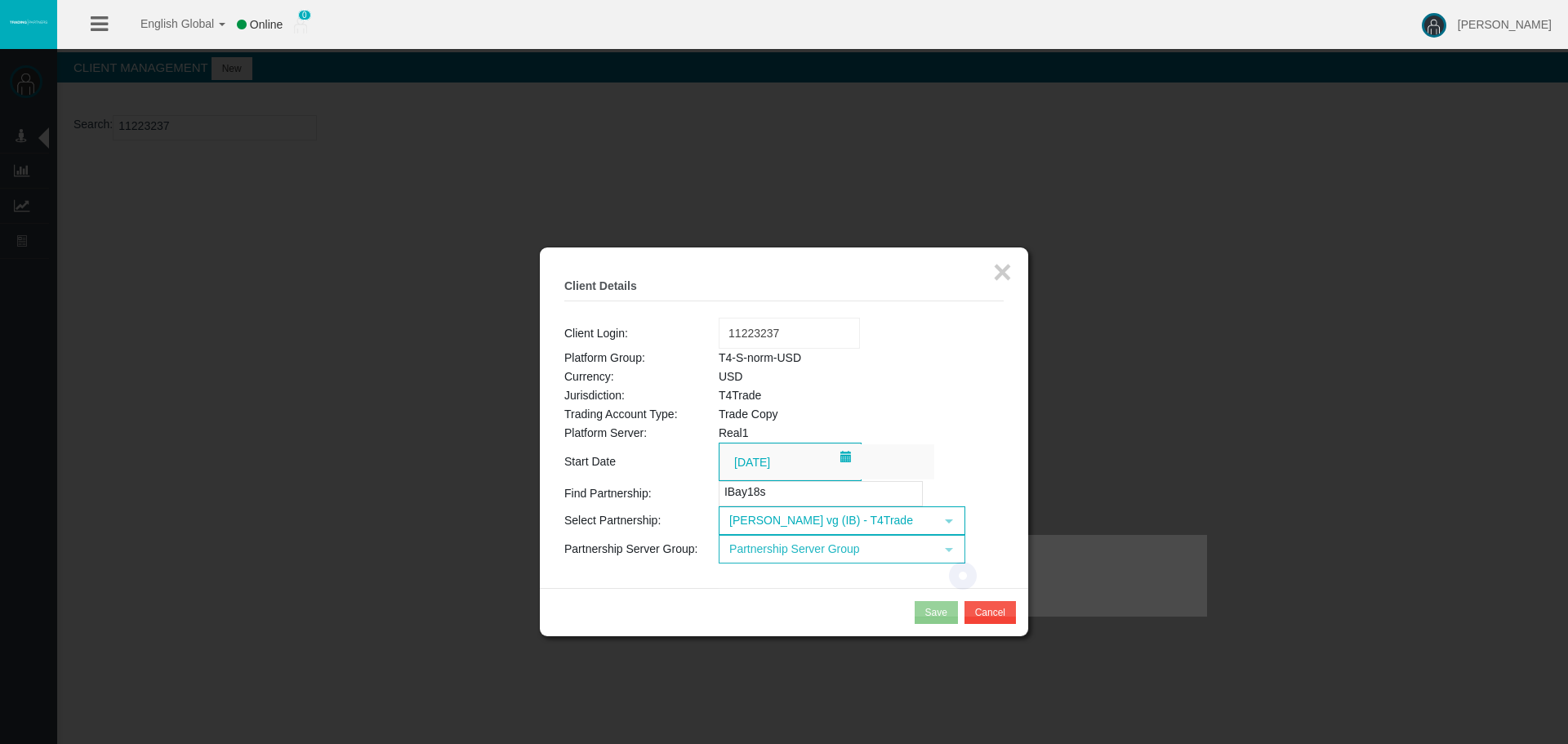
click at [812, 551] on span "Partnership Server Group" at bounding box center [827, 549] width 214 height 26
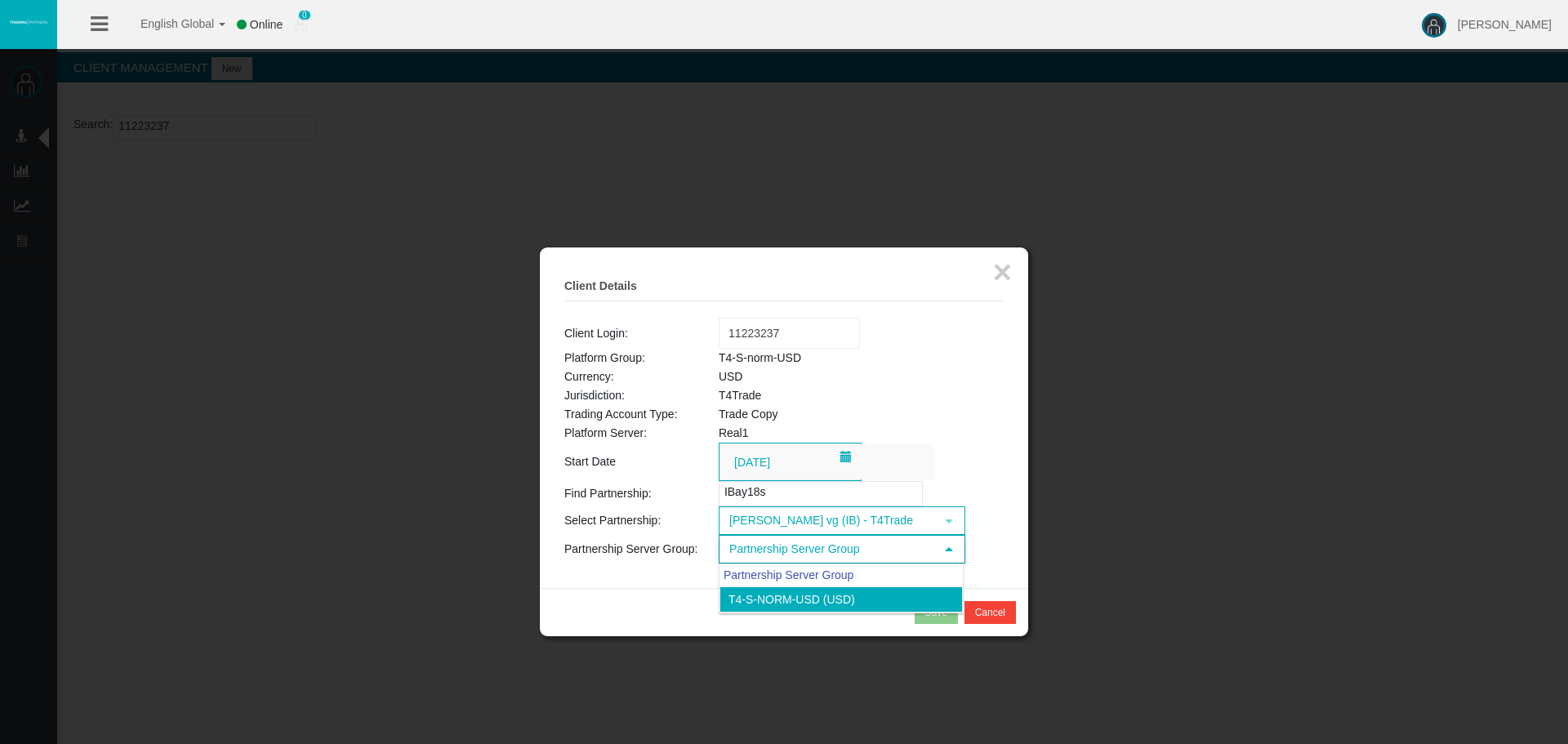
click at [831, 597] on li "T4-S-norm-USD (USD)" at bounding box center [841, 600] width 244 height 26
click at [953, 613] on button "Save" at bounding box center [937, 613] width 43 height 23
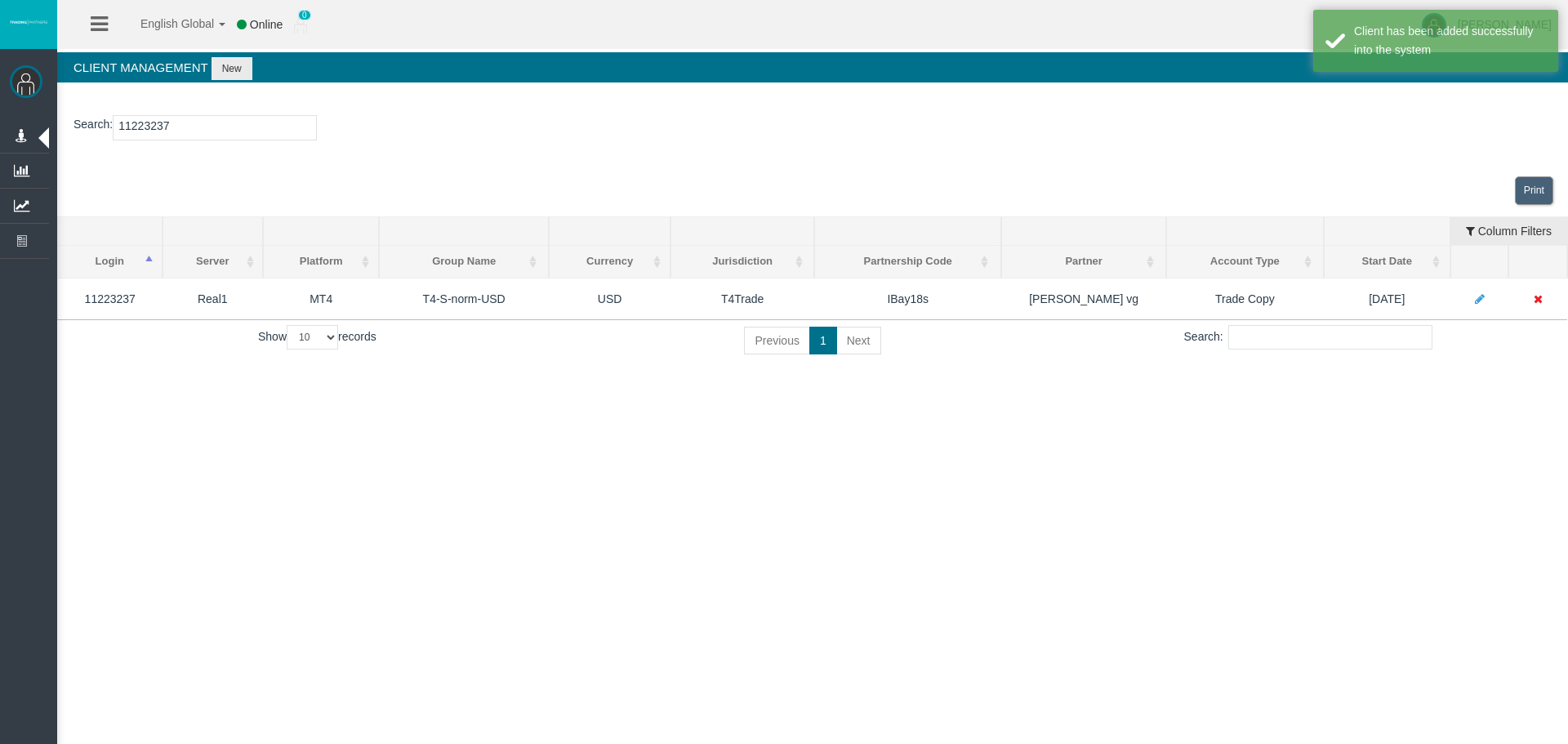
click at [179, 130] on input "11223237" at bounding box center [215, 128] width 204 height 26
paste input "5180645"
click at [179, 130] on input "15180645" at bounding box center [215, 128] width 204 height 26
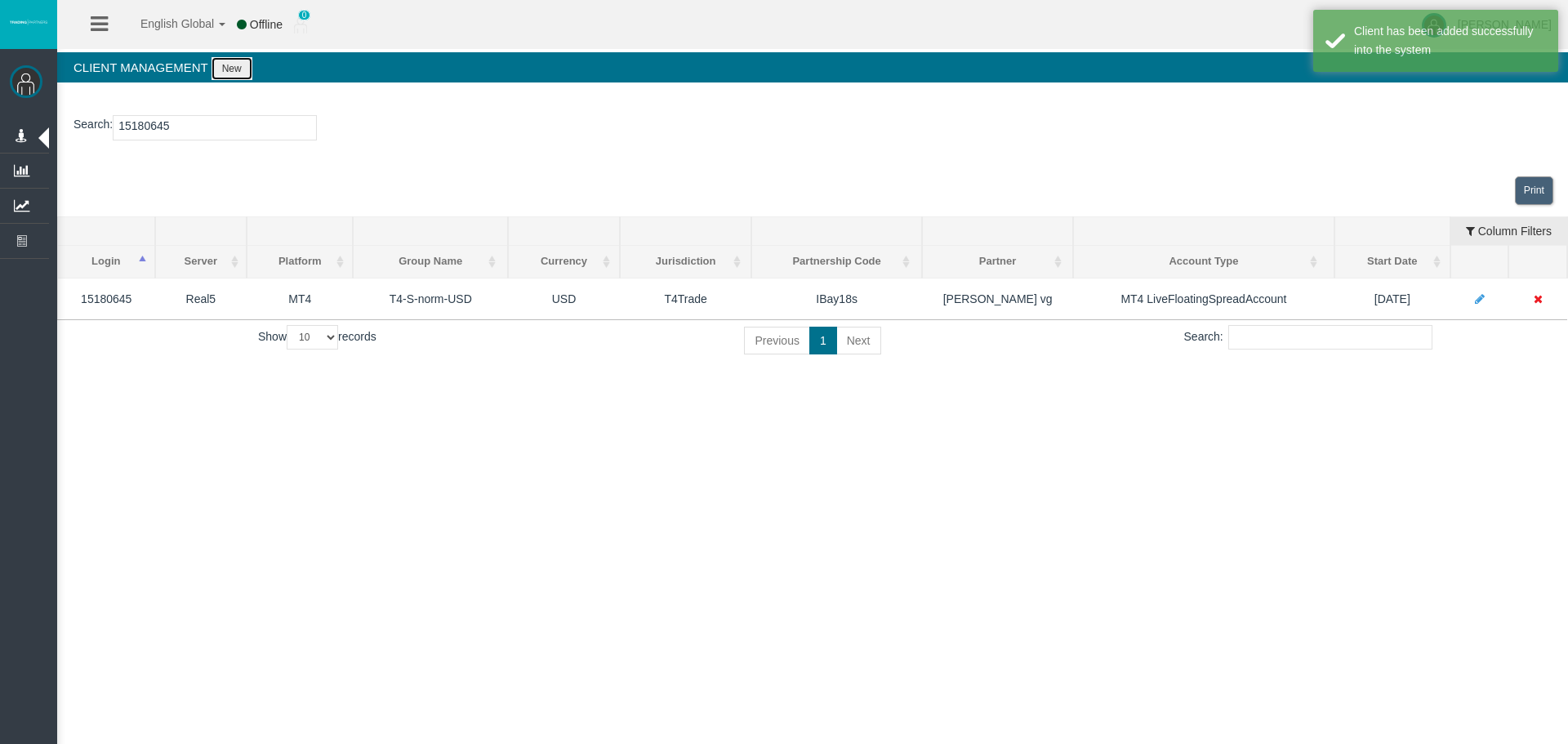
click at [239, 62] on button "New" at bounding box center [232, 69] width 41 height 23
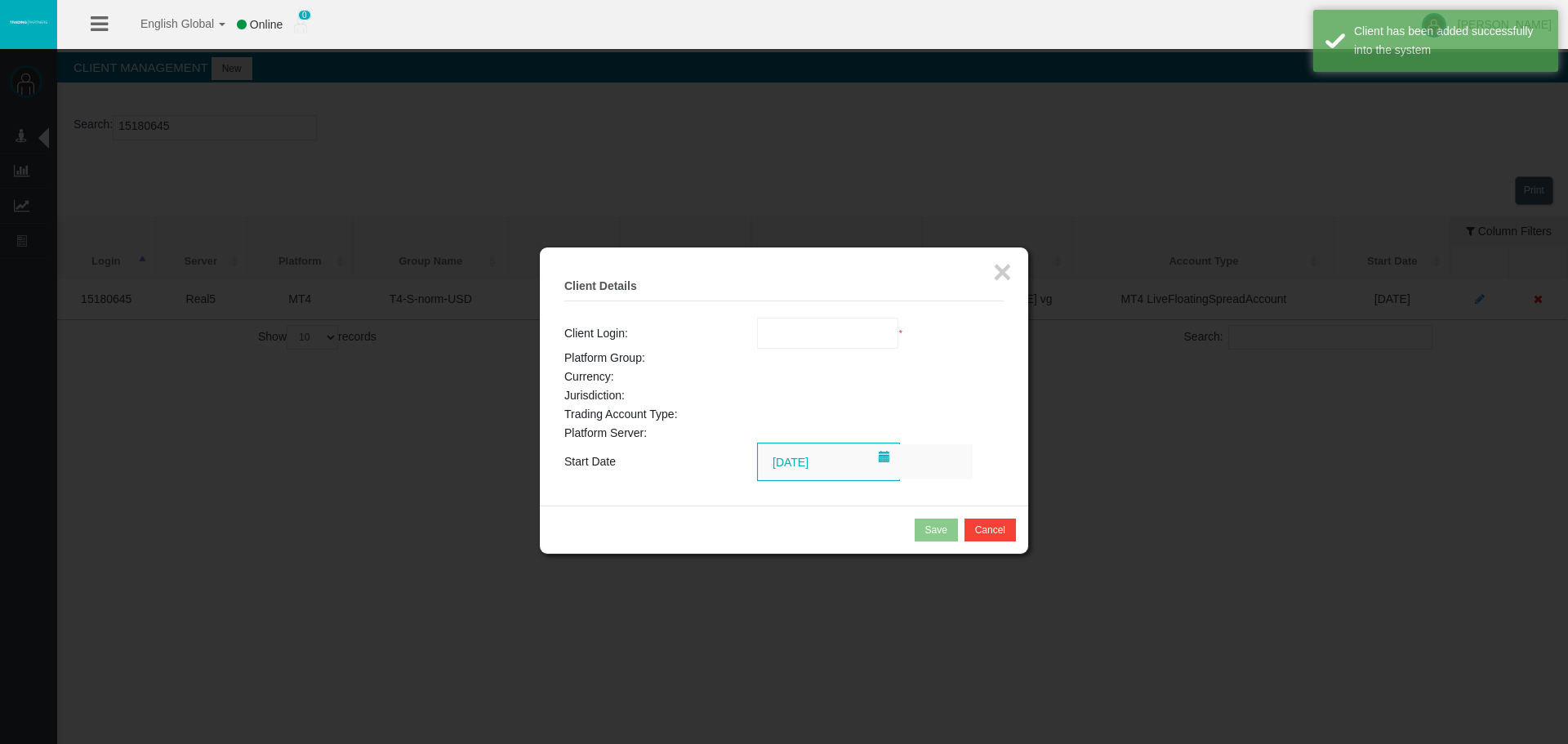
drag, startPoint x: 755, startPoint y: 320, endPoint x: 761, endPoint y: 327, distance: 9.2
click at [759, 324] on tr "Client Login: Loading... *" at bounding box center [784, 333] width 439 height 31
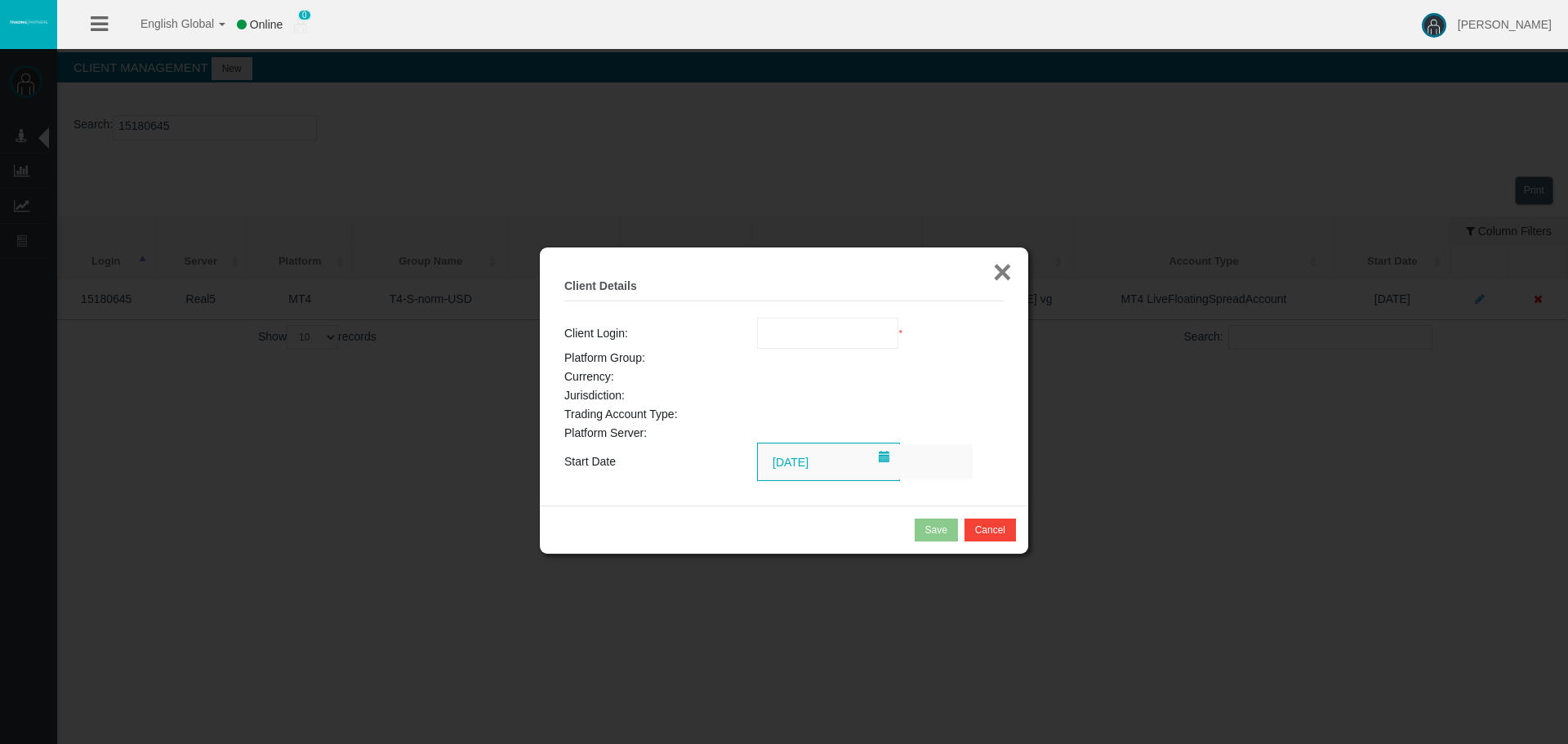
click at [1010, 279] on button "×" at bounding box center [1003, 272] width 19 height 33
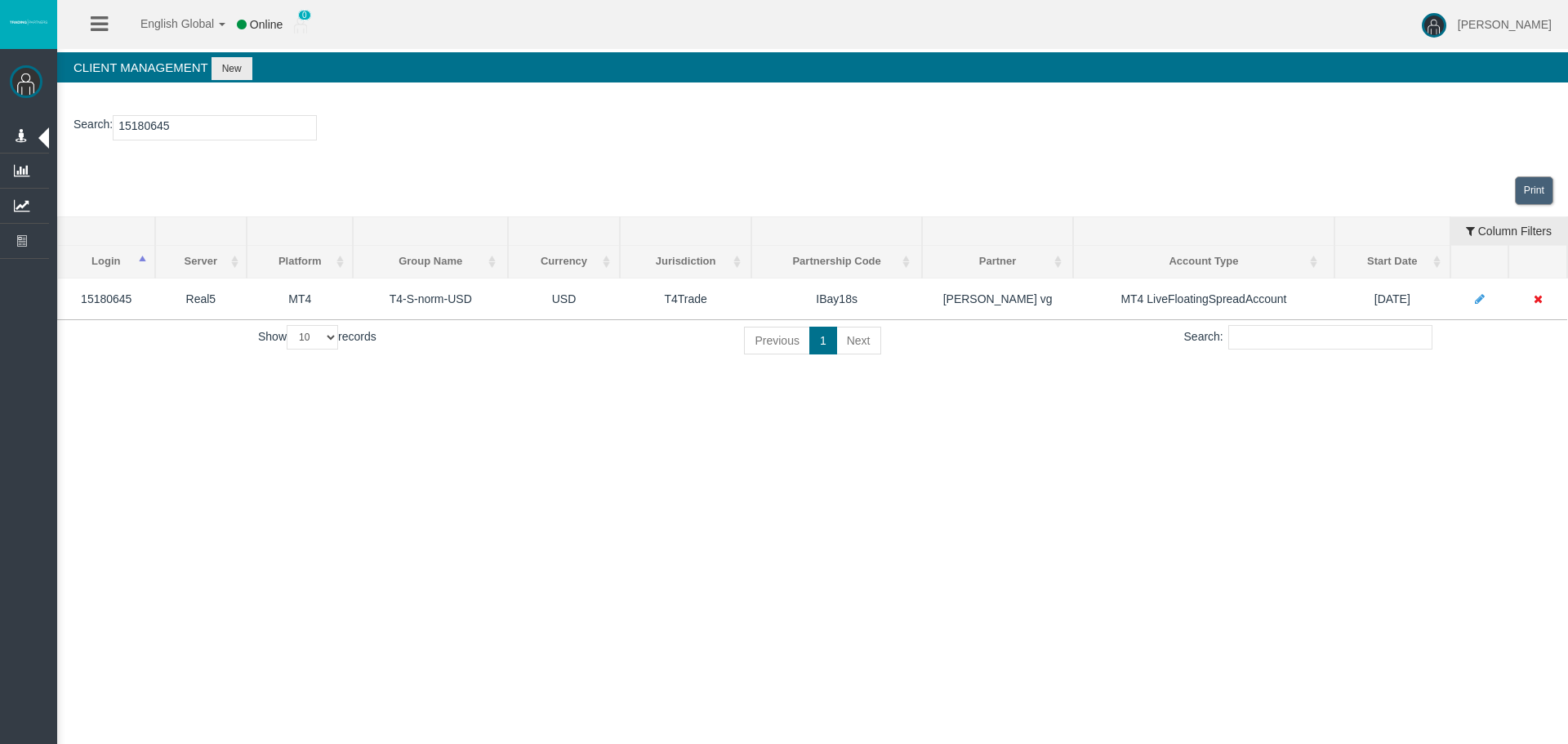
click at [1000, 440] on div "English Global 简体中文 English Global 日本語 한국어 Online 0 [PERSON_NAME] Help Log Out …" at bounding box center [784, 372] width 1568 height 744
drag, startPoint x: 997, startPoint y: 453, endPoint x: 57, endPoint y: 293, distance: 953.5
click at [996, 454] on div "English Global 简体中文 English Global 日本語 한국어 Online 0 [PERSON_NAME] Help Log Out …" at bounding box center [784, 372] width 1568 height 744
click at [196, 124] on input "15180645" at bounding box center [215, 128] width 204 height 26
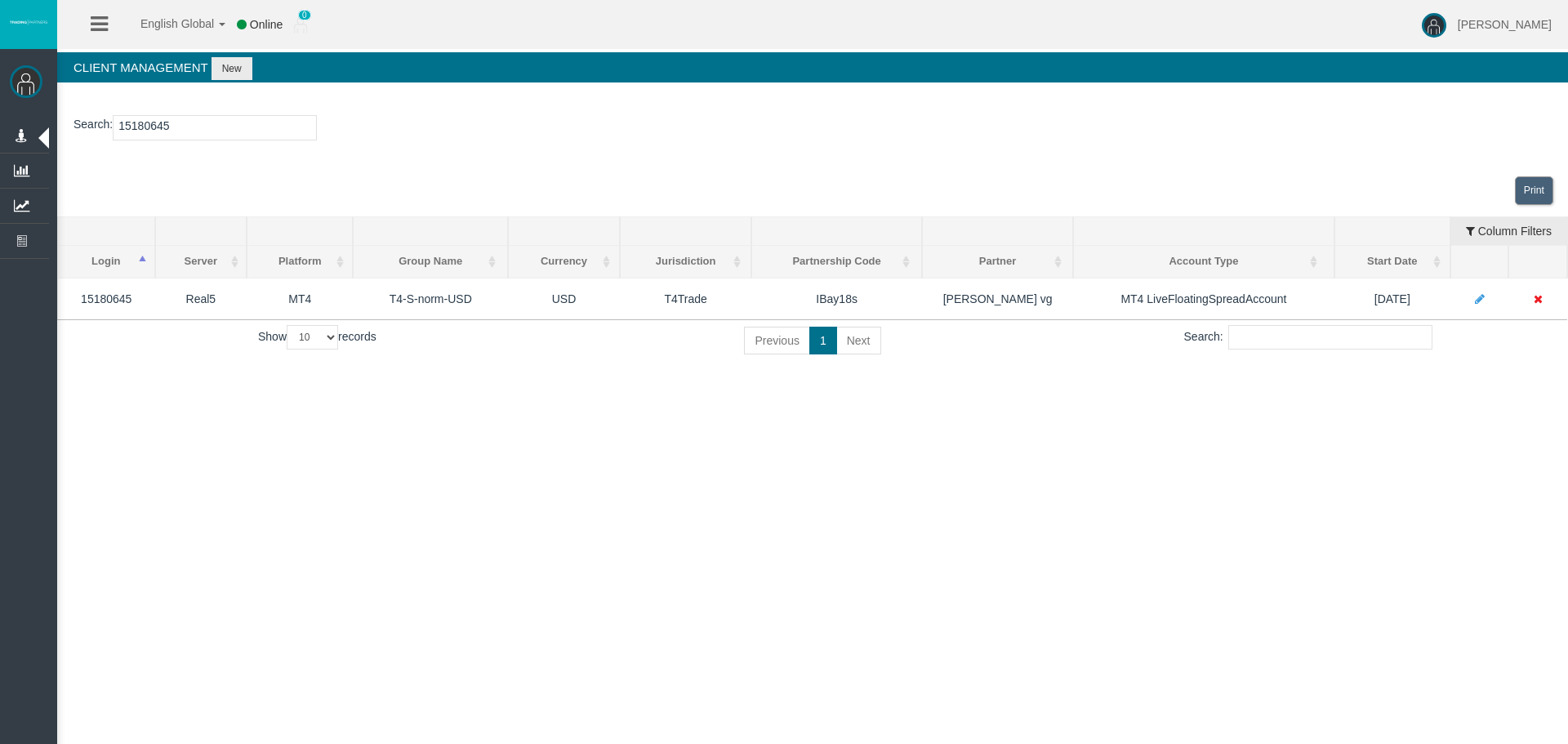
click at [196, 124] on input "15180645" at bounding box center [215, 128] width 204 height 26
paste input "307"
type input "15180307"
drag, startPoint x: 714, startPoint y: 538, endPoint x: 357, endPoint y: 433, distance: 372.1
click at [675, 520] on div "English Global 简体中文 English Global 日本語 한국어 Online 0 [PERSON_NAME] Help Log Out …" at bounding box center [784, 372] width 1568 height 744
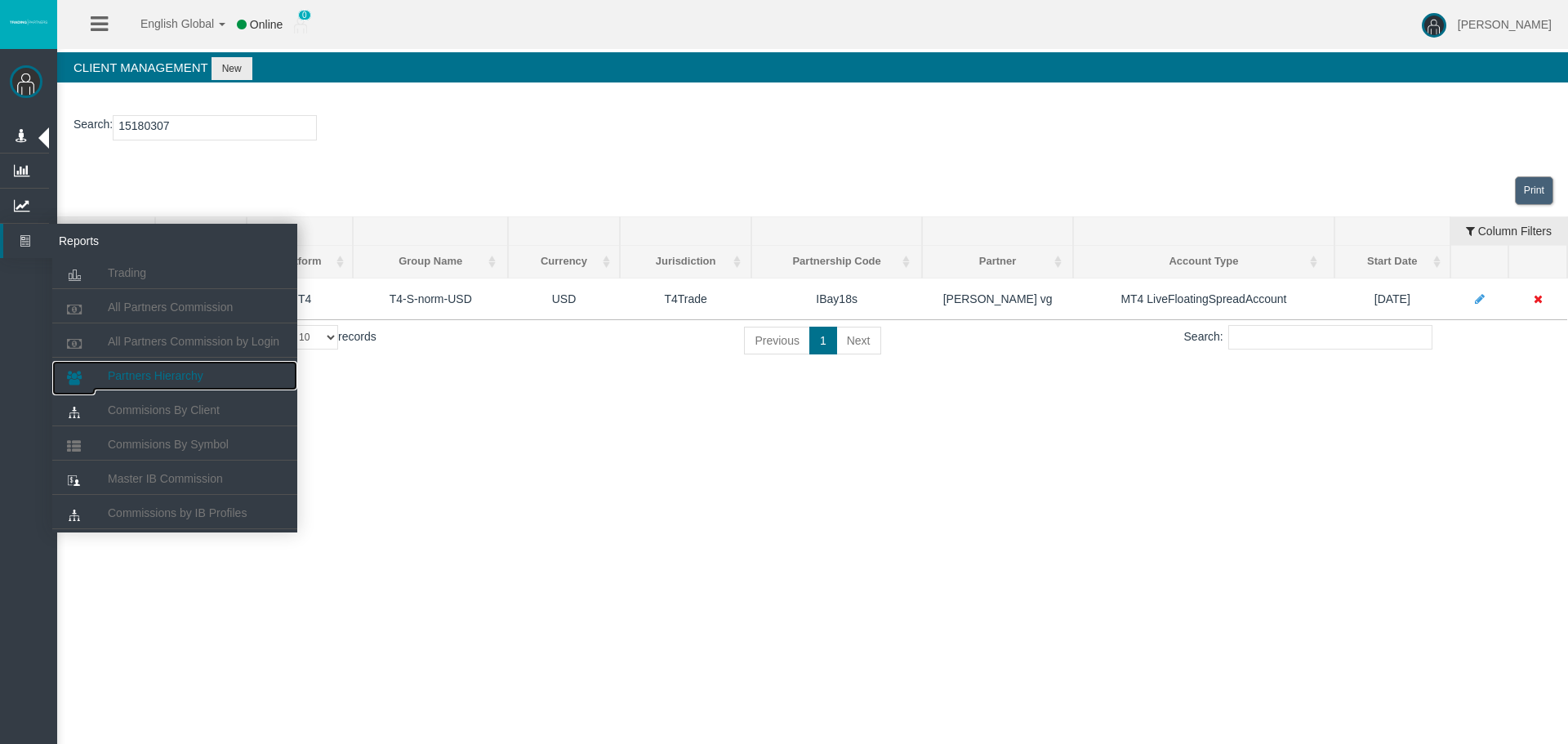
click at [160, 384] on link "Partners Hierarchy" at bounding box center [174, 375] width 245 height 29
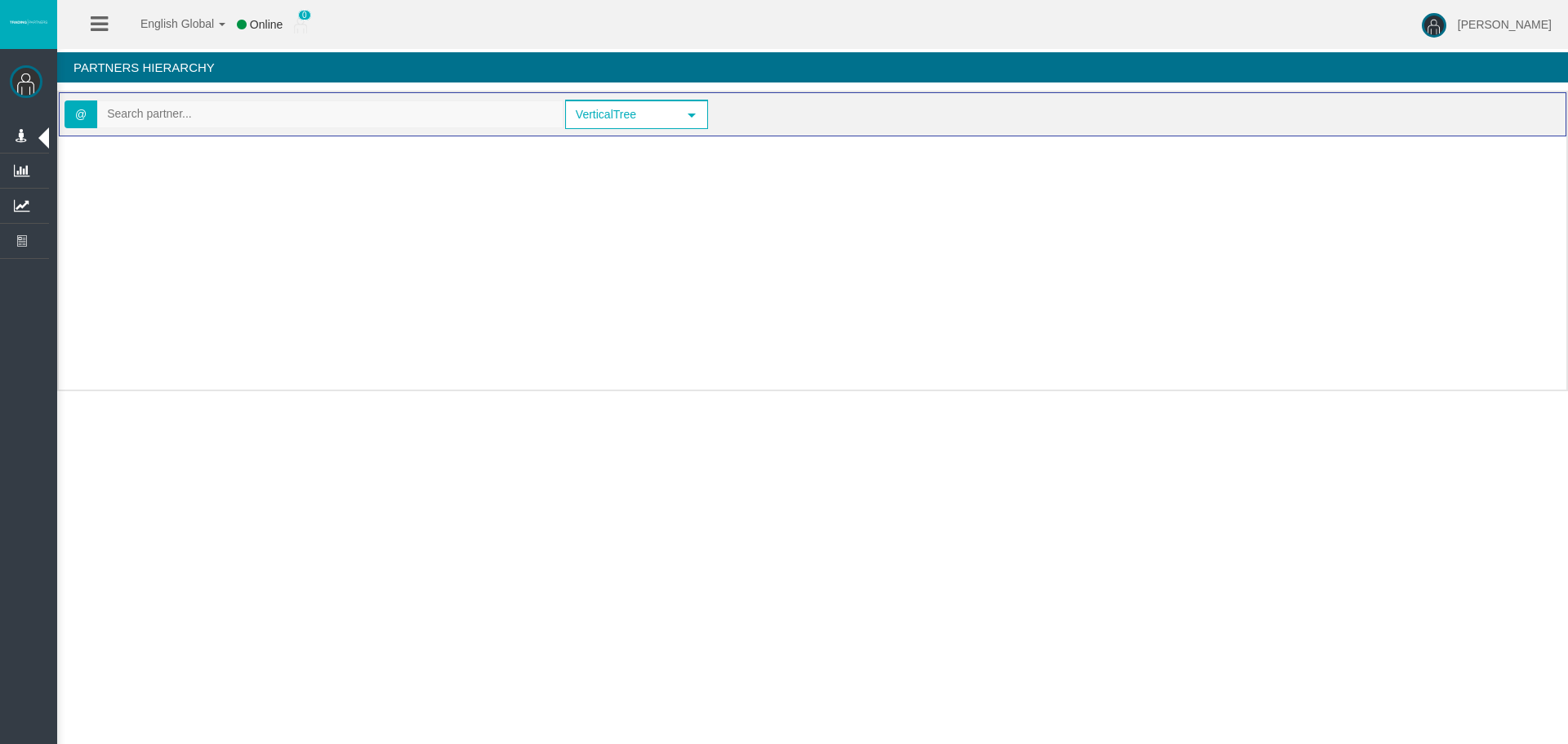
click at [259, 126] on input "text" at bounding box center [331, 113] width 465 height 26
paste input "IBay18s"
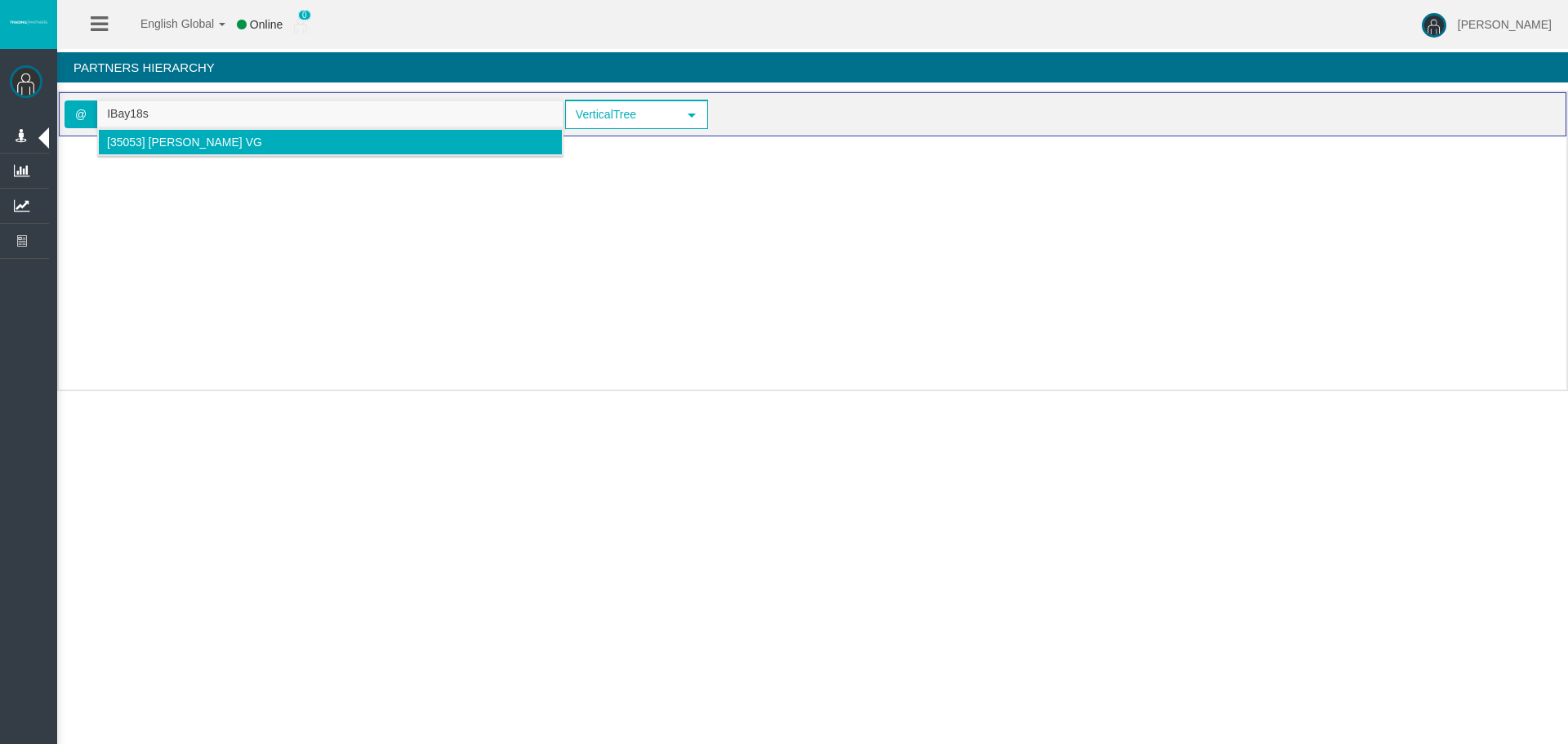
click at [129, 139] on span "[35053] [PERSON_NAME] vg" at bounding box center [184, 142] width 155 height 13
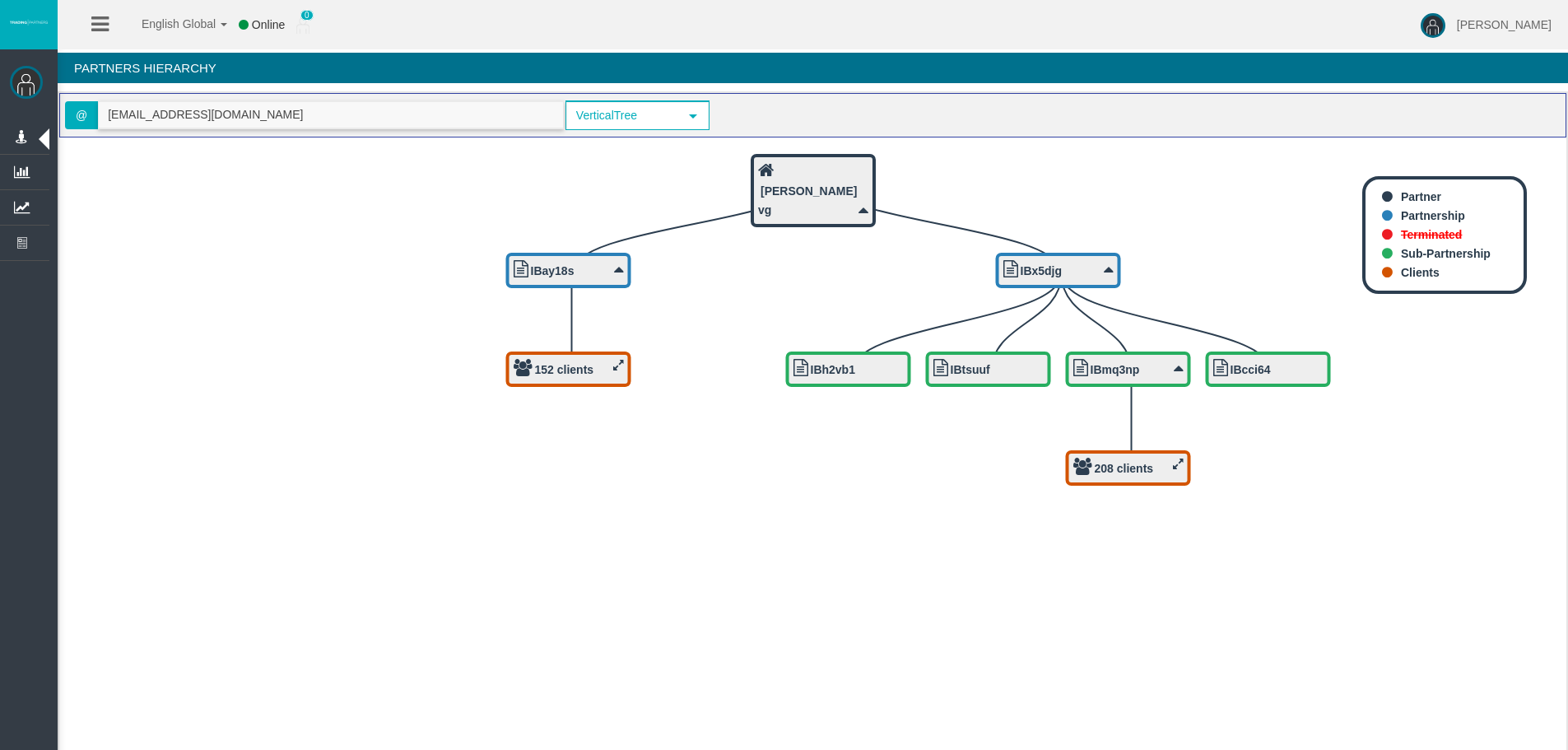
type input "[EMAIL_ADDRESS][DOMAIN_NAME]"
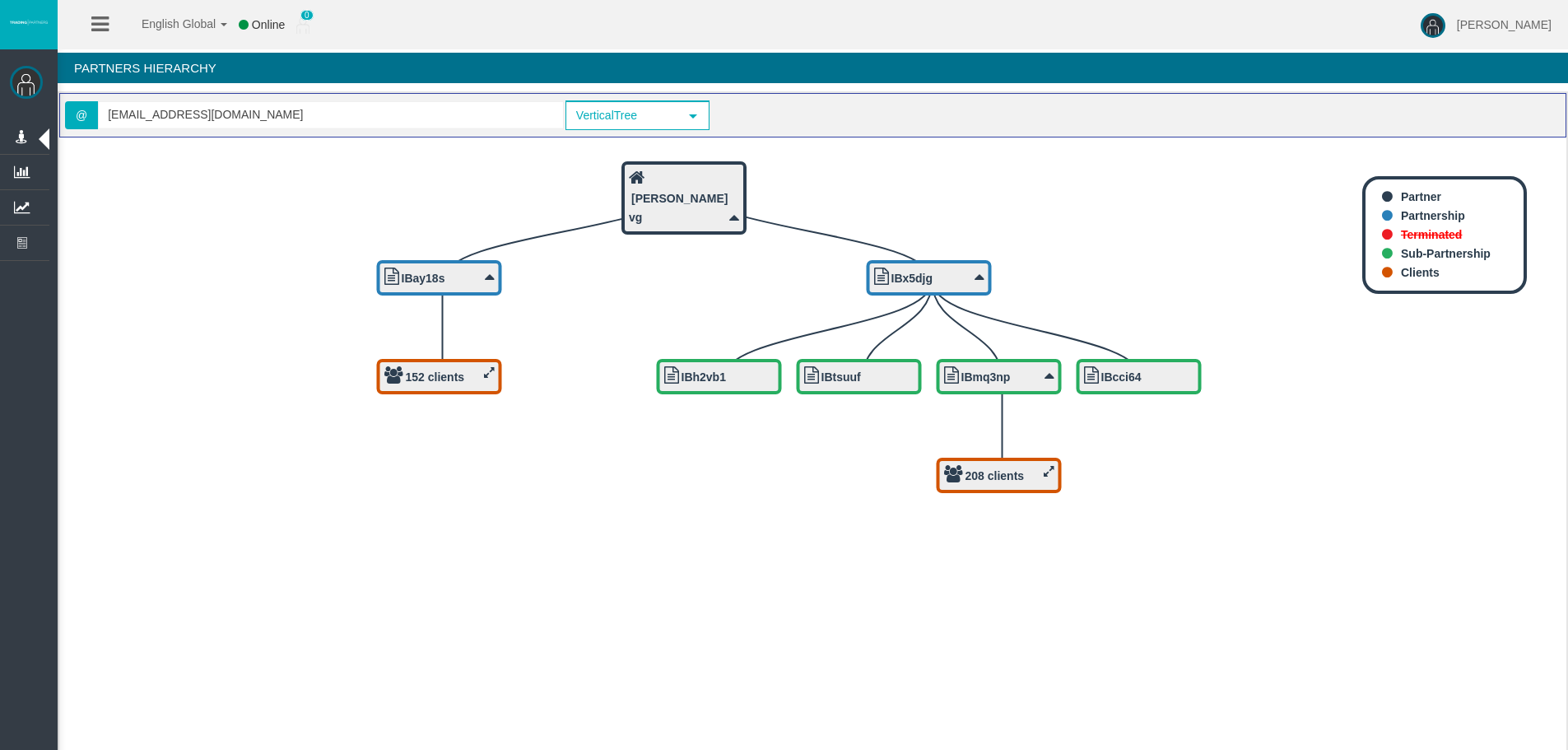
drag, startPoint x: 702, startPoint y: 480, endPoint x: 674, endPoint y: 474, distance: 28.6
click at [690, 482] on icon "IBcci64 208 clients IBmq3np IBtsuuf IBh2vb1 IBx5djg 152 clients IBay18s [PERSON…" at bounding box center [813, 450] width 1508 height 626
click at [407, 374] on b "152 clients" at bounding box center [433, 377] width 59 height 13
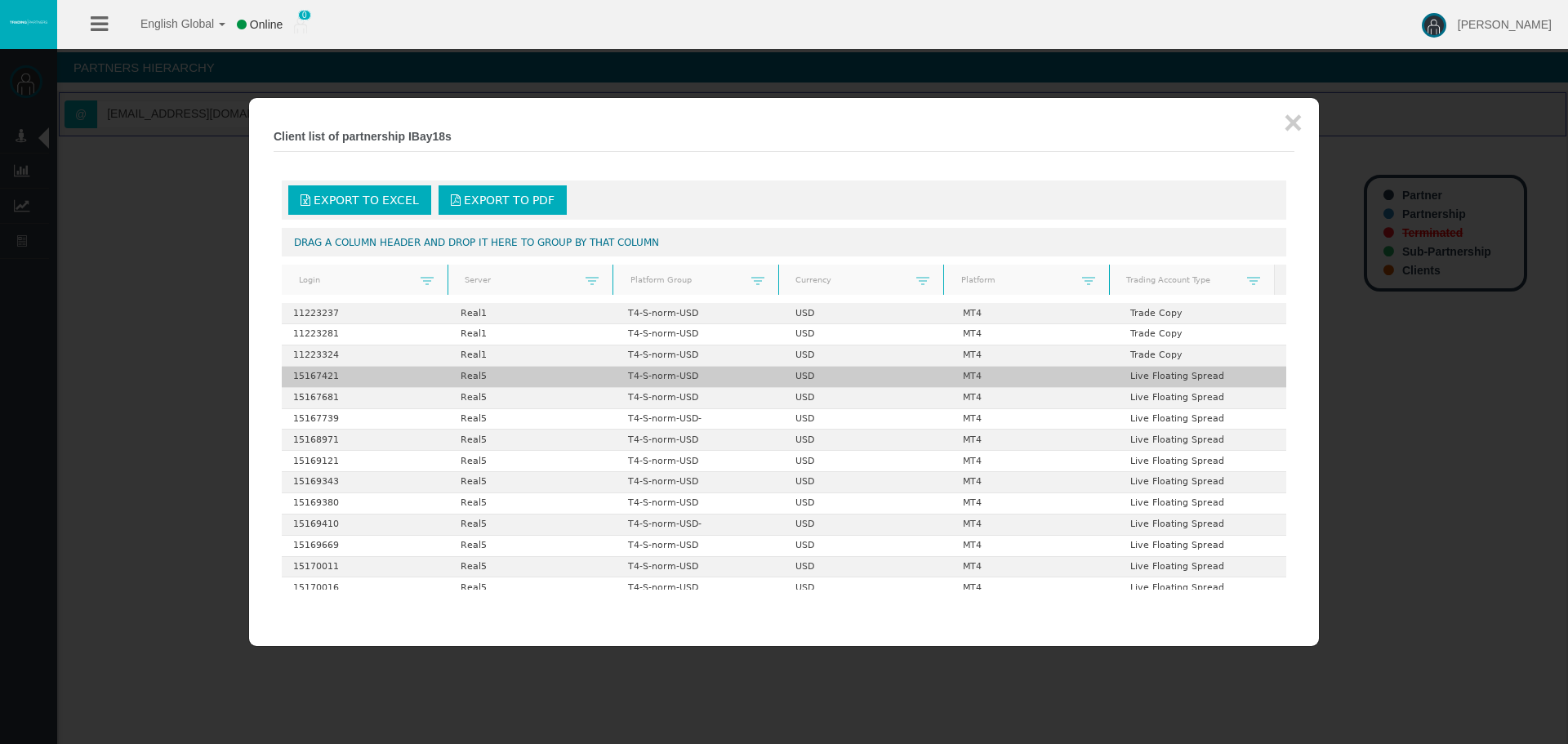
drag, startPoint x: 769, startPoint y: 389, endPoint x: 961, endPoint y: 375, distance: 192.5
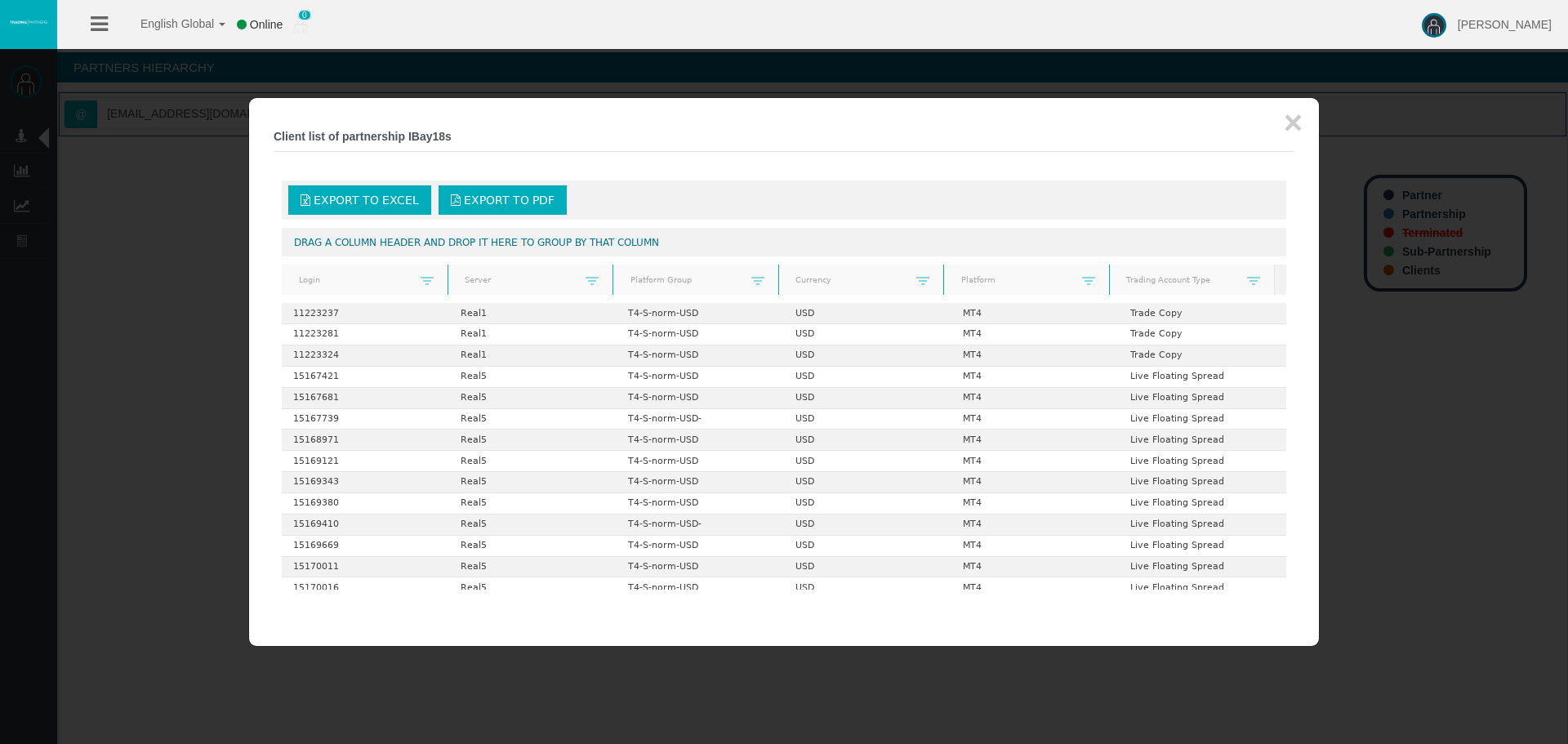
click at [422, 273] on link at bounding box center [426, 281] width 27 height 24
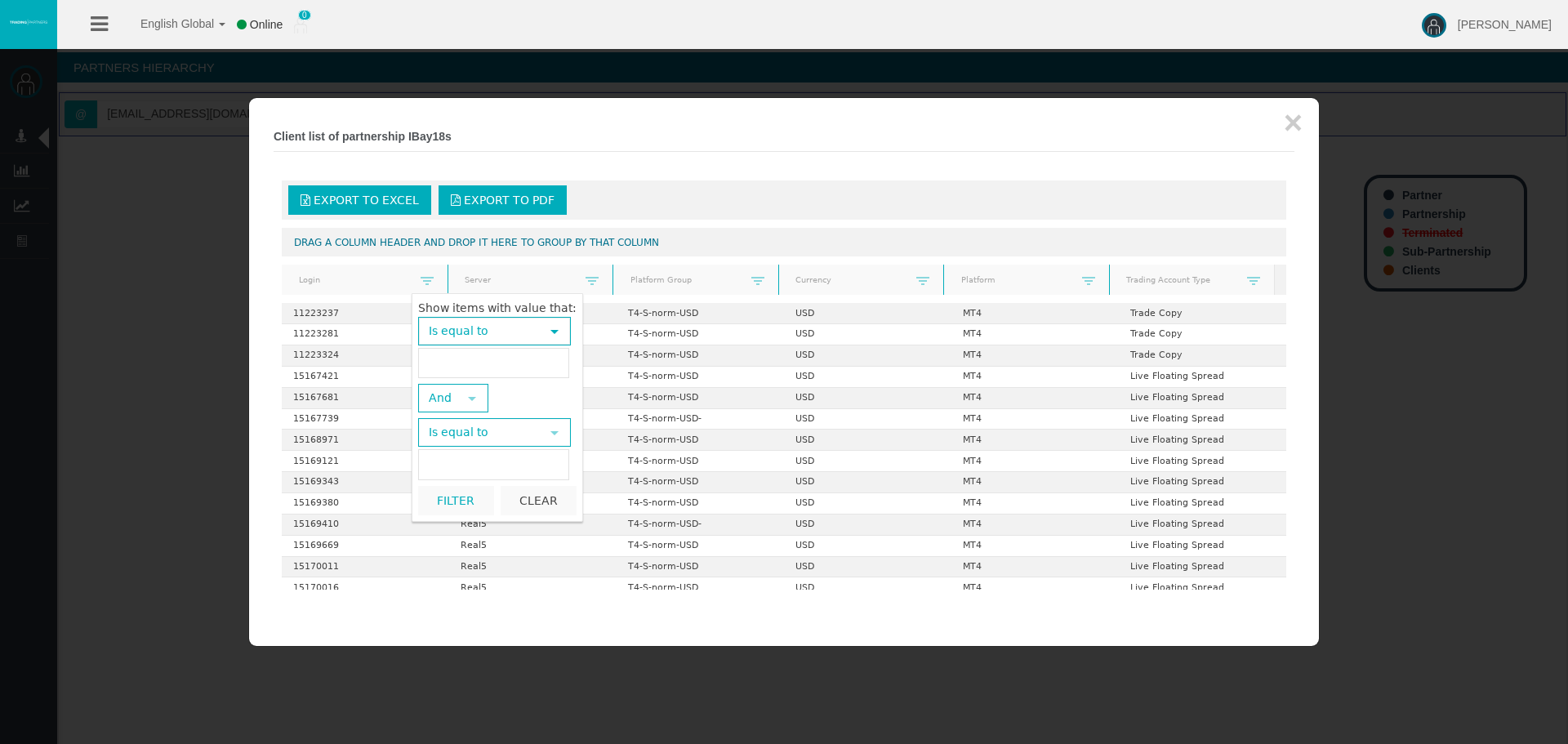
click at [550, 345] on span "Is equal to select Is equal to Is not equal to Starts with Contains Does not co…" at bounding box center [495, 331] width 153 height 28
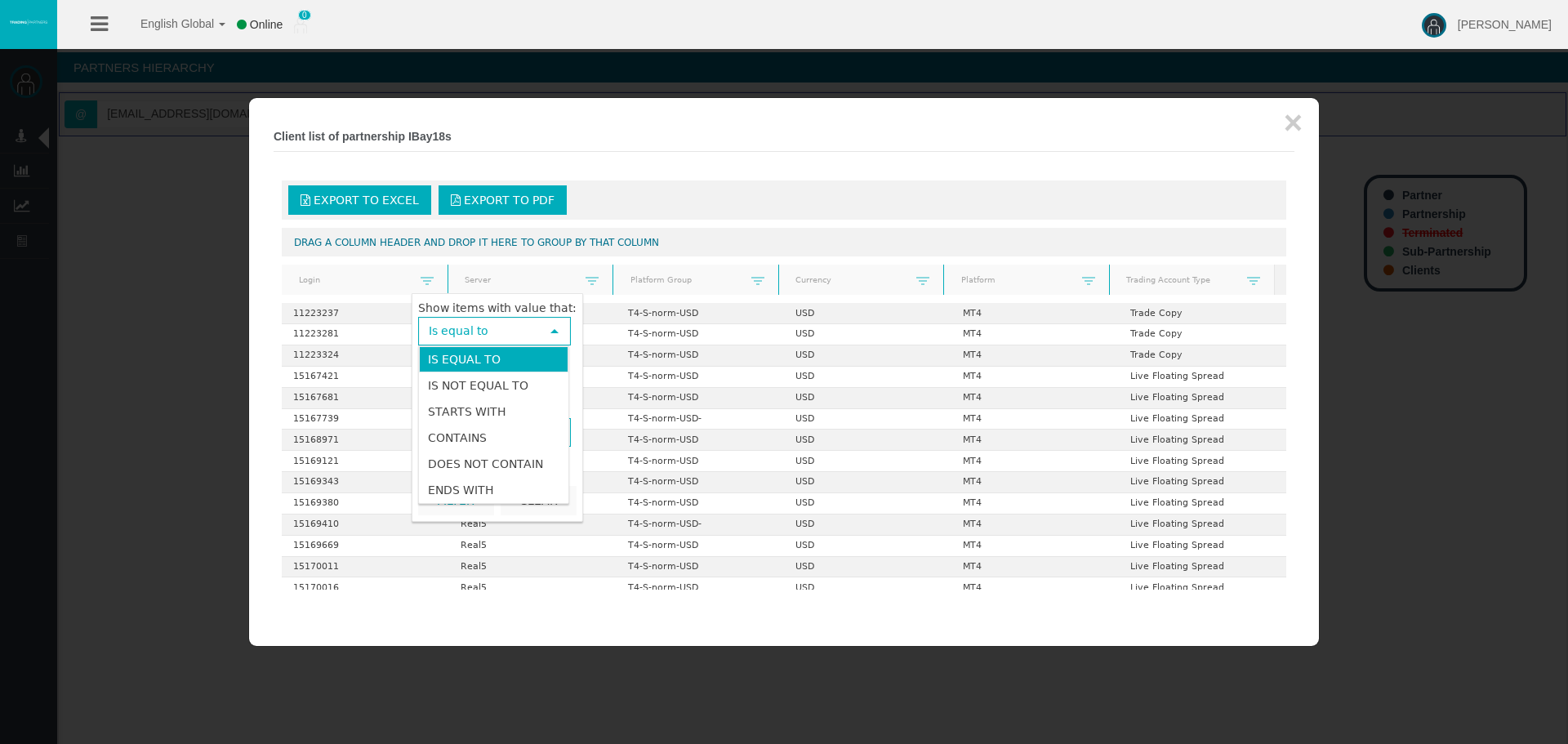
click at [550, 329] on span "select" at bounding box center [555, 332] width 13 height 13
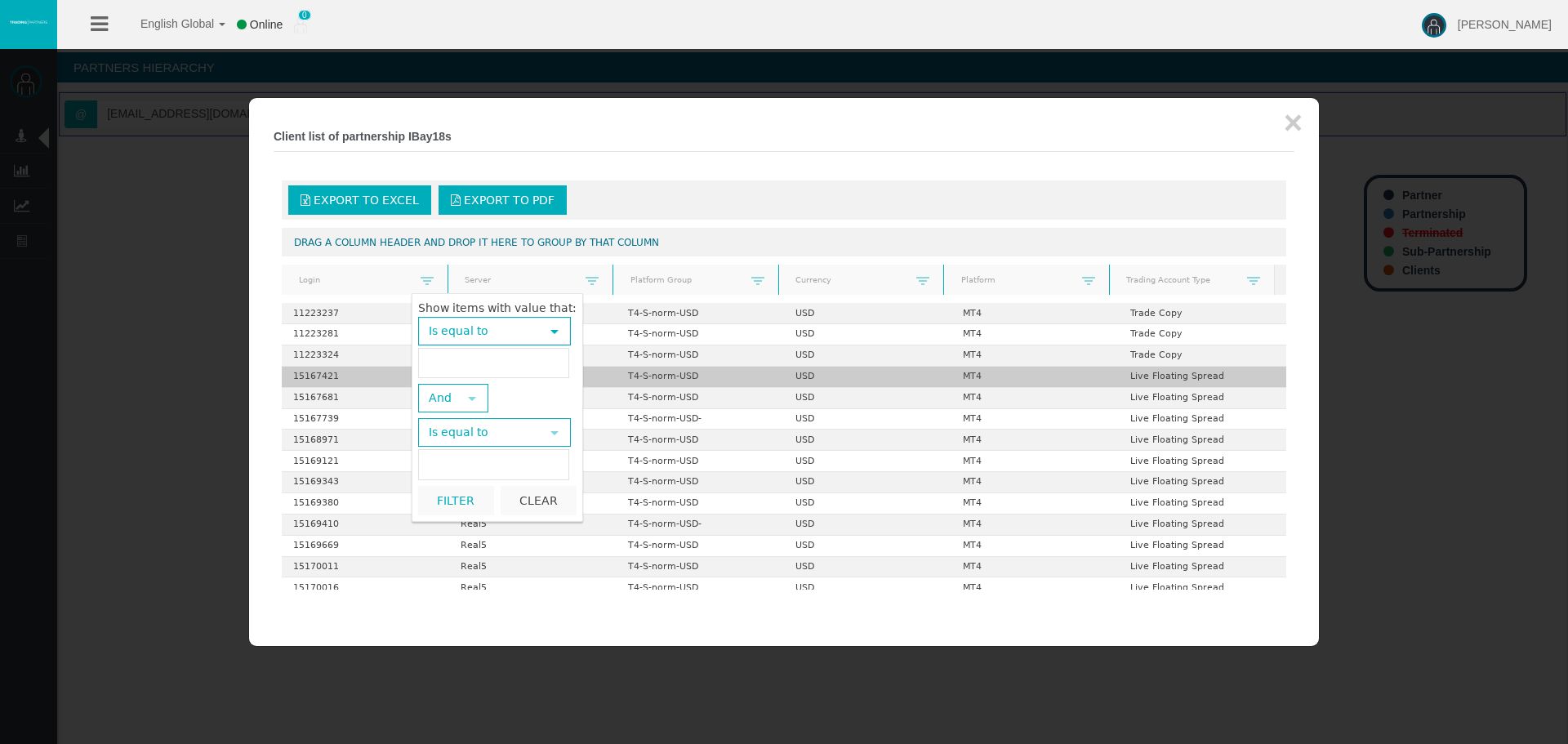
click at [797, 372] on td "USD" at bounding box center [868, 377] width 167 height 21
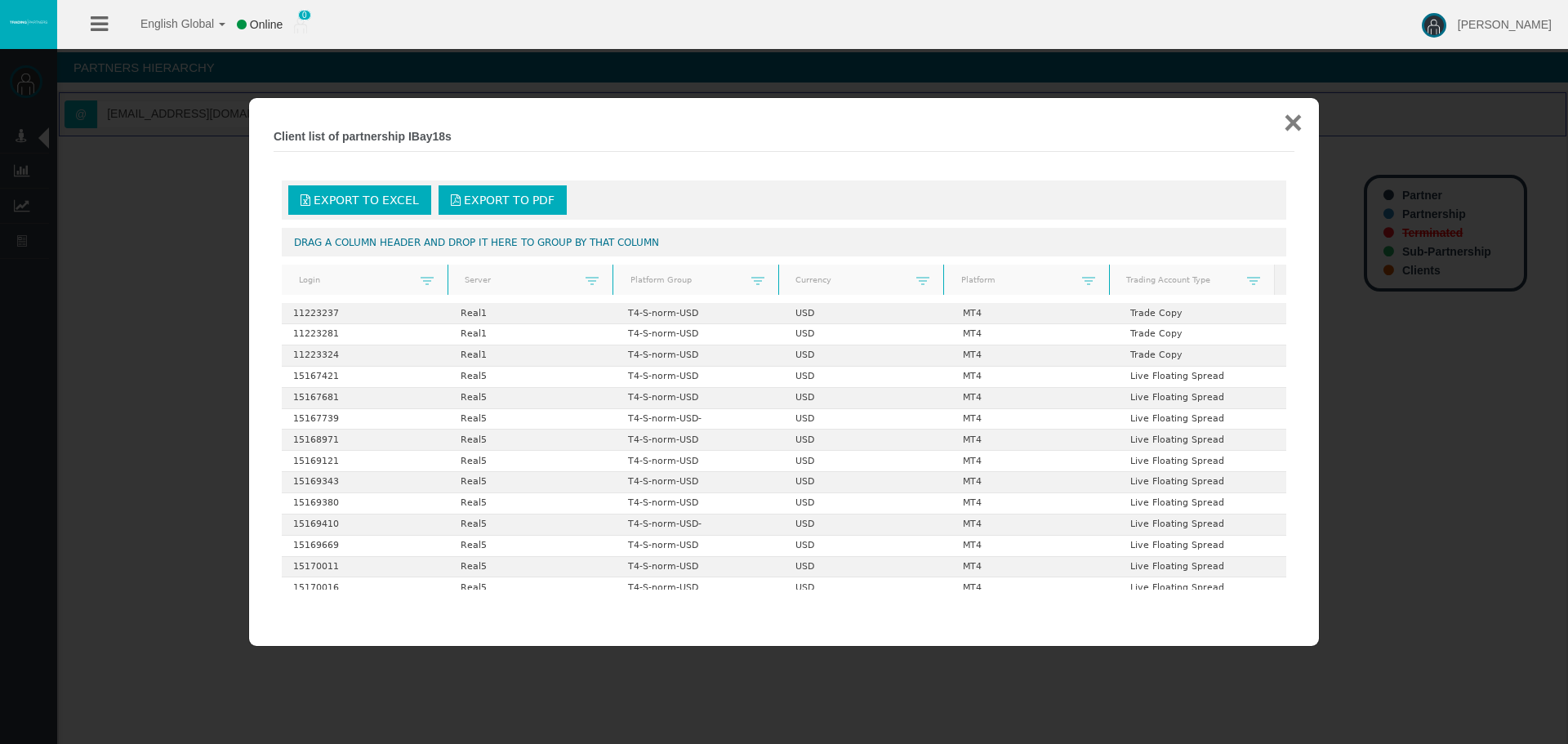
click at [1301, 111] on button "×" at bounding box center [1294, 122] width 19 height 33
